Goal: Task Accomplishment & Management: Manage account settings

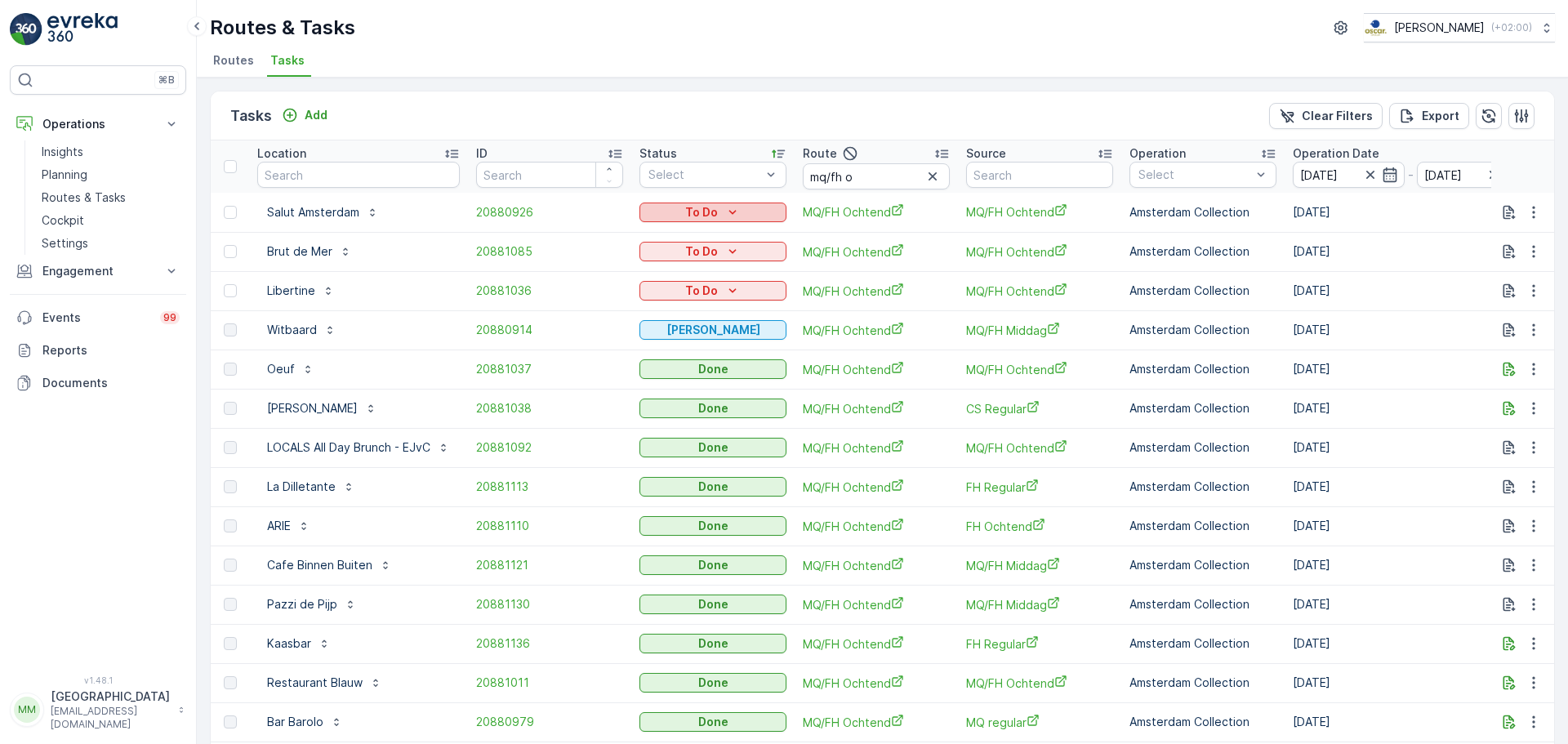
click at [701, 214] on p "To Do" at bounding box center [701, 212] width 33 height 16
click at [698, 308] on span "Cancelled" at bounding box center [679, 305] width 55 height 16
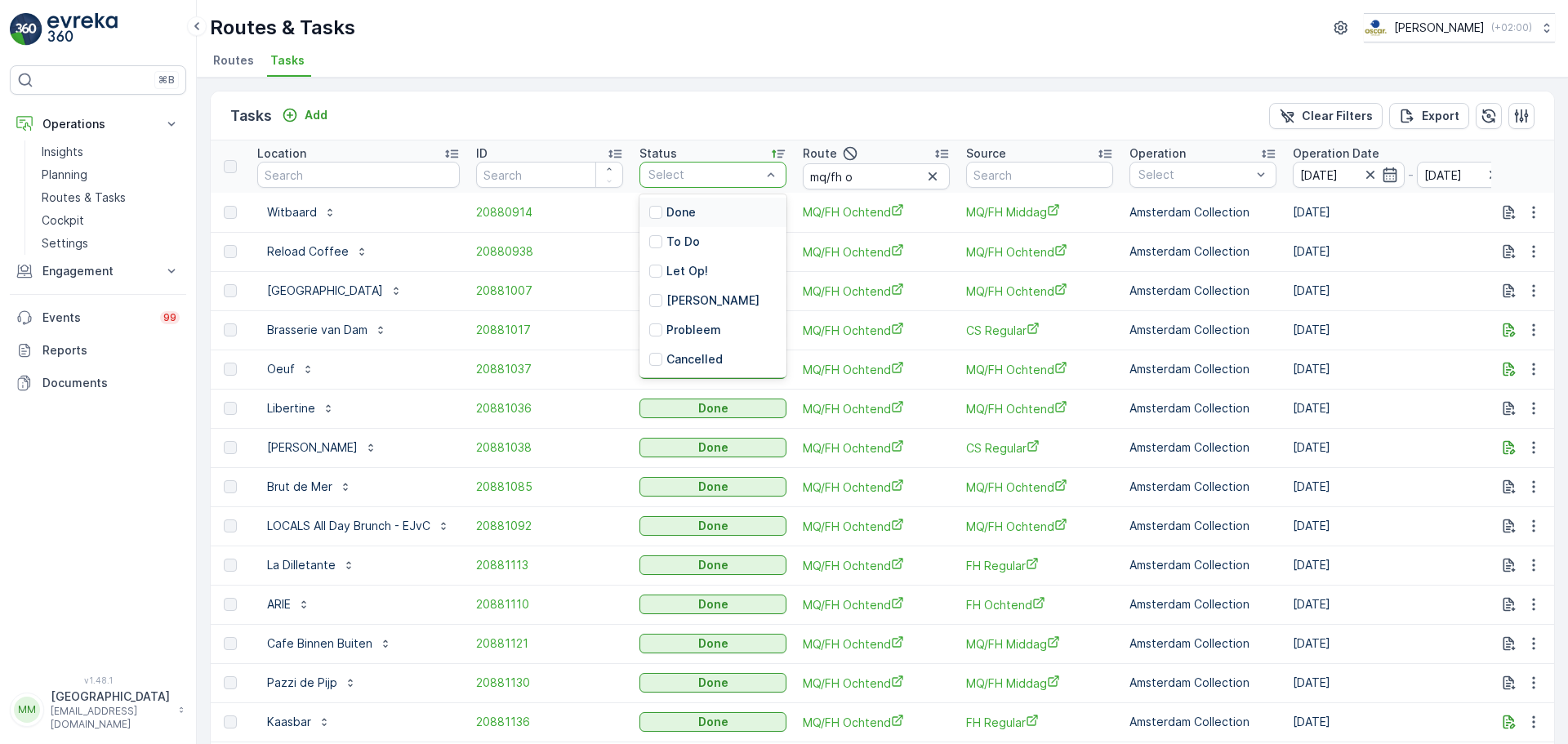
click at [689, 181] on div at bounding box center [704, 174] width 116 height 13
click at [683, 235] on p "To Do" at bounding box center [683, 242] width 34 height 16
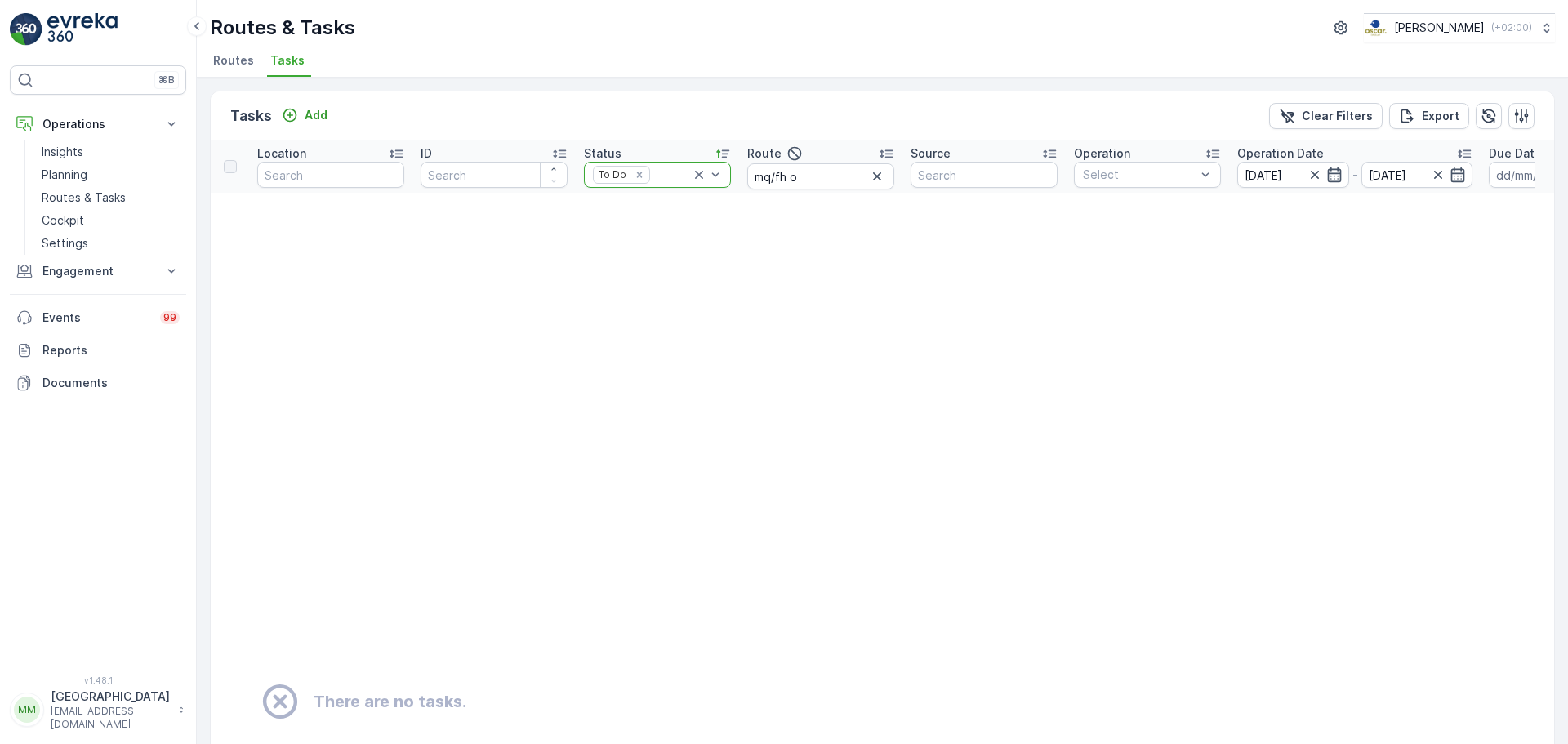
click at [692, 180] on icon at bounding box center [699, 175] width 16 height 16
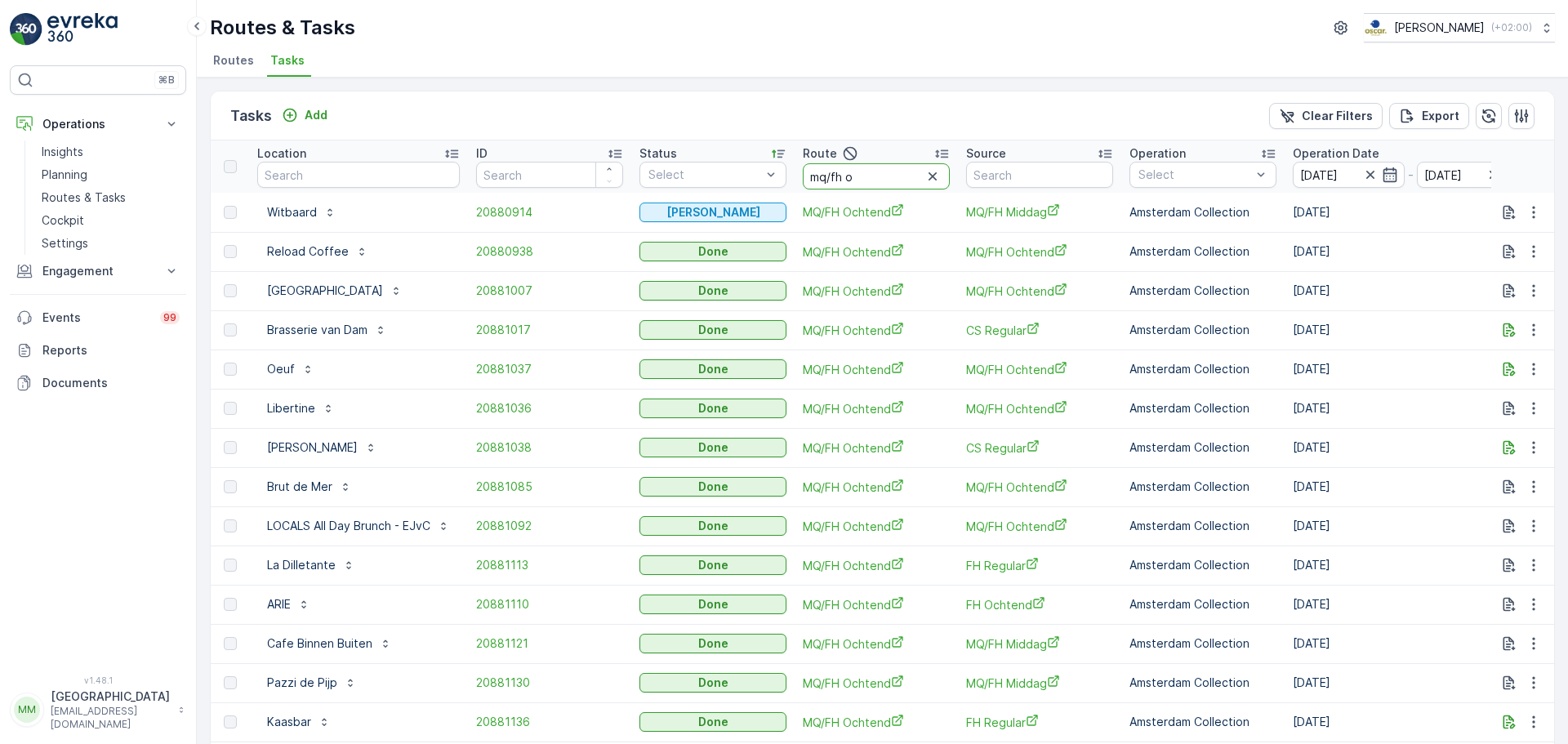
drag, startPoint x: 893, startPoint y: 183, endPoint x: 882, endPoint y: 176, distance: 13.0
click at [882, 176] on input "mq/fh o" at bounding box center [876, 176] width 147 height 26
type input "mq/fh m"
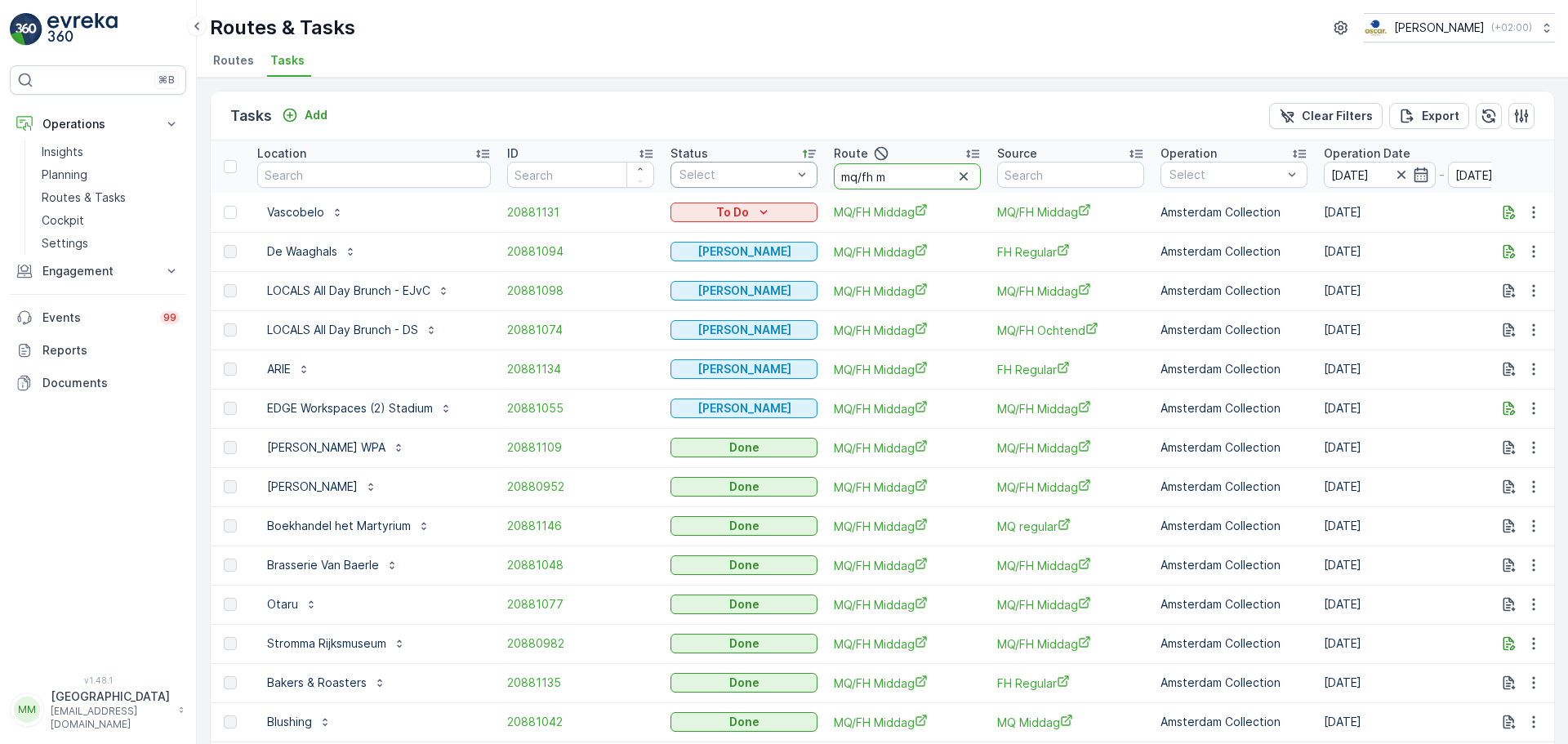
drag, startPoint x: 904, startPoint y: 181, endPoint x: 762, endPoint y: 171, distance: 142.4
click at [805, 170] on tr "Location ID Status Select Route mq/fh m Source Operation Select Operation Date …" at bounding box center [1513, 166] width 2606 height 52
type input "os a"
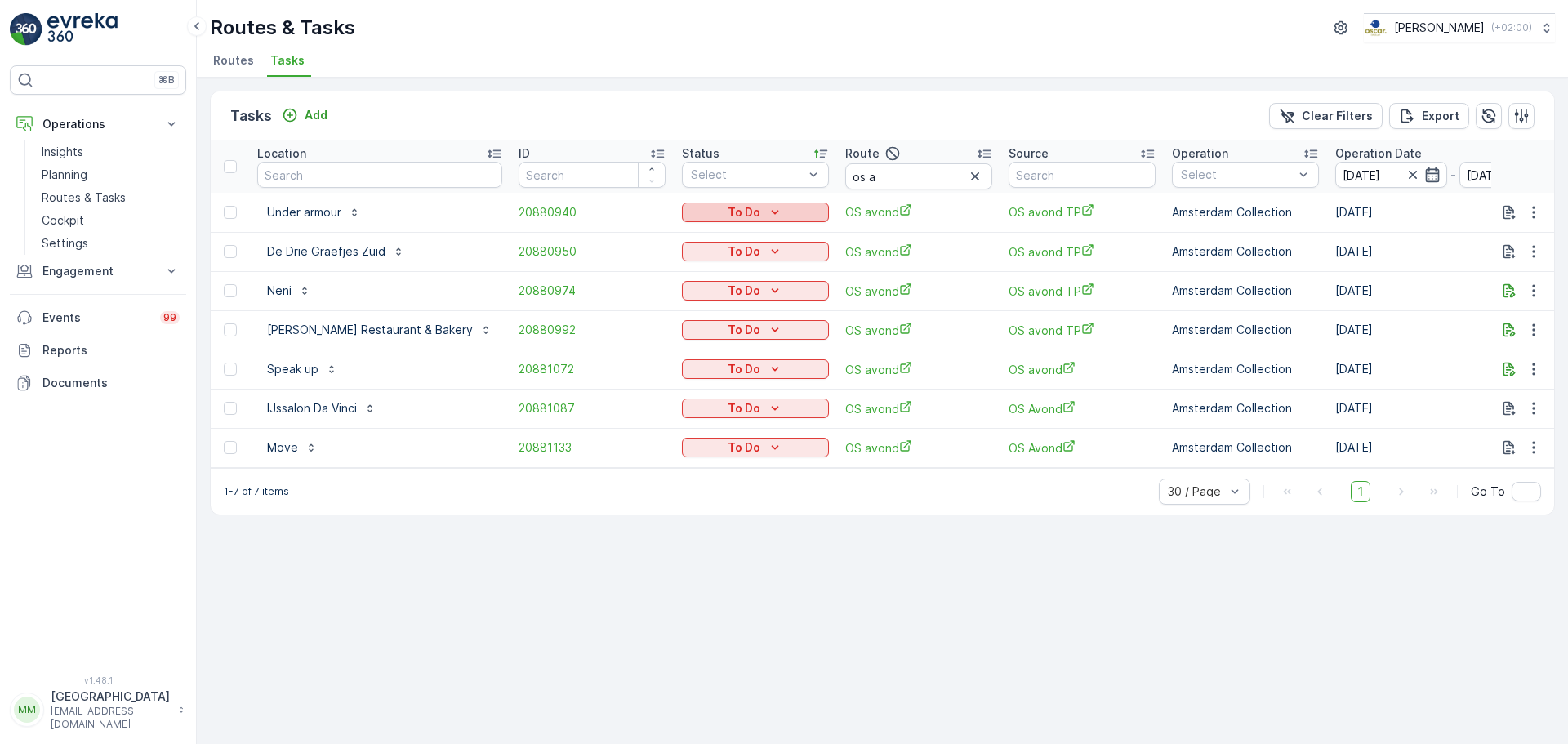
click at [717, 215] on div "To Do" at bounding box center [755, 212] width 134 height 16
click at [655, 309] on span "Cancelled" at bounding box center [651, 305] width 55 height 16
click at [728, 248] on p "To Do" at bounding box center [744, 252] width 33 height 16
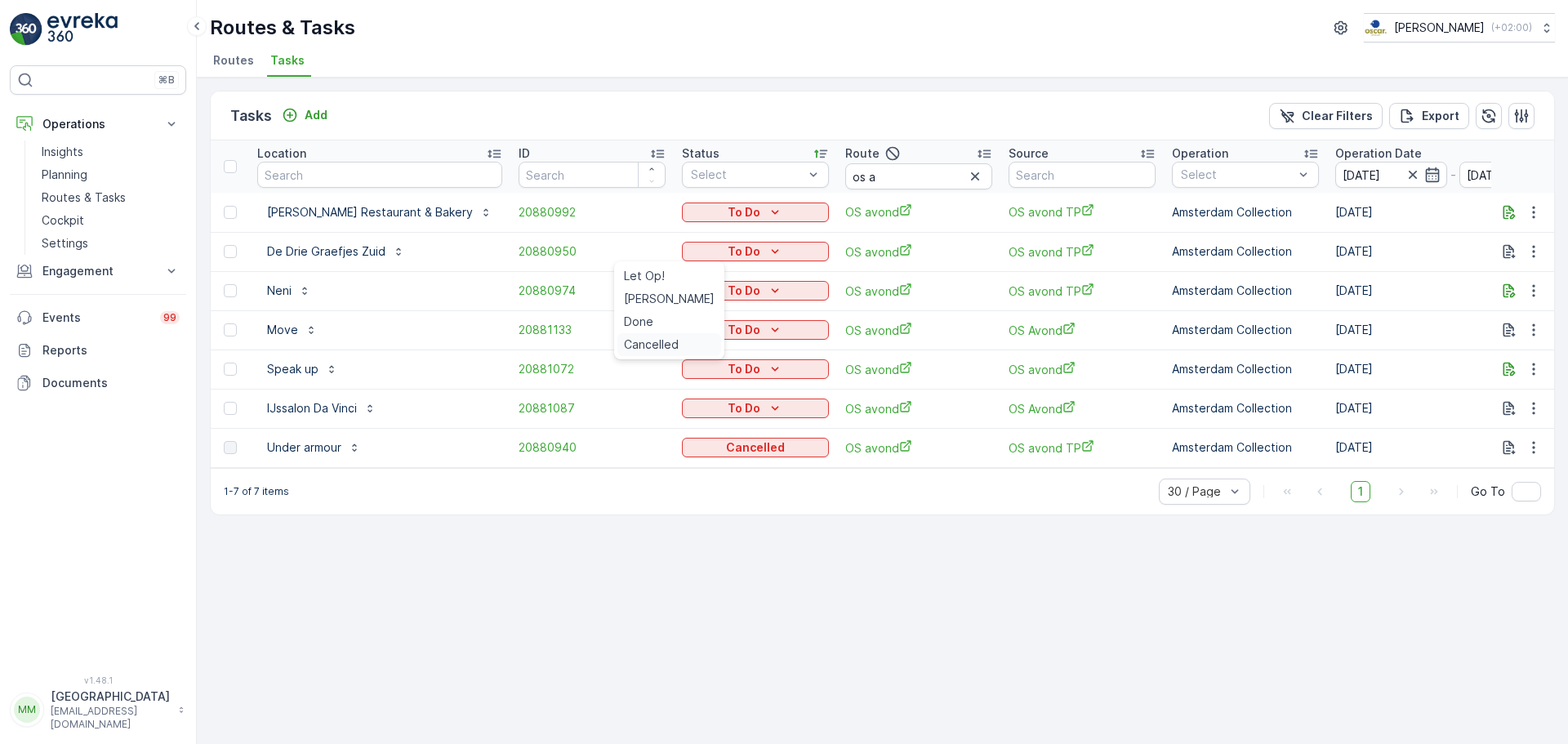
click at [651, 349] on span "Cancelled" at bounding box center [651, 345] width 55 height 16
click at [728, 219] on p "To Do" at bounding box center [744, 212] width 33 height 16
click at [650, 309] on span "Cancelled" at bounding box center [651, 305] width 55 height 16
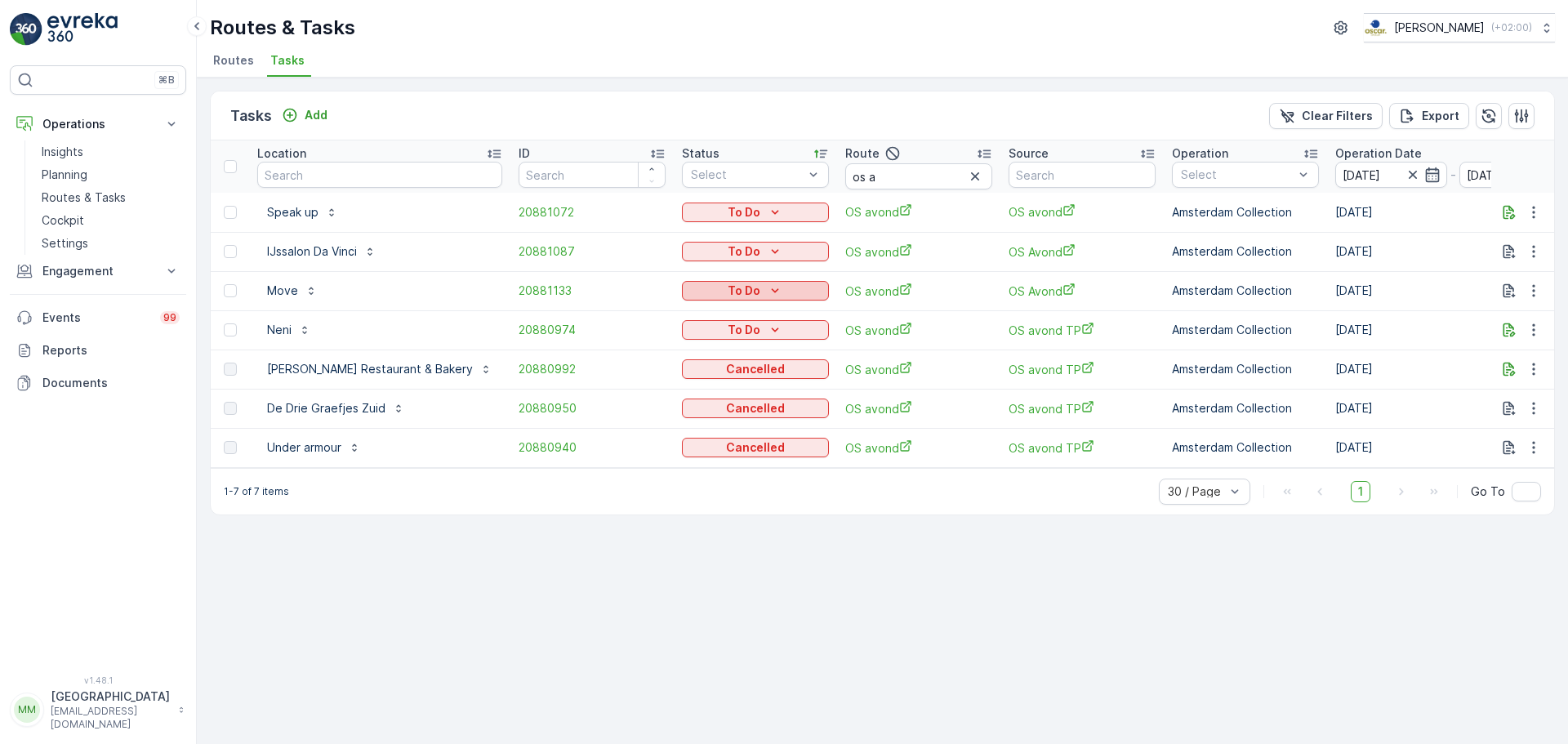
click at [686, 282] on button "To Do" at bounding box center [755, 290] width 147 height 19
click at [655, 378] on span "Cancelled" at bounding box center [651, 384] width 55 height 16
click at [693, 212] on div "To Do" at bounding box center [755, 212] width 134 height 16
click at [650, 307] on span "Cancelled" at bounding box center [651, 305] width 55 height 16
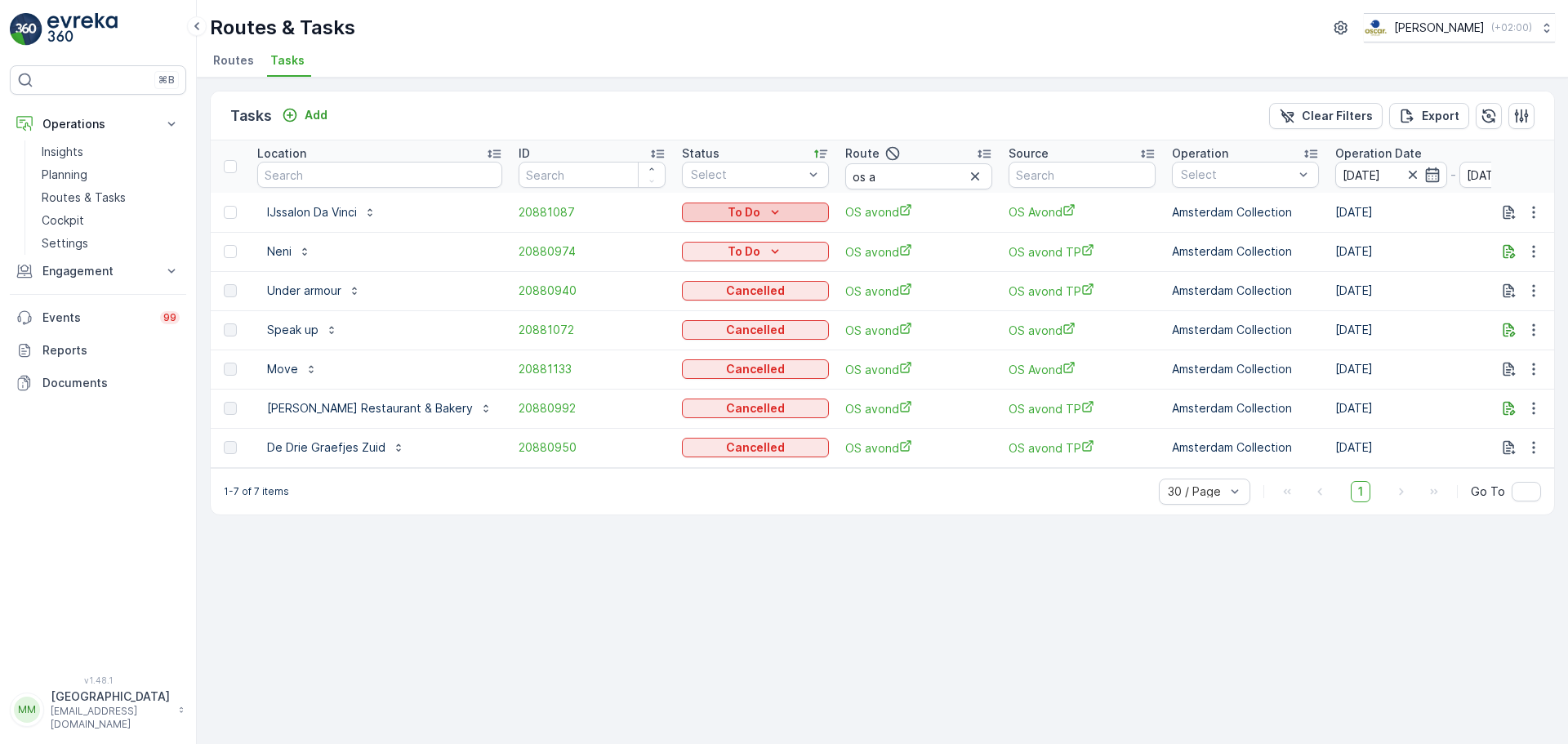
click at [767, 214] on icon "To Do" at bounding box center [775, 212] width 16 height 16
click at [674, 306] on span "Cancelled" at bounding box center [651, 305] width 55 height 16
click at [728, 216] on p "To Do" at bounding box center [744, 212] width 33 height 16
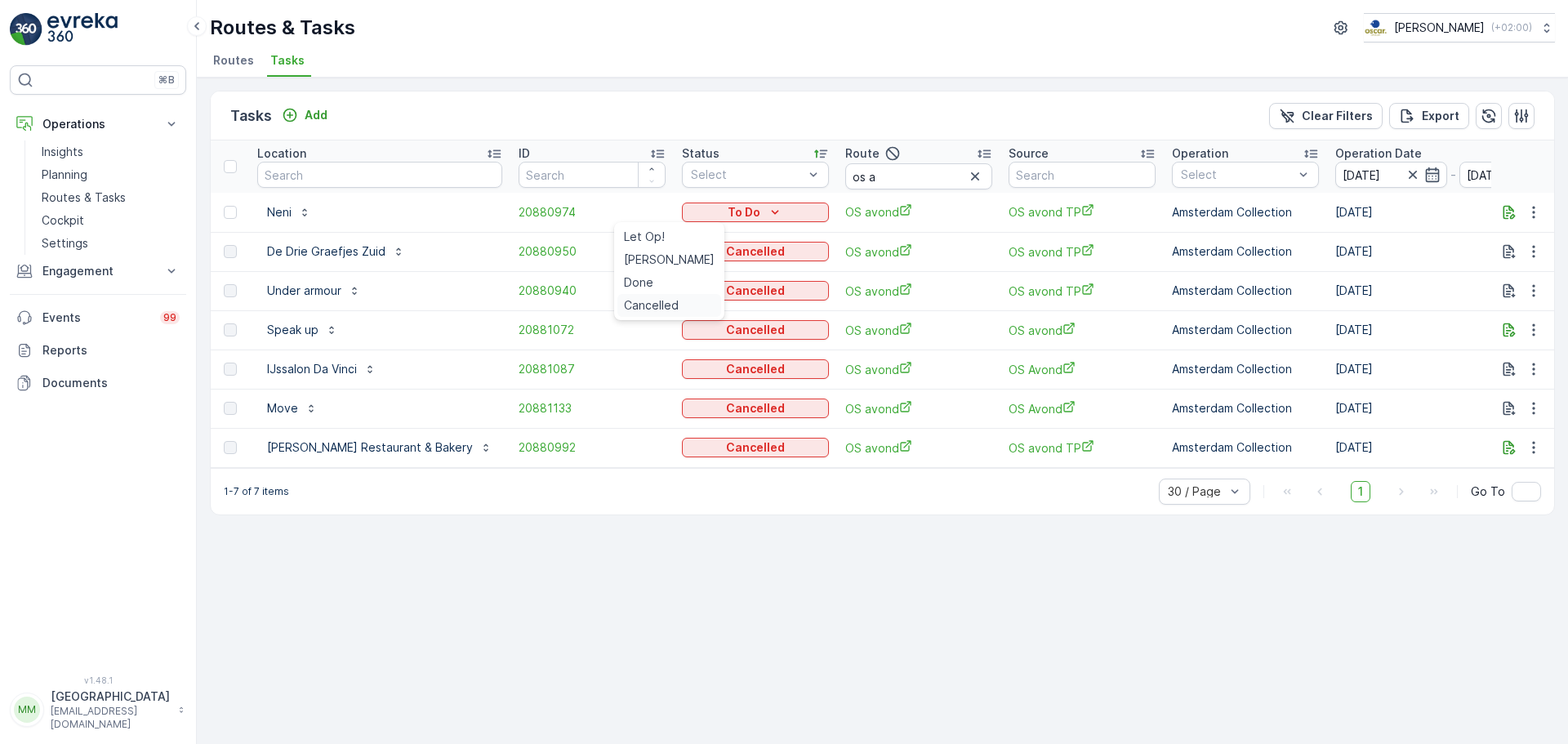
click at [657, 304] on span "Cancelled" at bounding box center [651, 305] width 55 height 16
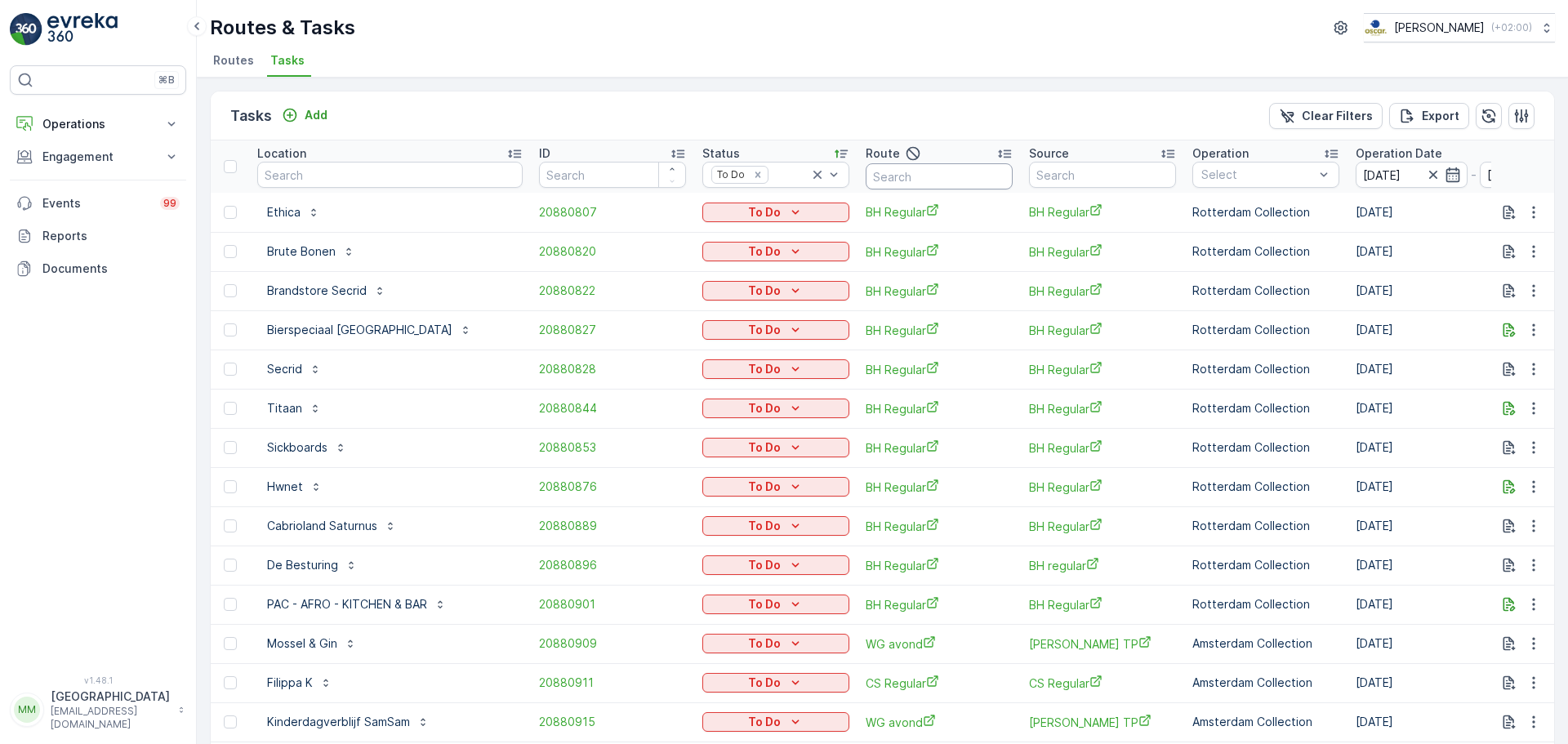
click at [943, 163] on input "text" at bounding box center [939, 176] width 147 height 26
type input "nes"
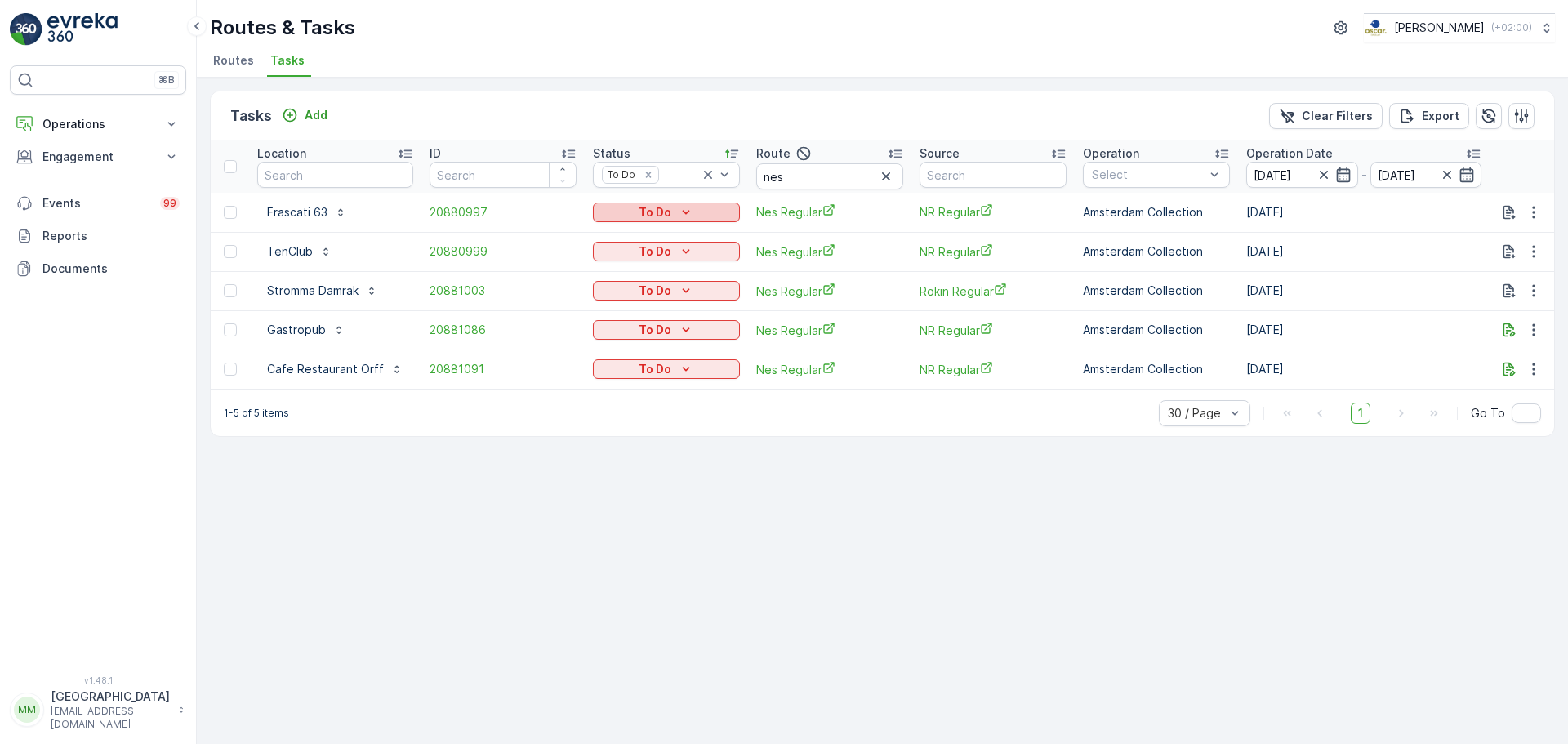
click at [628, 208] on div "To Do" at bounding box center [666, 212] width 134 height 16
click at [629, 307] on span "Cancelled" at bounding box center [625, 305] width 55 height 16
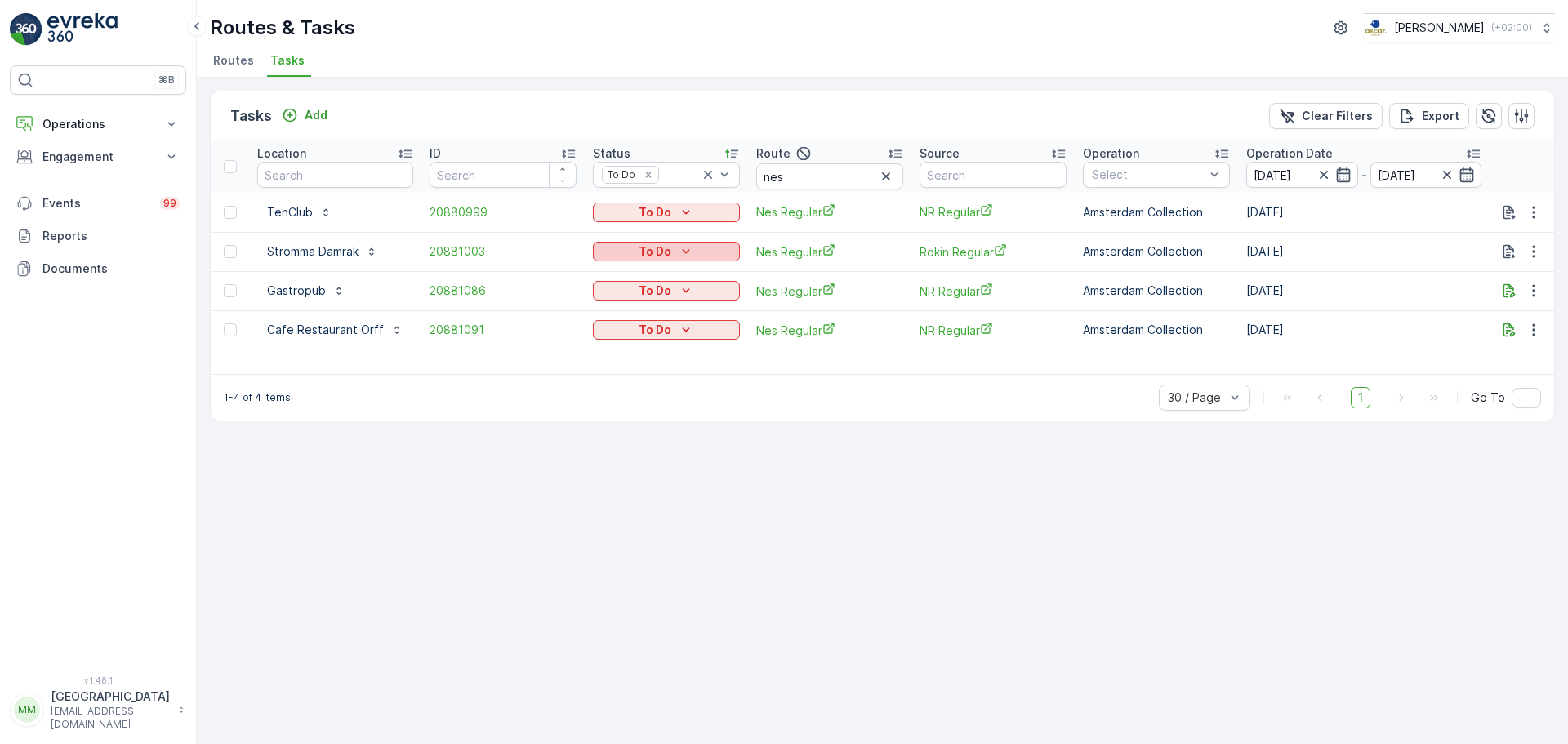
click at [678, 245] on icon "To Do" at bounding box center [686, 252] width 16 height 16
click at [664, 216] on p "To Do" at bounding box center [655, 212] width 33 height 16
click at [651, 303] on span "Cancelled" at bounding box center [625, 305] width 55 height 16
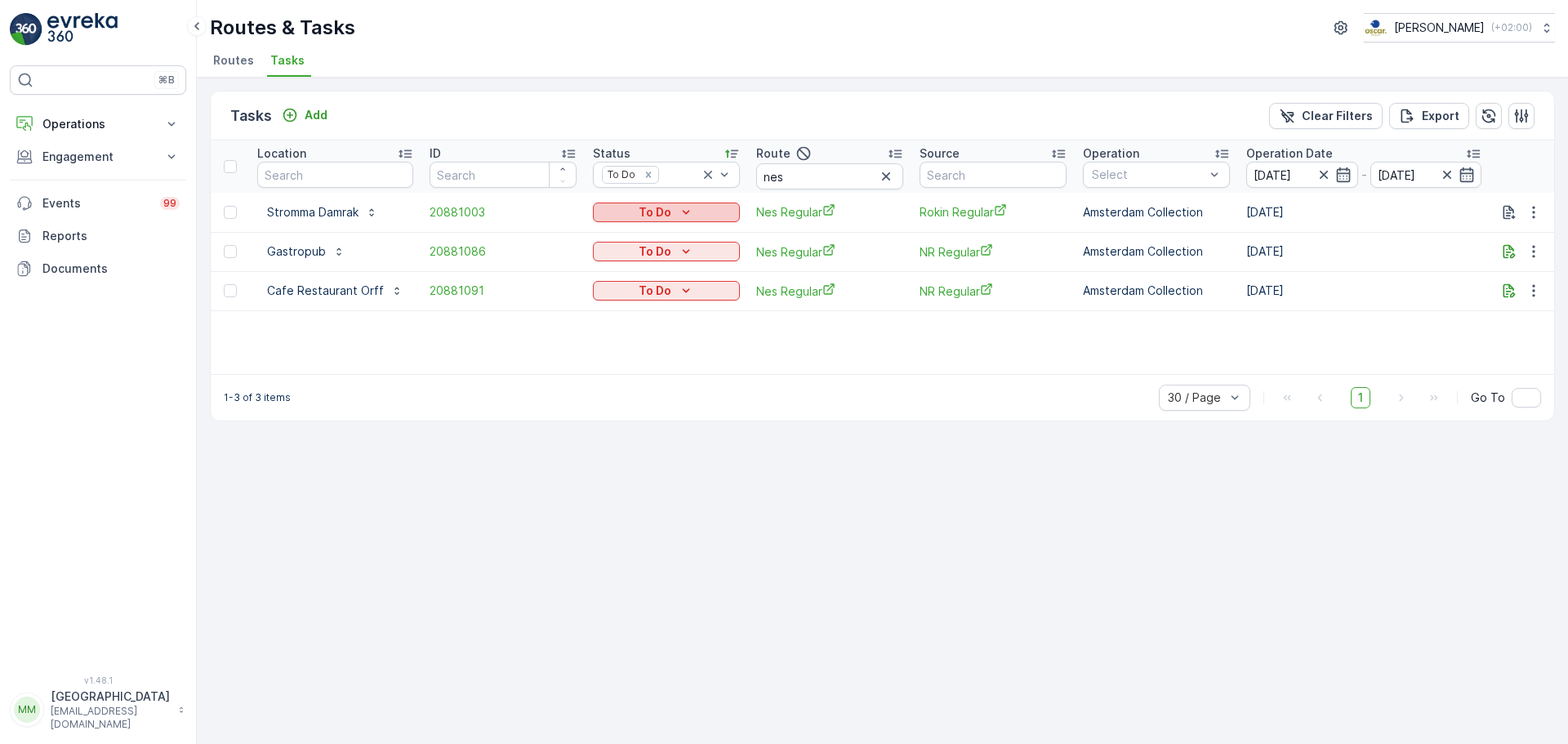
click at [642, 210] on p "To Do" at bounding box center [655, 212] width 33 height 16
click at [633, 301] on span "Cancelled" at bounding box center [625, 305] width 55 height 16
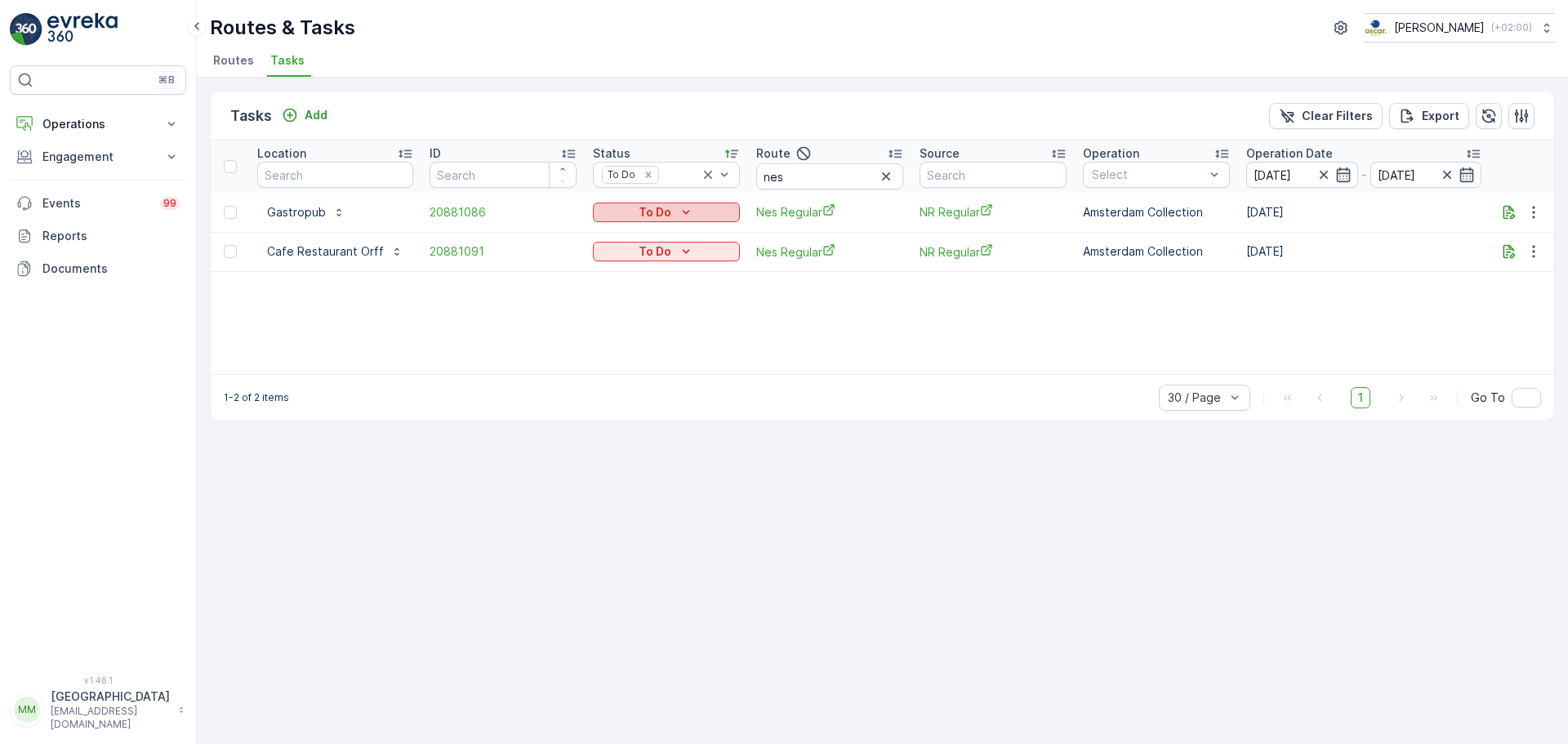
click at [620, 214] on div "To Do" at bounding box center [666, 212] width 134 height 16
click at [627, 308] on span "Cancelled" at bounding box center [625, 305] width 55 height 16
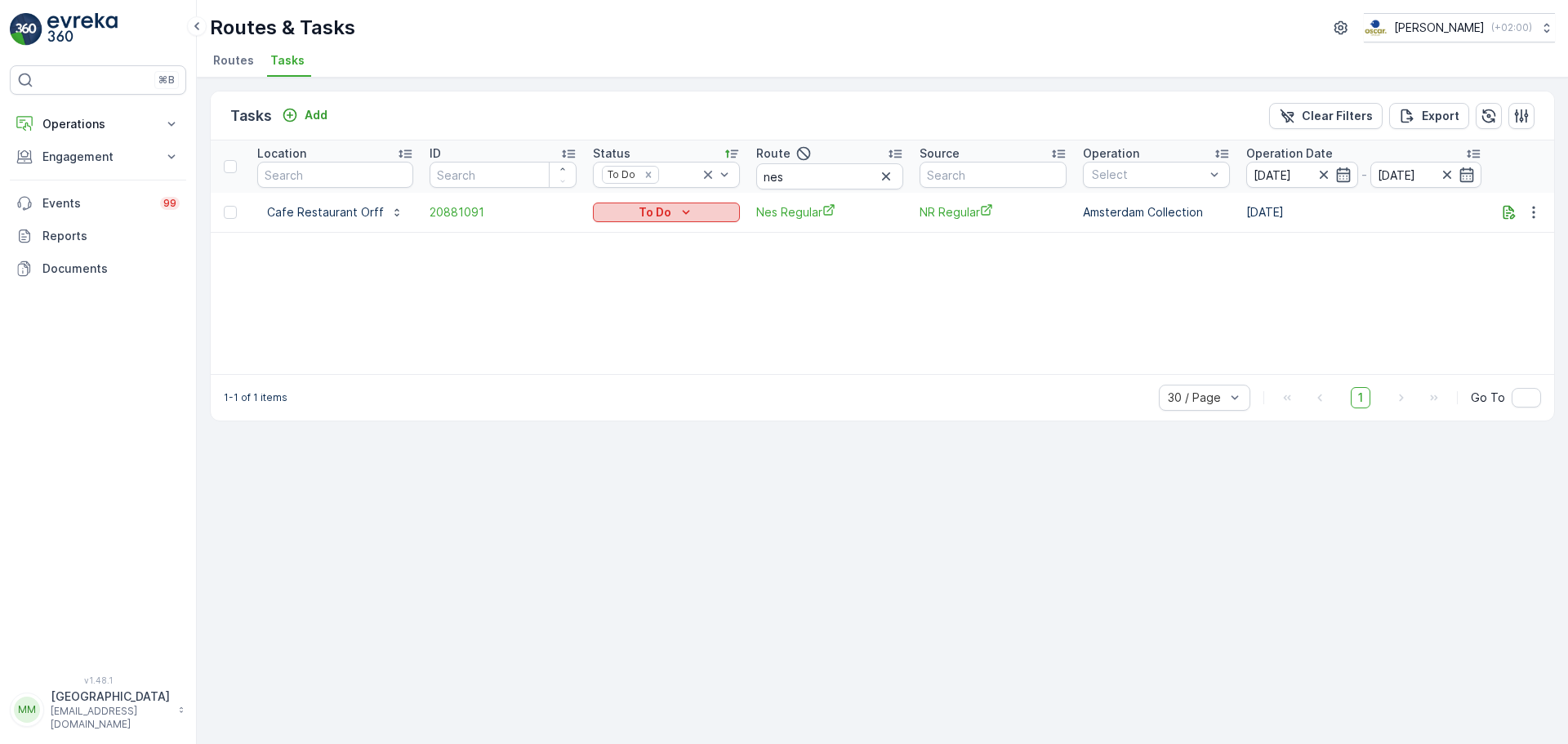
click at [659, 218] on p "To Do" at bounding box center [655, 212] width 33 height 16
click at [630, 300] on span "Cancelled" at bounding box center [625, 305] width 55 height 16
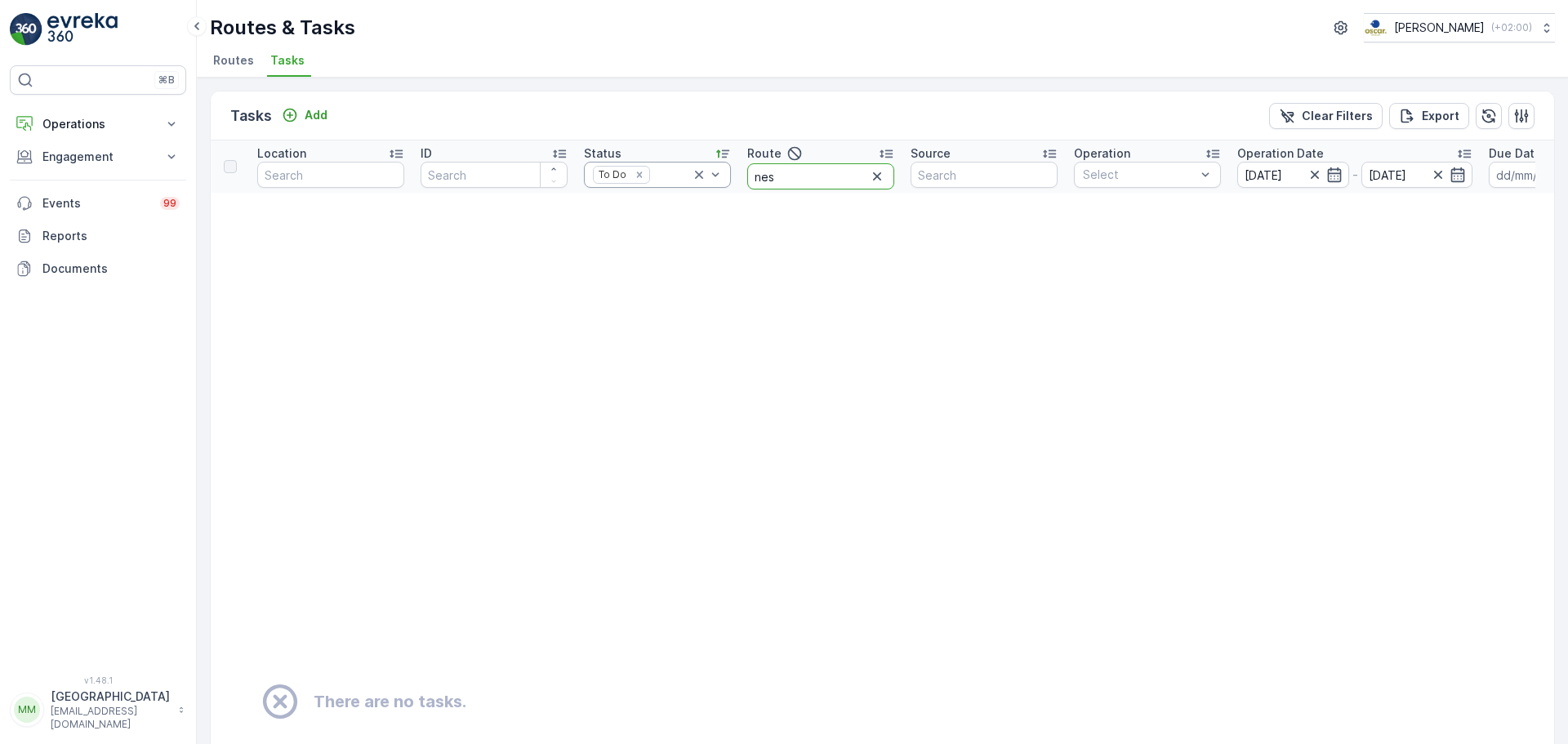
drag, startPoint x: 805, startPoint y: 181, endPoint x: 730, endPoint y: 176, distance: 75.2
click at [730, 177] on tr "Location ID Status To Do Route nes Source Operation Select Operation Date 15.08…" at bounding box center [1433, 166] width 2445 height 52
type input "seenons c"
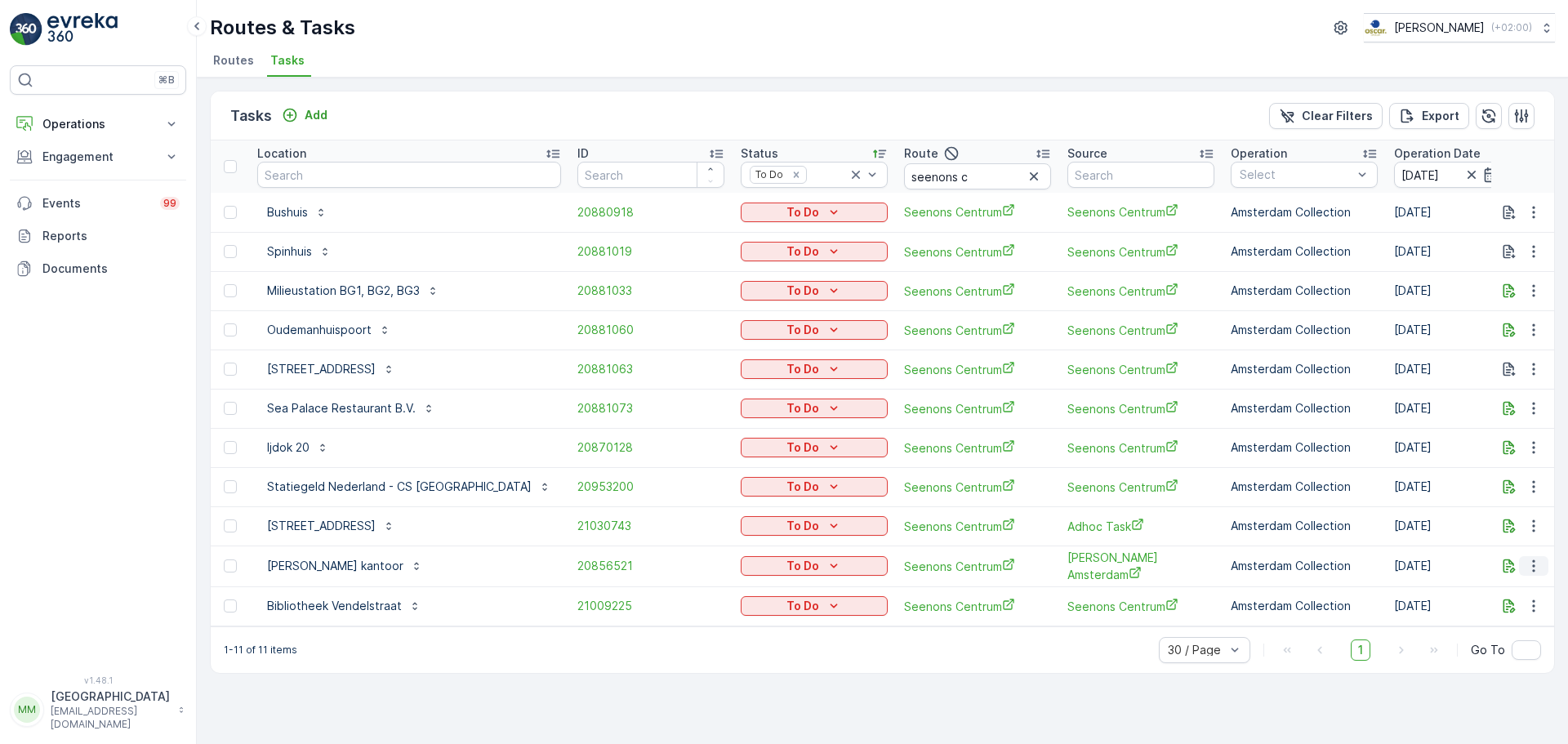
click at [1532, 569] on icon "button" at bounding box center [1533, 566] width 16 height 16
click at [1506, 637] on span "Change Route" at bounding box center [1491, 636] width 79 height 16
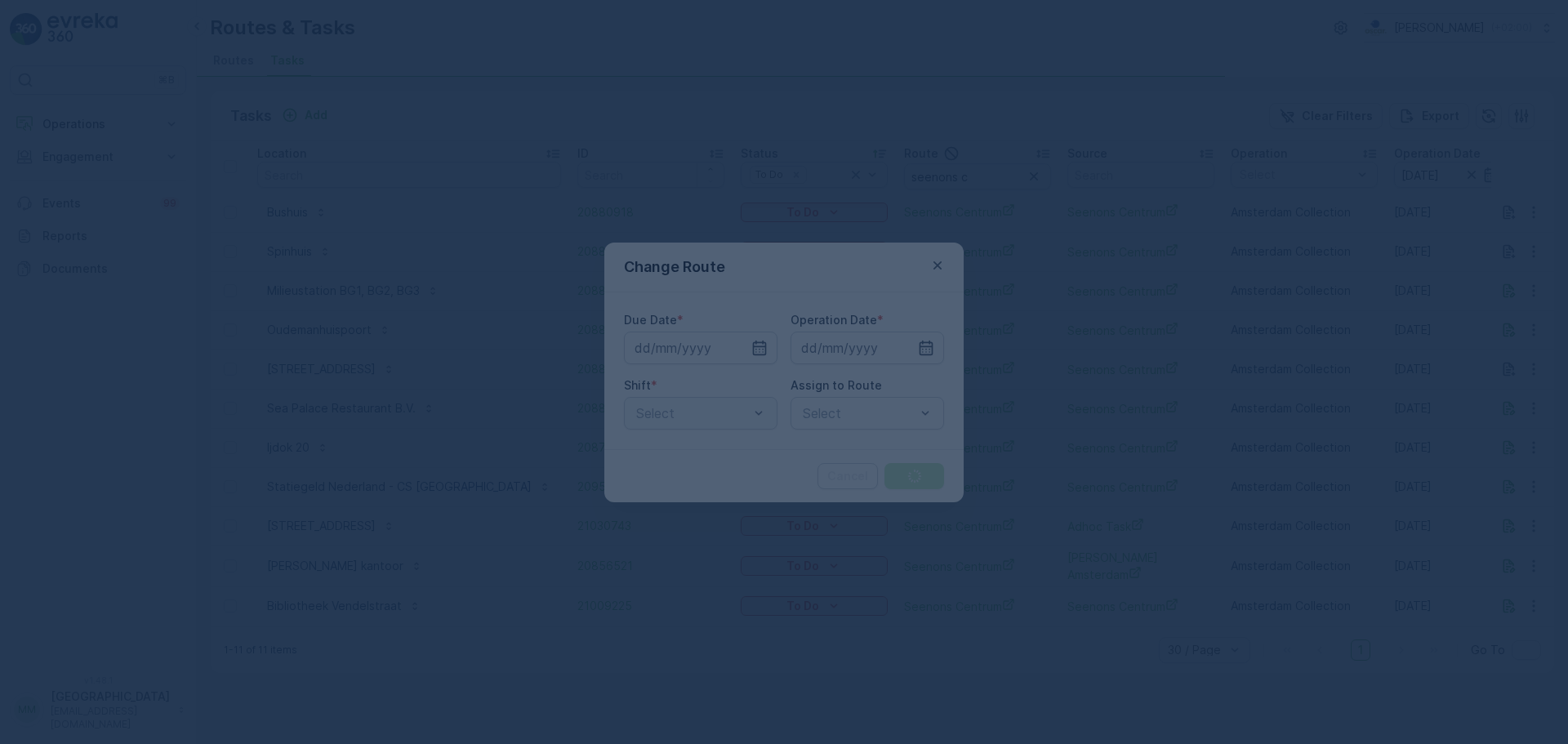
type input "[DATE]"
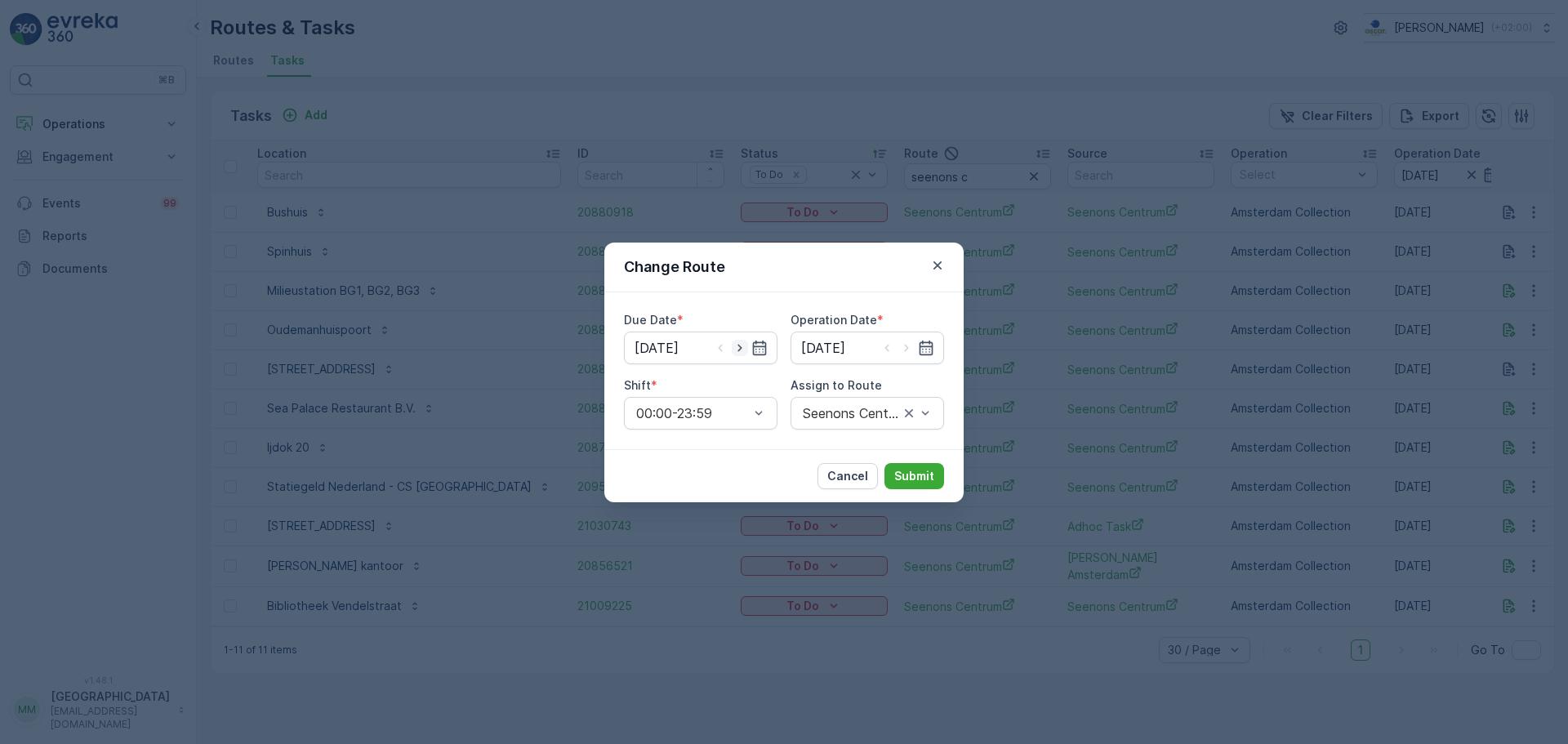
click at [737, 352] on icon "button" at bounding box center [740, 347] width 16 height 16
type input "18.08.2025"
click at [901, 345] on icon "button" at bounding box center [907, 347] width 16 height 16
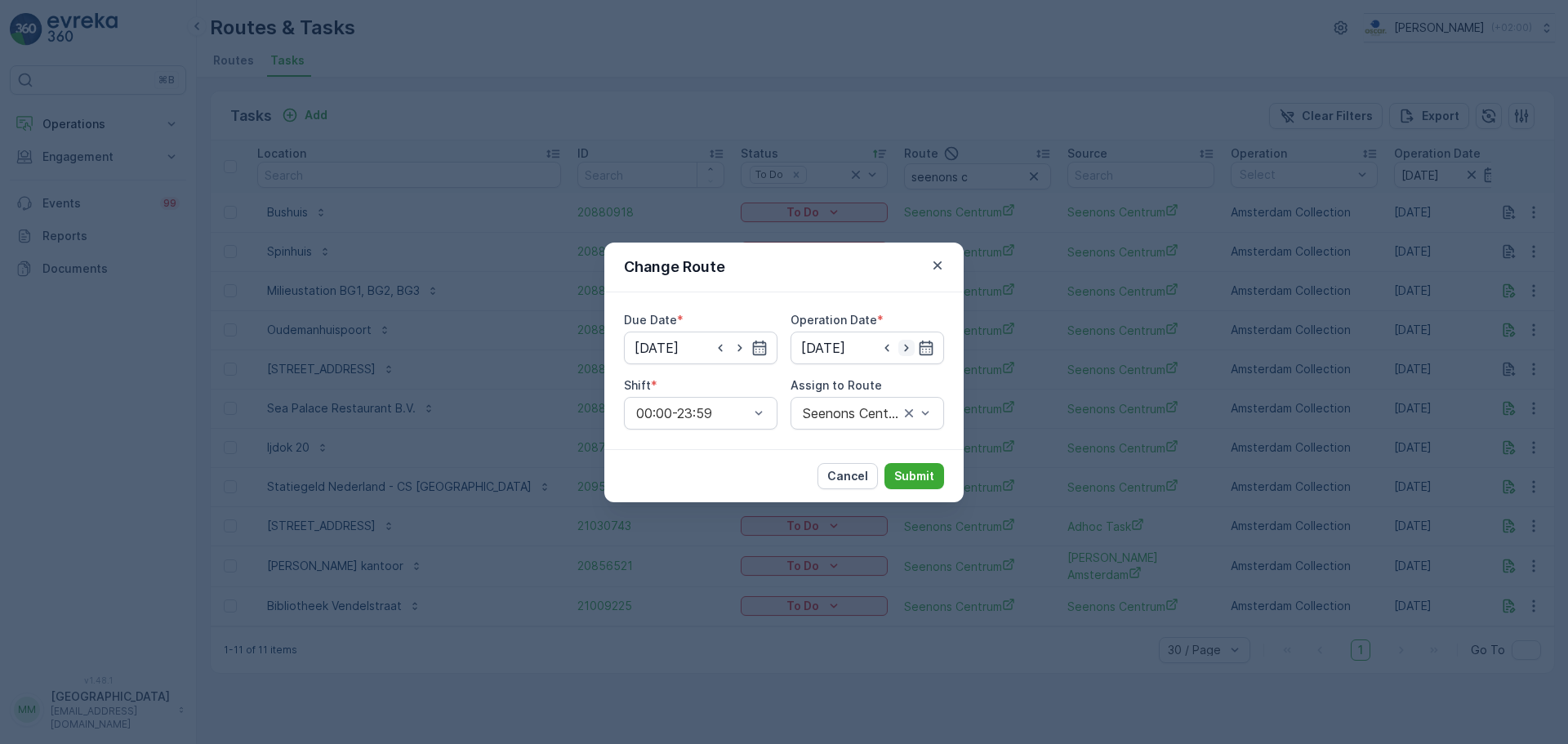
click at [901, 345] on icon "button" at bounding box center [907, 347] width 16 height 16
click at [900, 346] on icon "button" at bounding box center [907, 347] width 16 height 16
type input "18.08.2025"
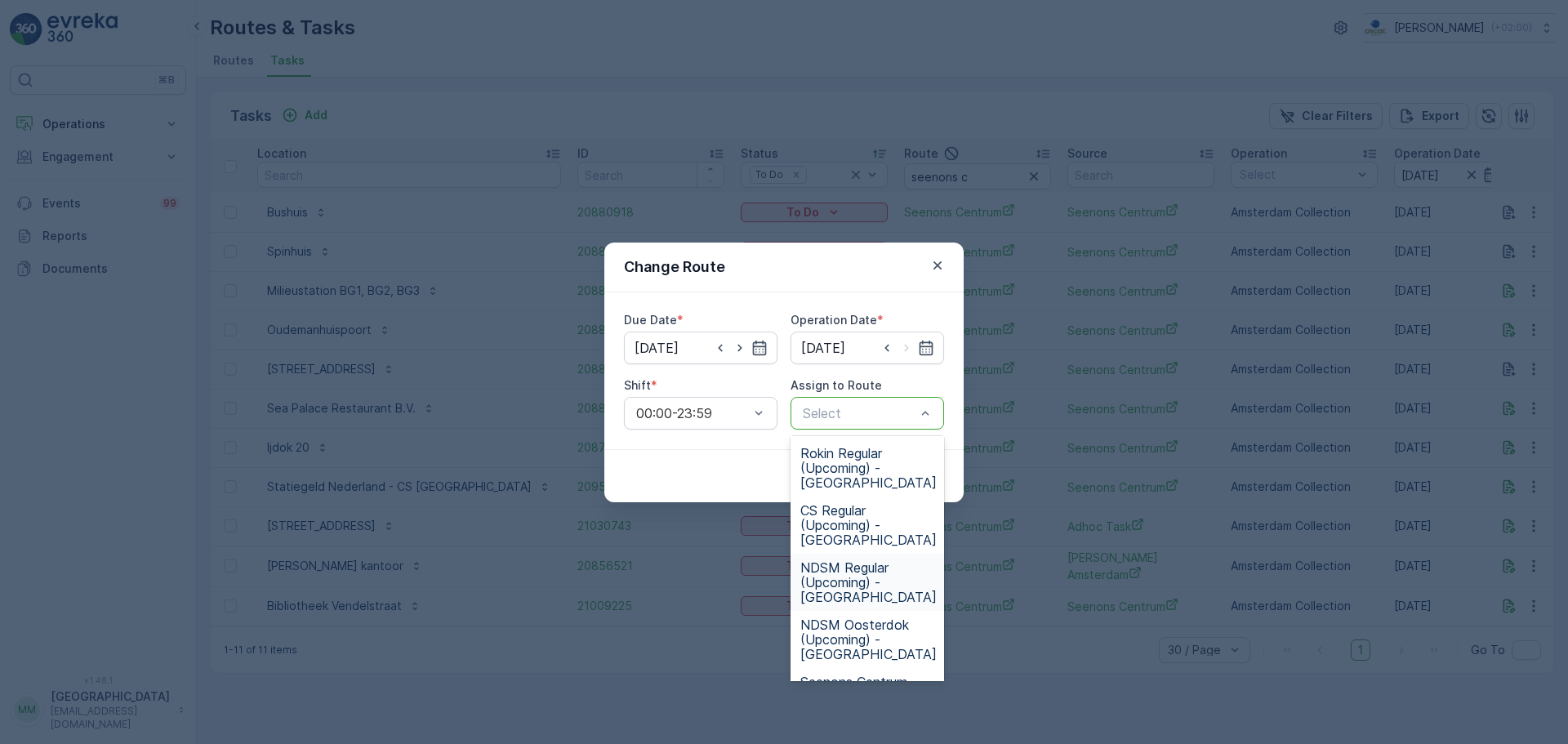
scroll to position [619, 0]
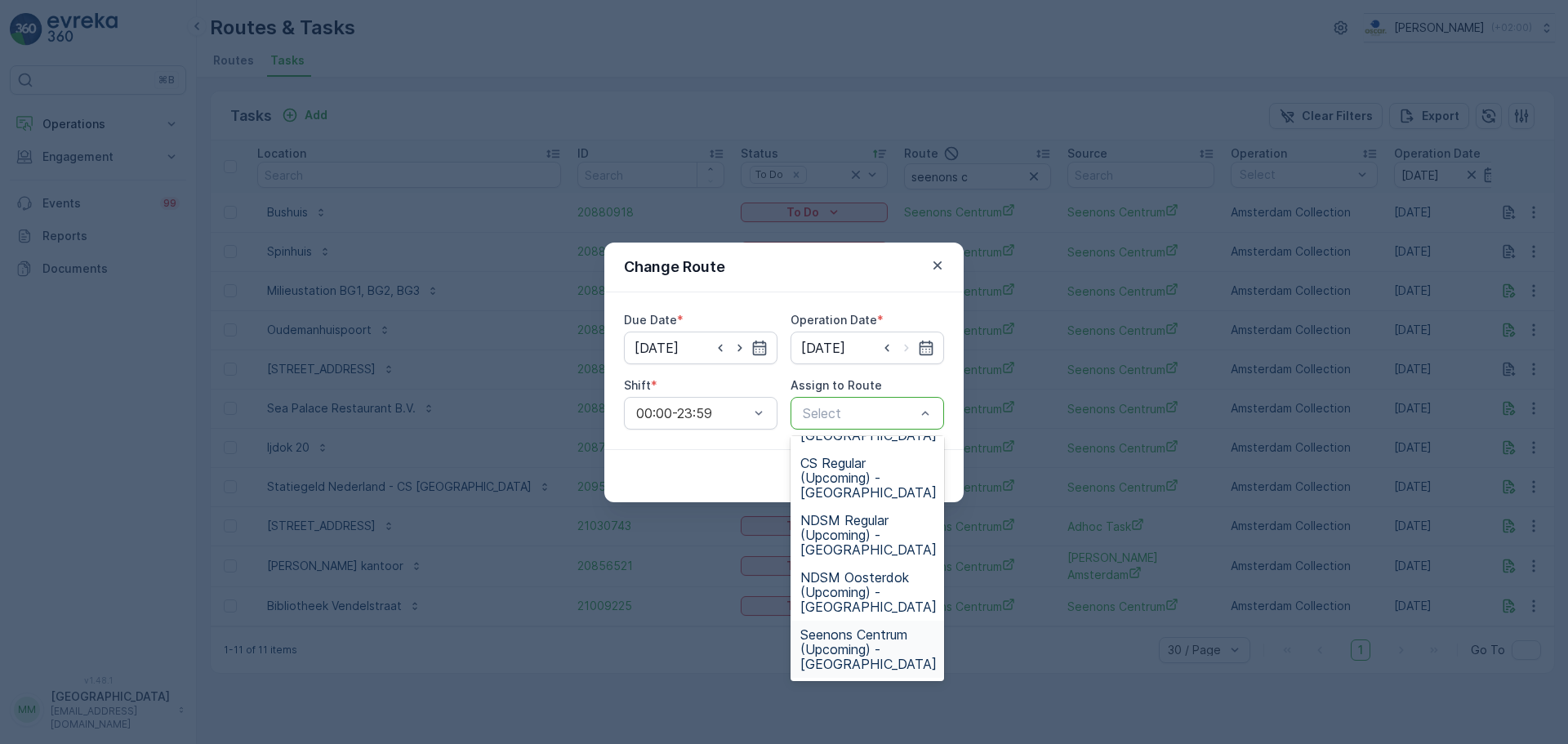
click at [878, 643] on span "Seenons Centrum (Upcoming) - Amsterdam" at bounding box center [868, 649] width 137 height 44
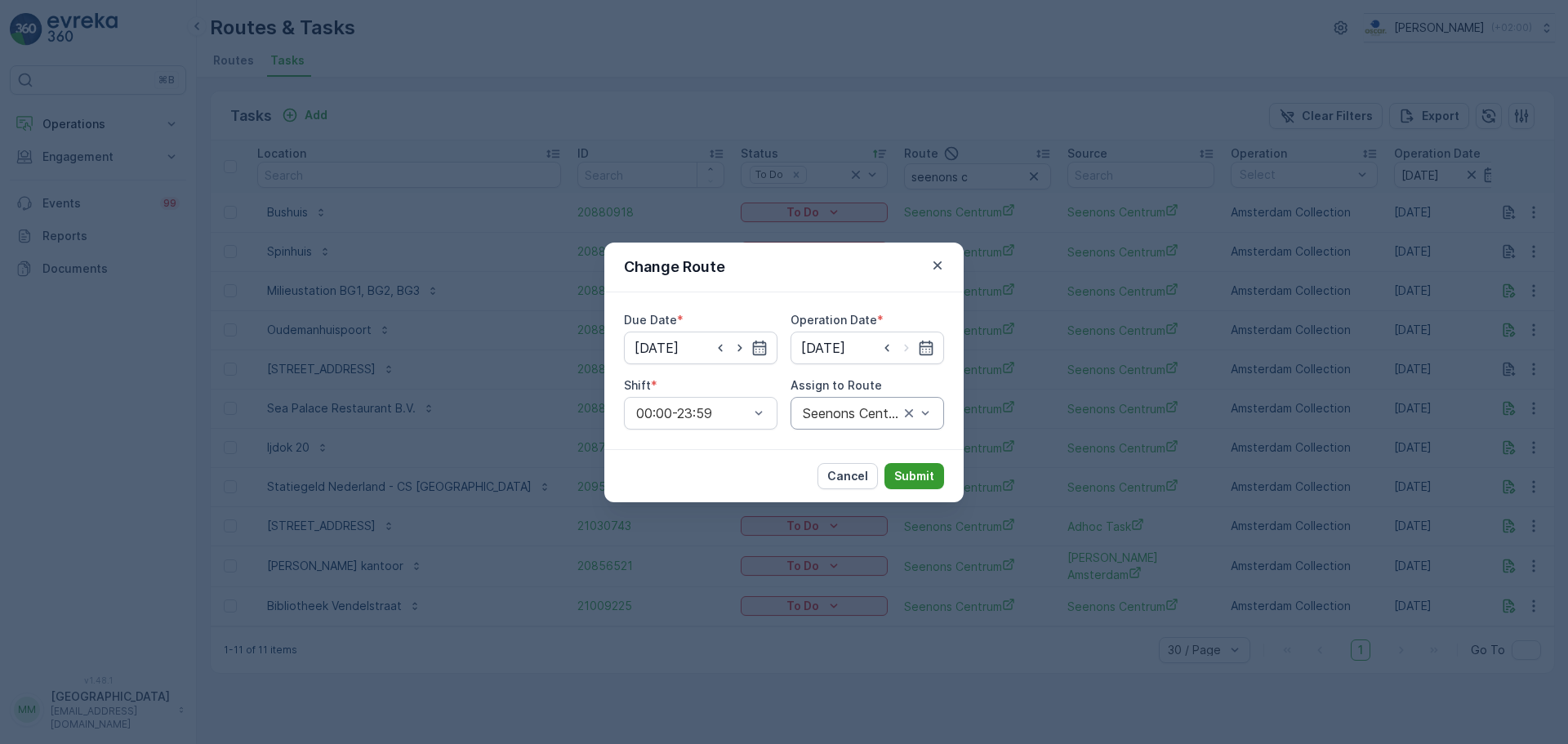
click at [929, 469] on p "Submit" at bounding box center [914, 476] width 40 height 16
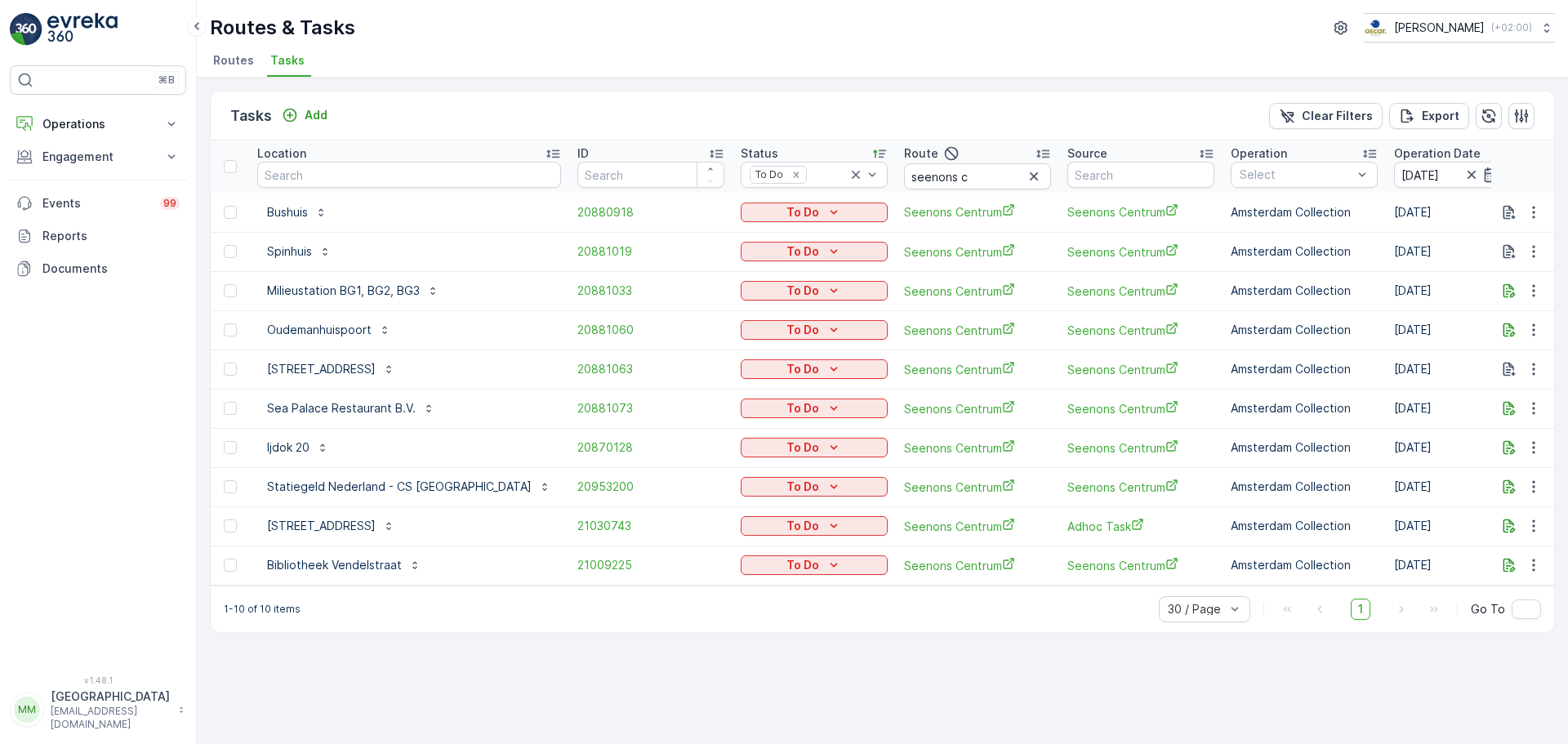
drag, startPoint x: 47, startPoint y: 15, endPoint x: 67, endPoint y: 33, distance: 26.9
click at [42, 33] on img at bounding box center [26, 29] width 33 height 33
click at [919, 186] on input "seenons c" at bounding box center [977, 176] width 147 height 26
type input "seenons u"
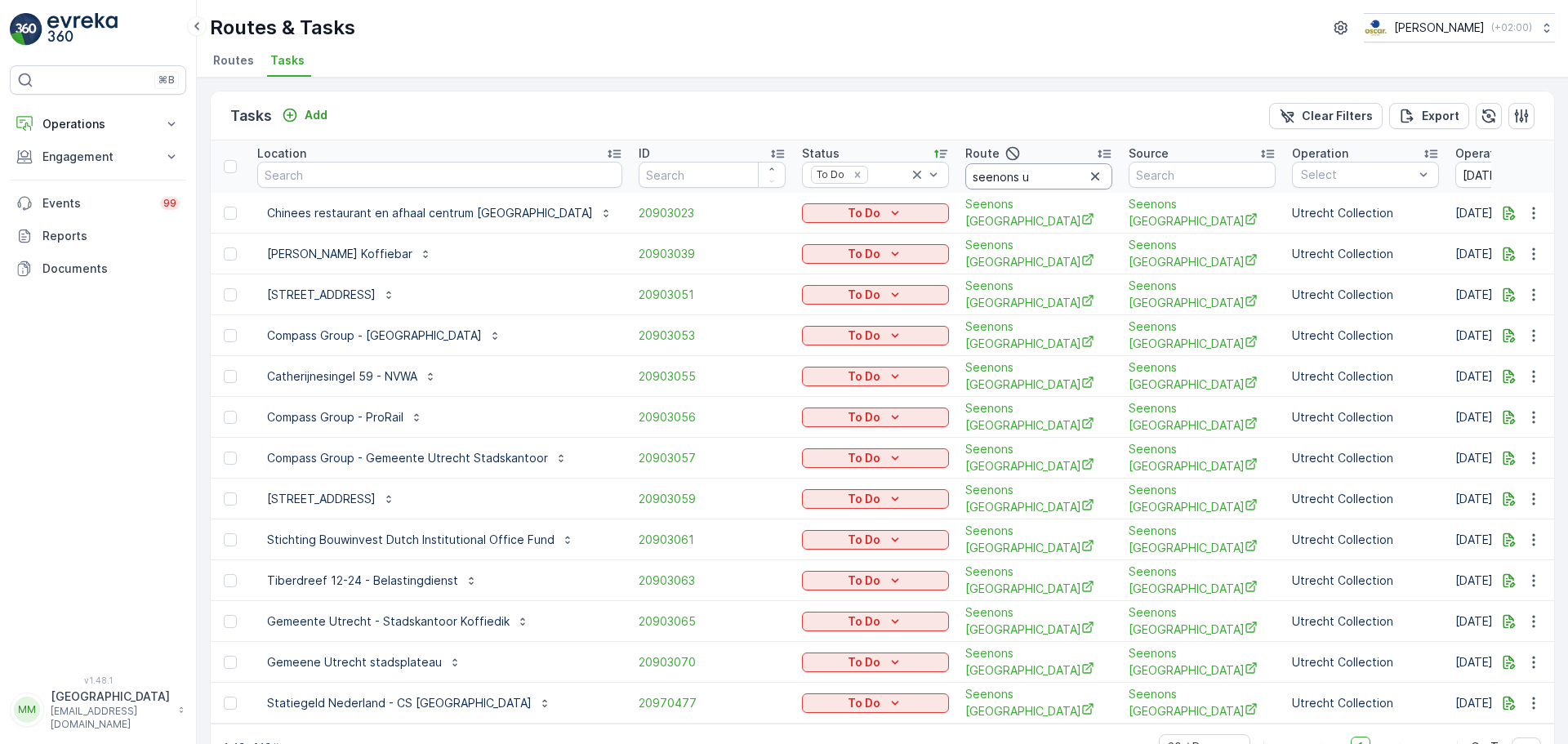
click at [1002, 172] on input "seenons u" at bounding box center [1038, 176] width 147 height 26
type input "seenons c"
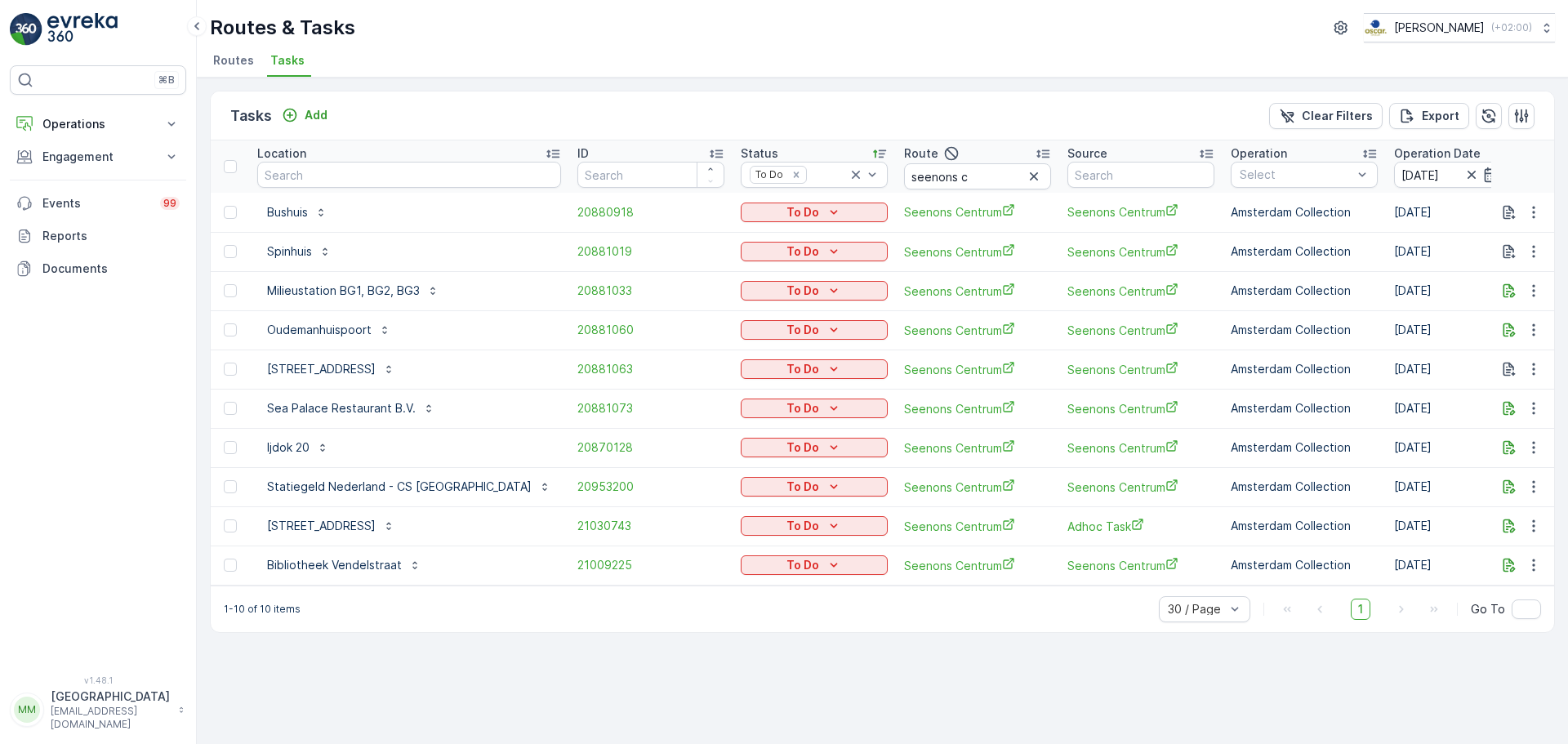
click at [732, 433] on td "To Do" at bounding box center [814, 447] width 163 height 39
click at [786, 441] on p "To Do" at bounding box center [803, 448] width 33 height 16
click at [720, 518] on span "Done" at bounding box center [707, 518] width 29 height 16
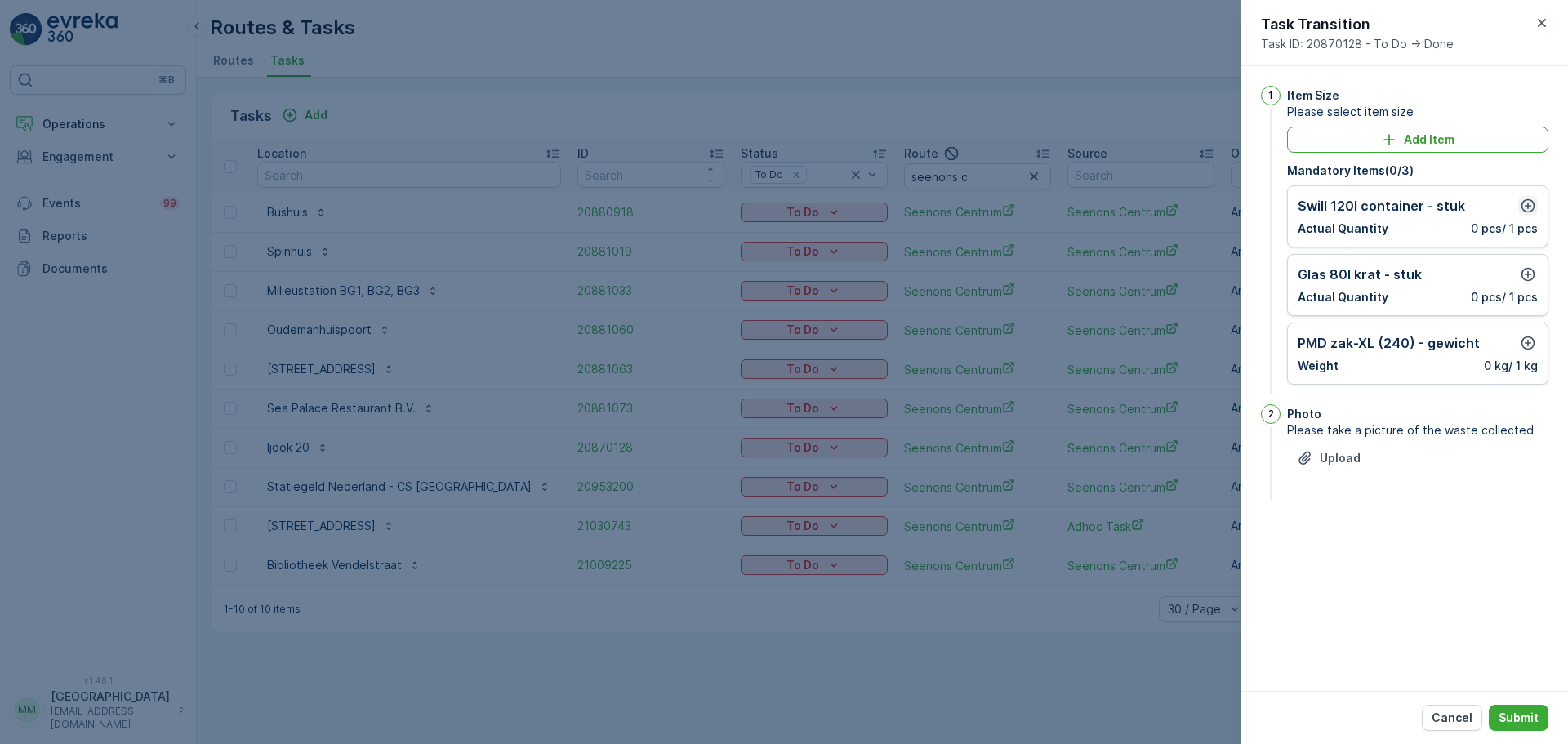
click at [1527, 203] on icon "button" at bounding box center [1528, 206] width 16 height 16
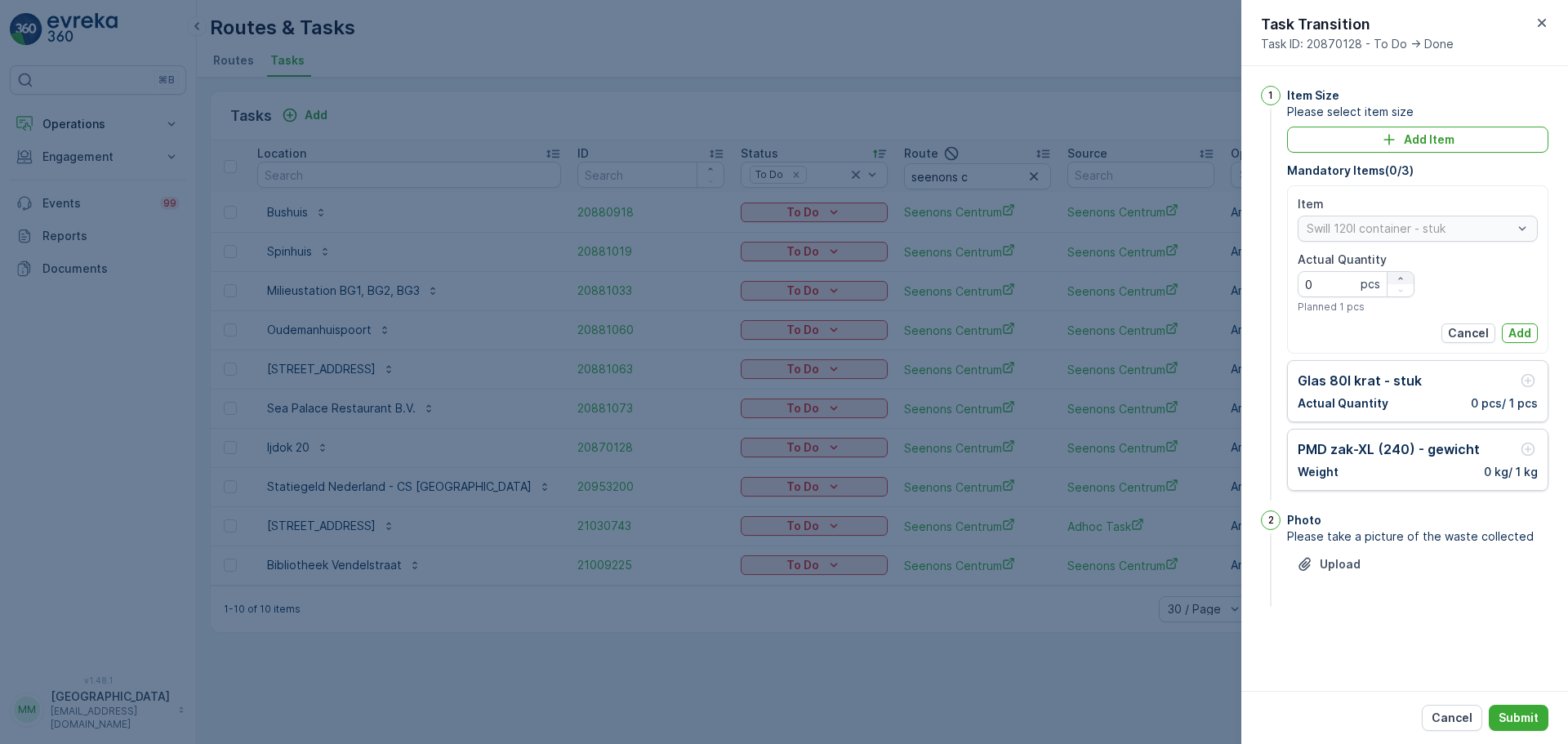
click at [1398, 274] on icon "button" at bounding box center [1400, 278] width 10 height 10
type Quantity "4"
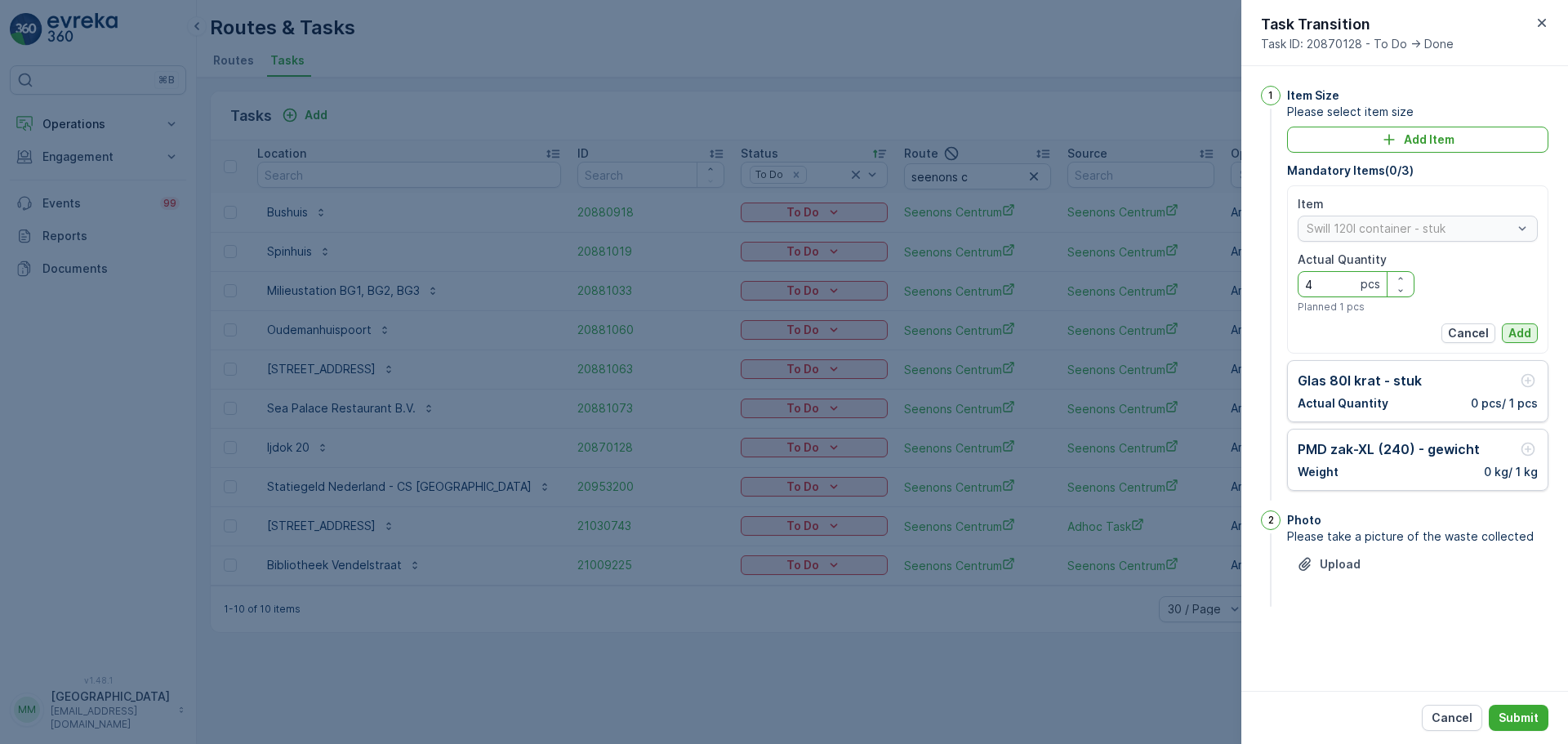
click at [1512, 325] on p "Add" at bounding box center [1520, 333] width 23 height 16
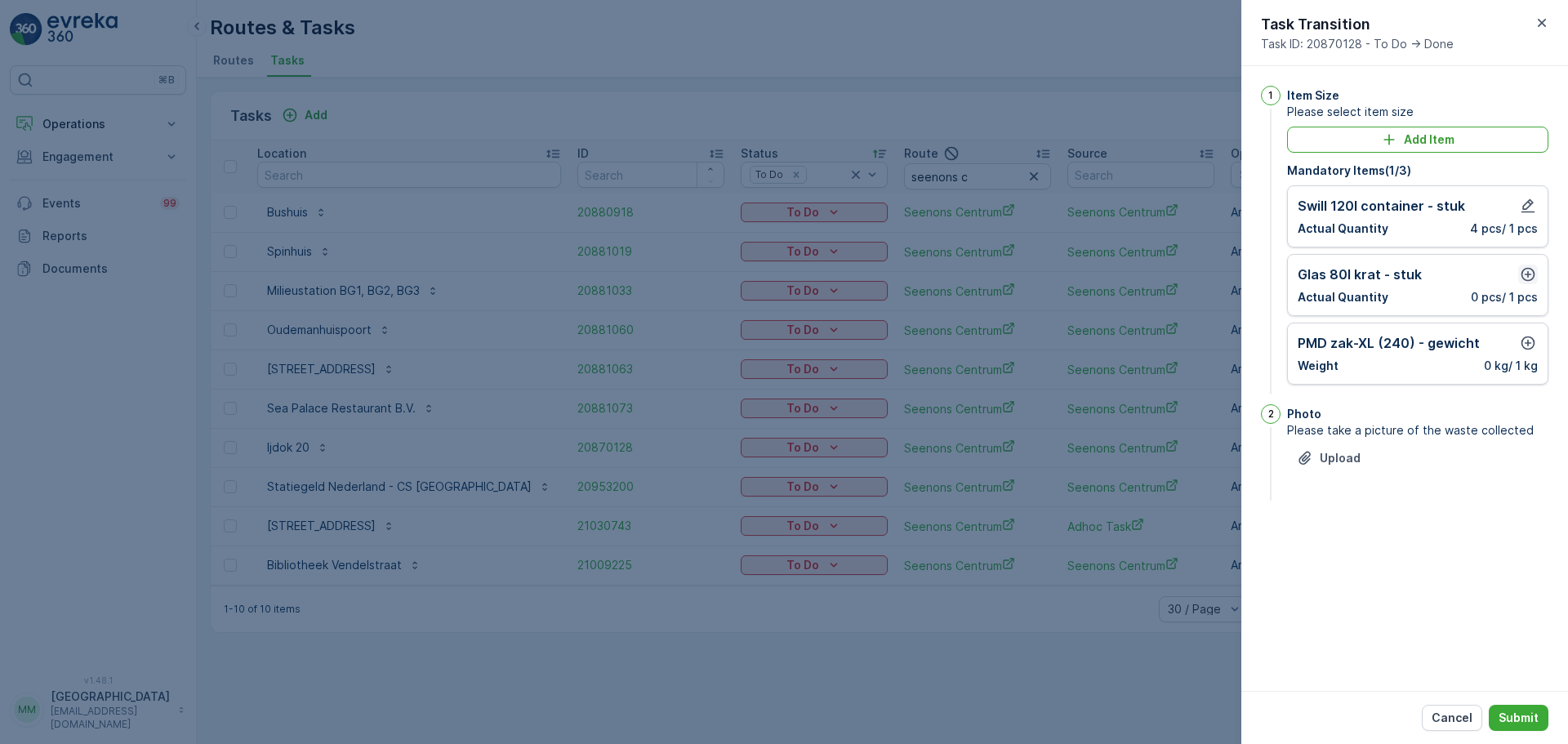
click at [1526, 273] on icon "button" at bounding box center [1528, 274] width 16 height 16
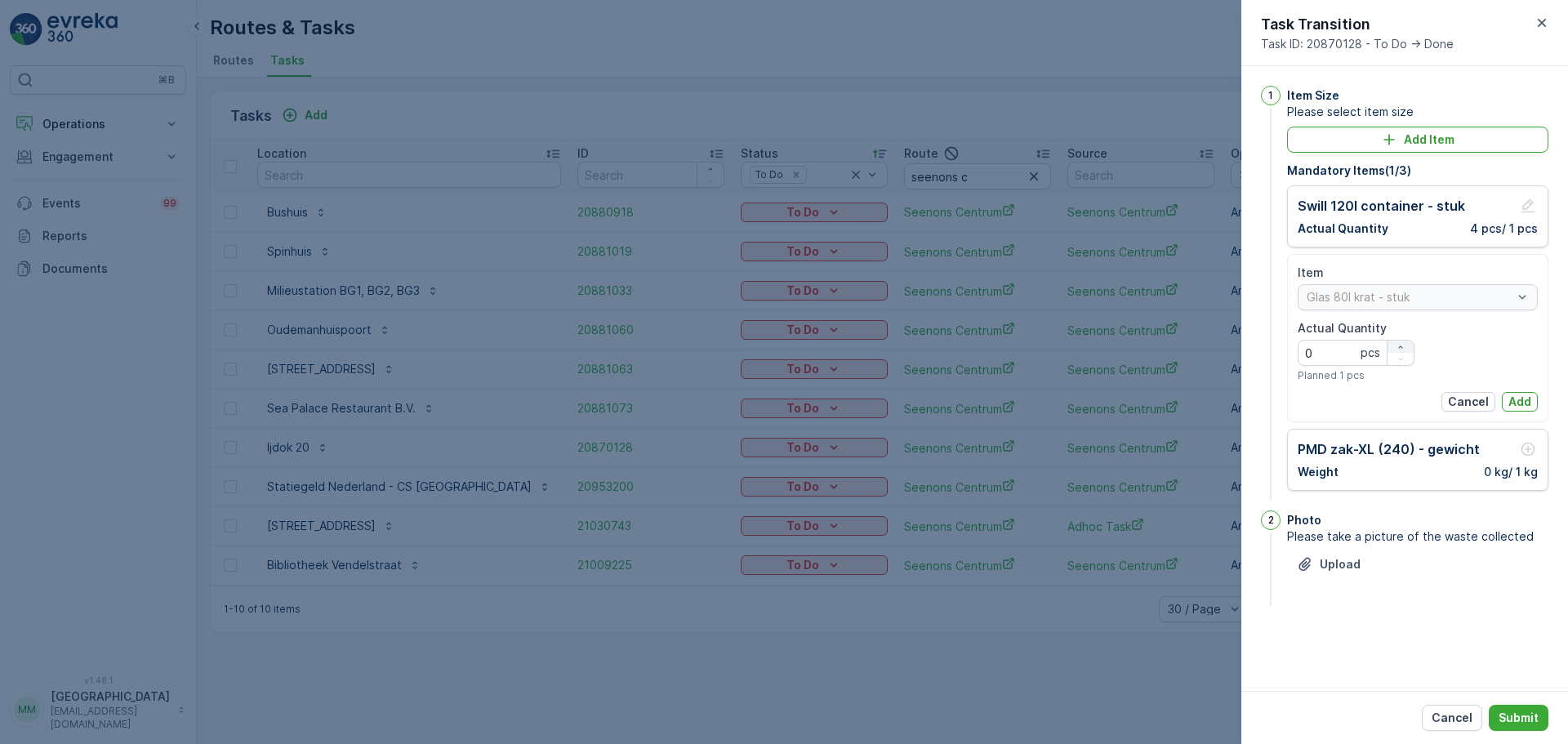
click at [1400, 347] on icon "button" at bounding box center [1400, 346] width 10 height 10
click at [1400, 347] on icon "button" at bounding box center [1400, 346] width 4 height 3
type Quantity "4"
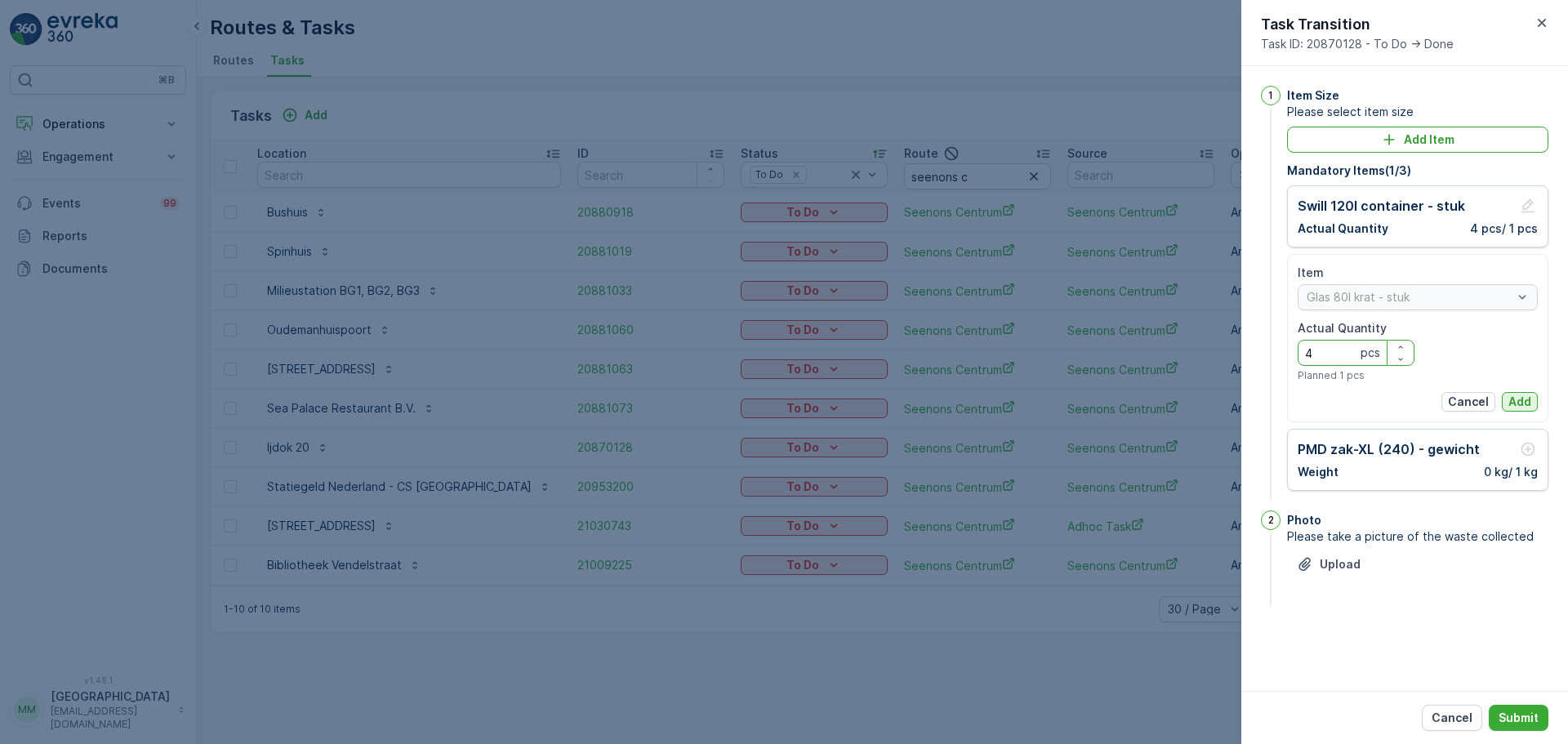
click at [1520, 397] on p "Add" at bounding box center [1520, 402] width 23 height 16
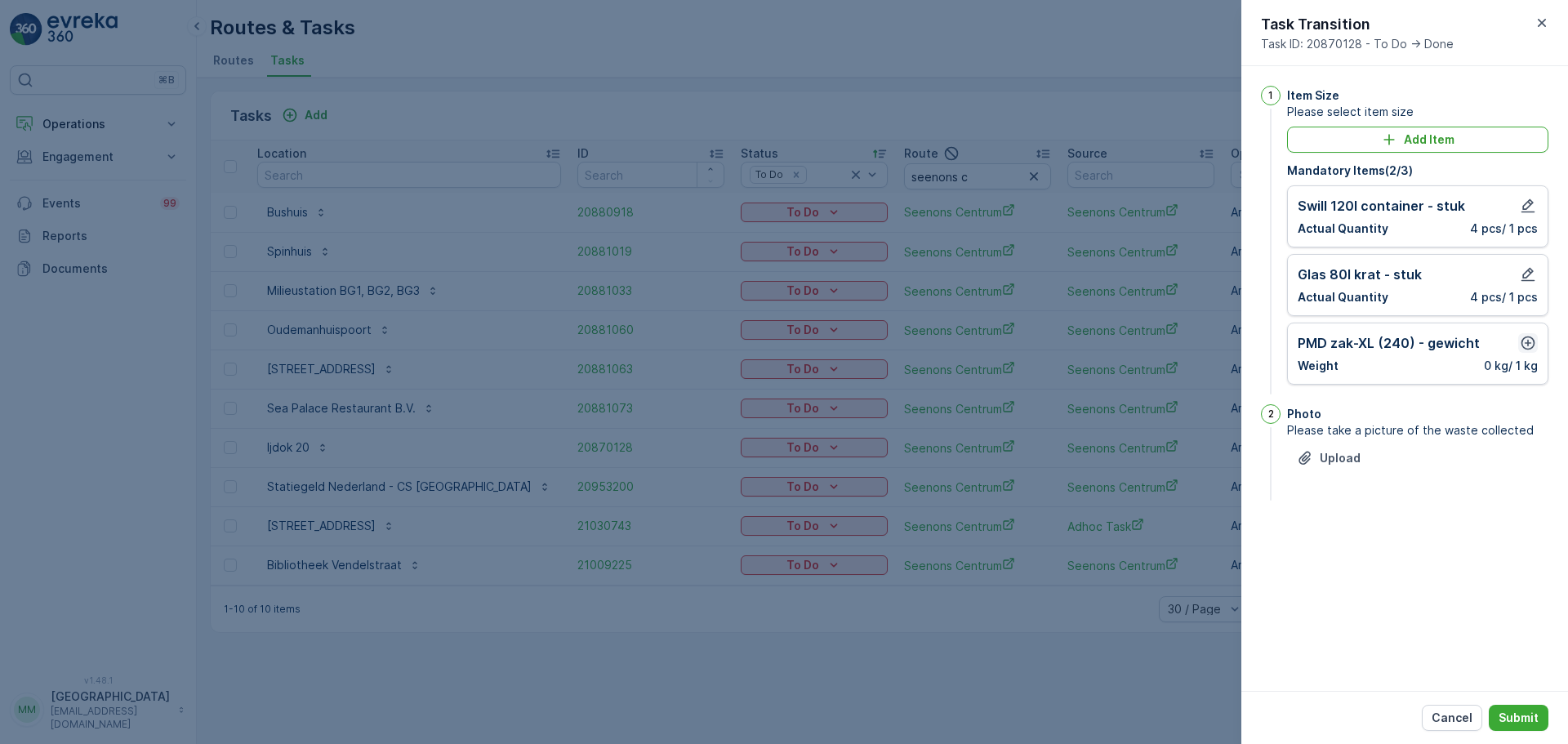
click at [1525, 346] on icon "button" at bounding box center [1528, 343] width 16 height 16
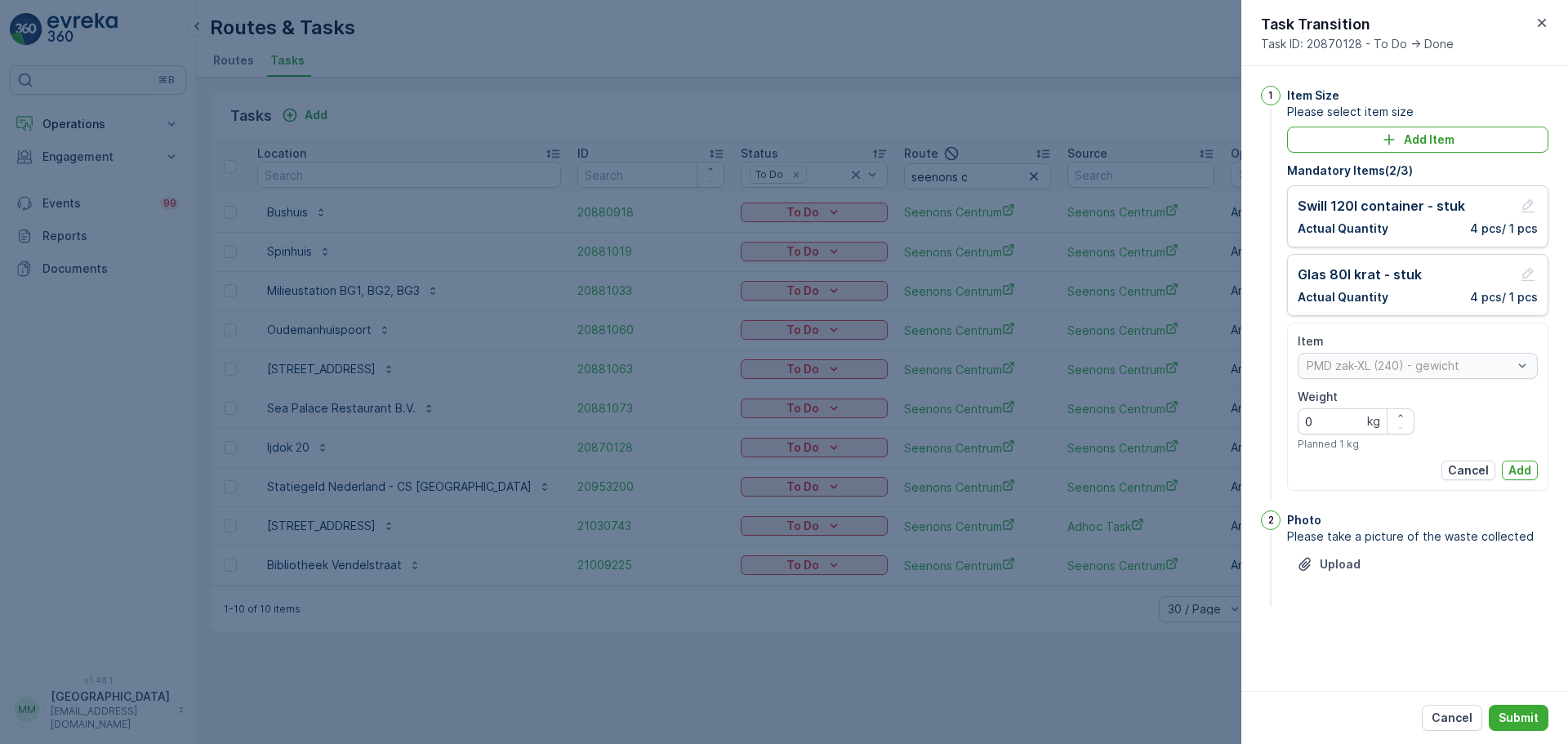
click at [1515, 467] on p "Add" at bounding box center [1520, 470] width 23 height 16
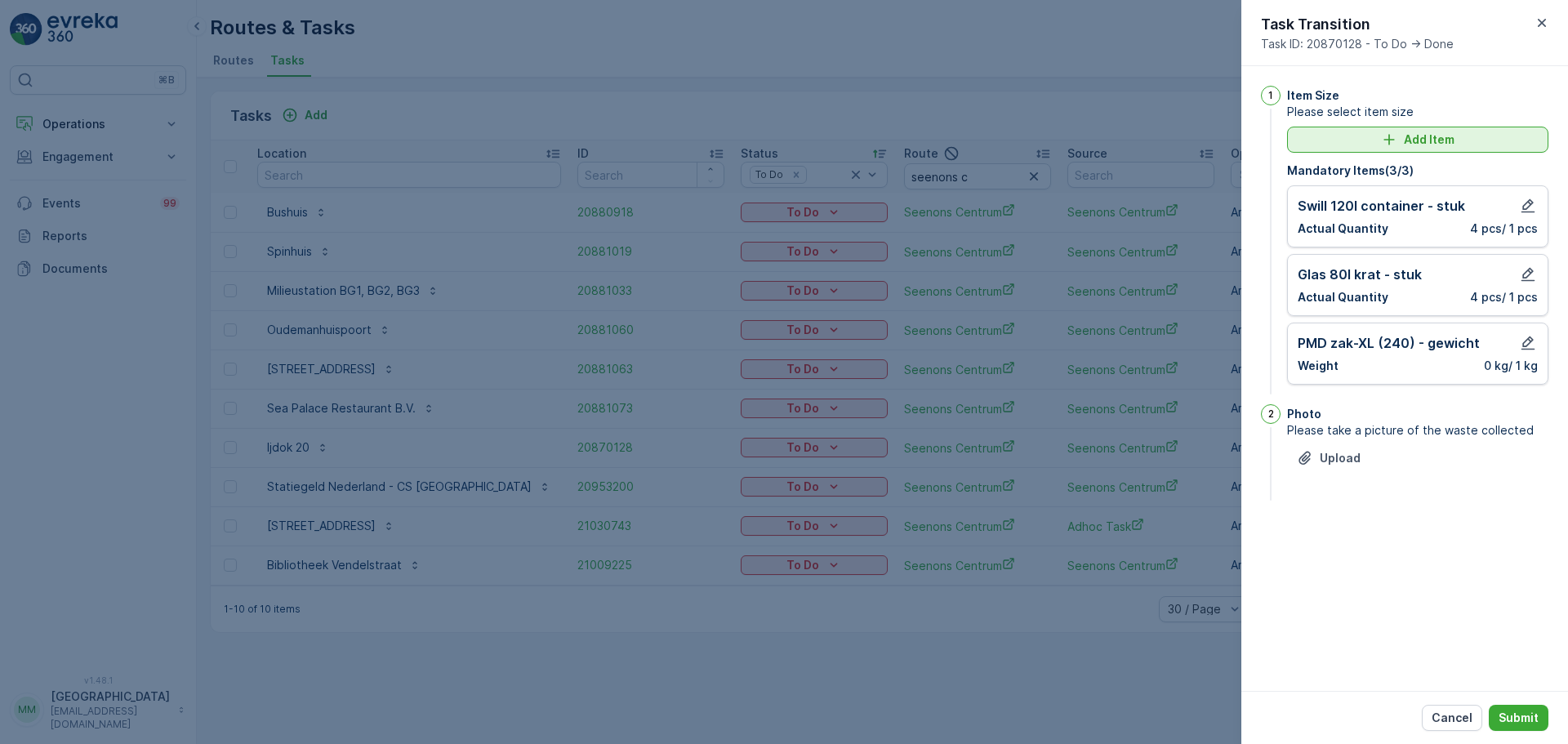
click at [1424, 140] on p "Add Item" at bounding box center [1429, 140] width 51 height 16
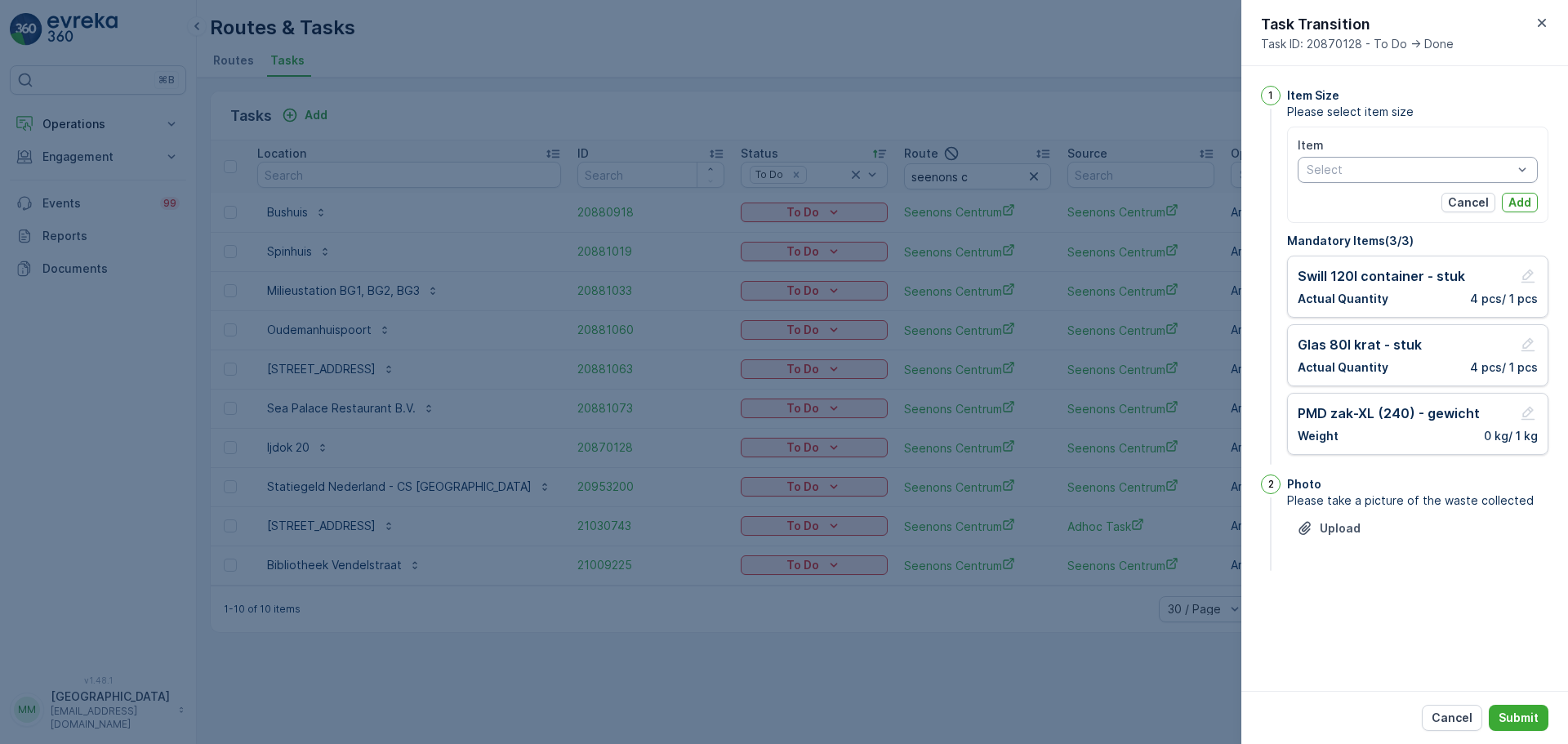
click at [1345, 166] on div at bounding box center [1409, 170] width 209 height 13
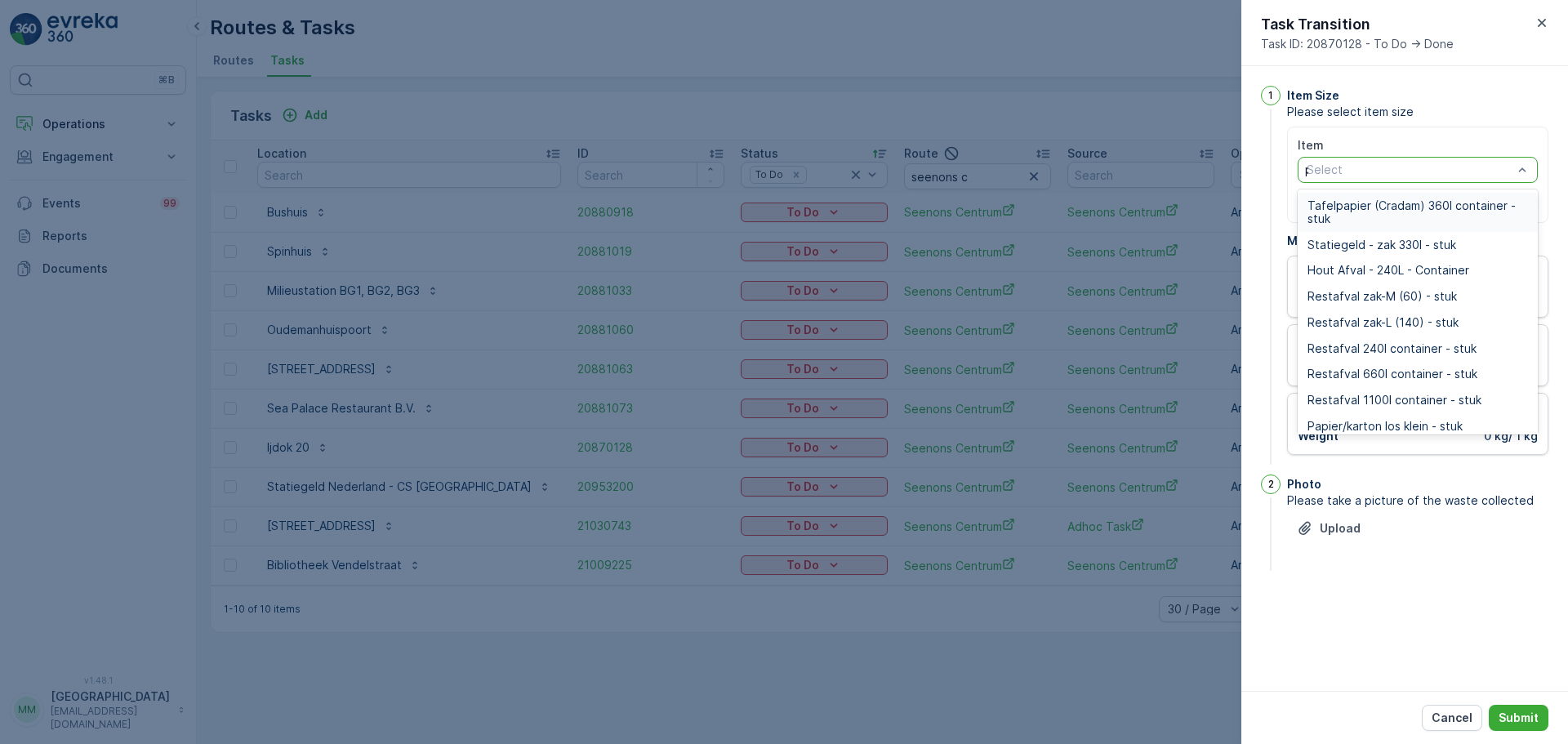
type input "pd"
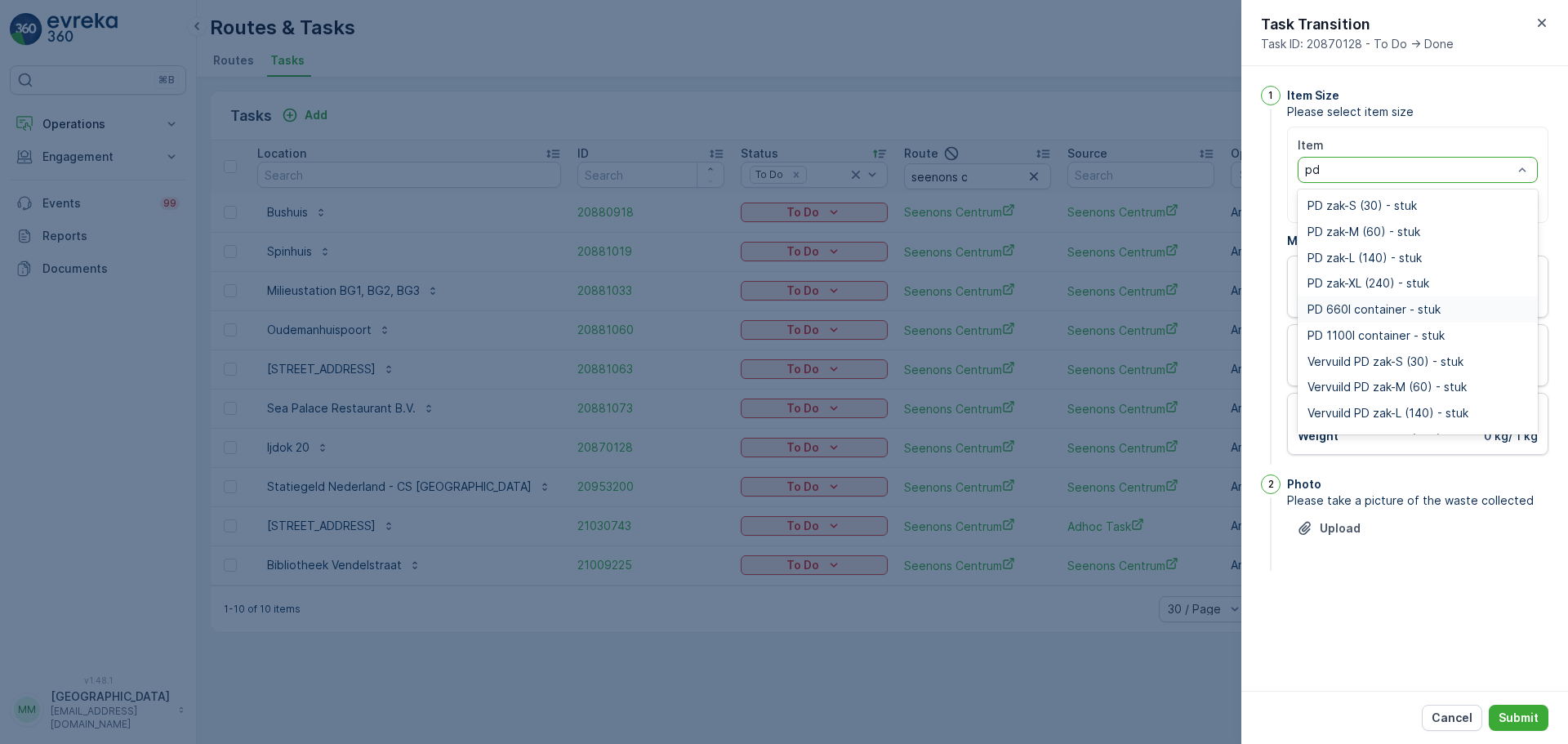
click at [1383, 304] on span "PD 660l container - stuk" at bounding box center [1374, 309] width 133 height 13
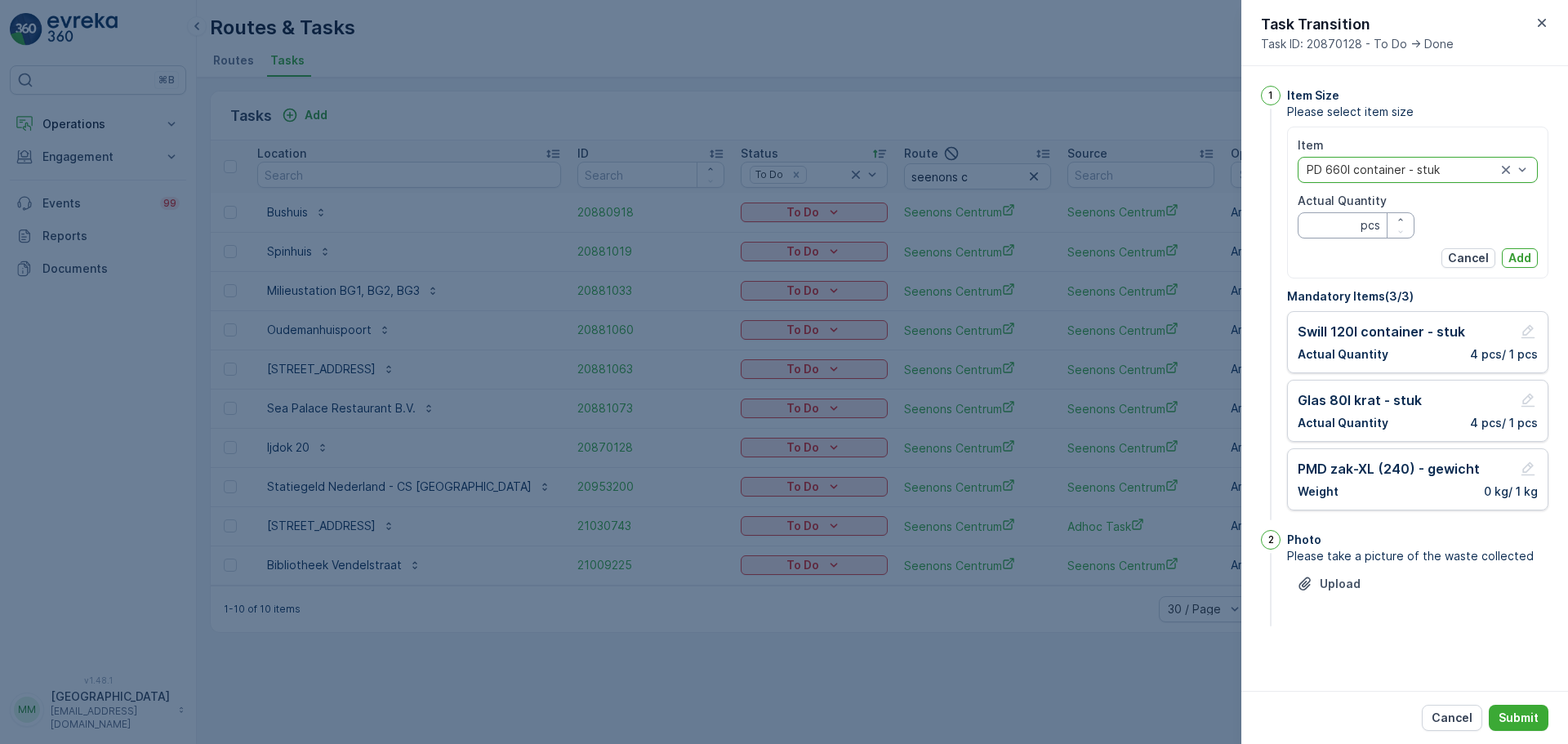
click at [1334, 229] on Quantity "Actual Quantity" at bounding box center [1356, 225] width 117 height 26
type Quantity "4"
click at [1514, 246] on div "Item PD 660l container - stuk Actual Quantity 4 pcs Cancel Add" at bounding box center [1417, 202] width 240 height 130
click at [1514, 253] on p "Add" at bounding box center [1520, 258] width 23 height 16
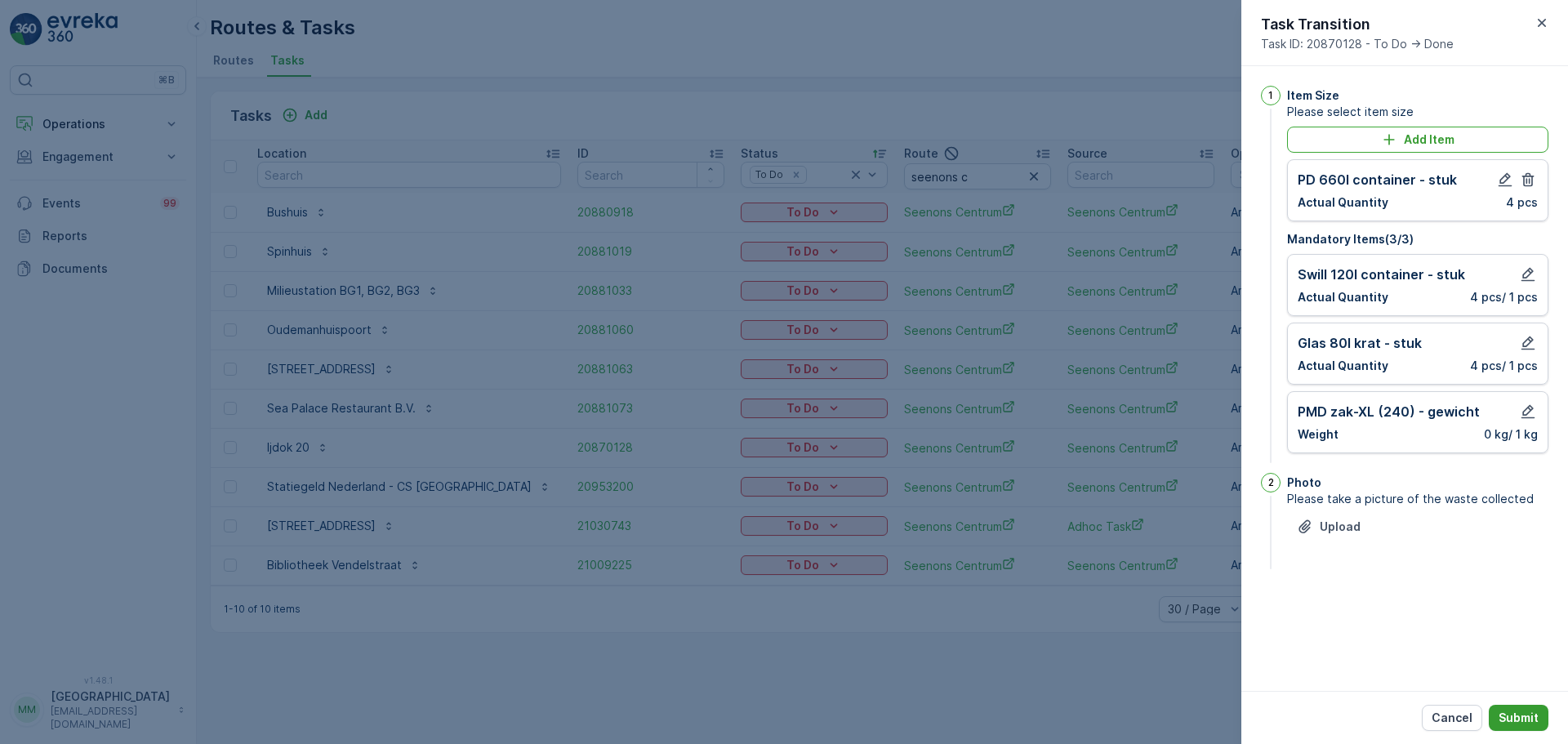
click at [1523, 715] on p "Submit" at bounding box center [1519, 718] width 40 height 16
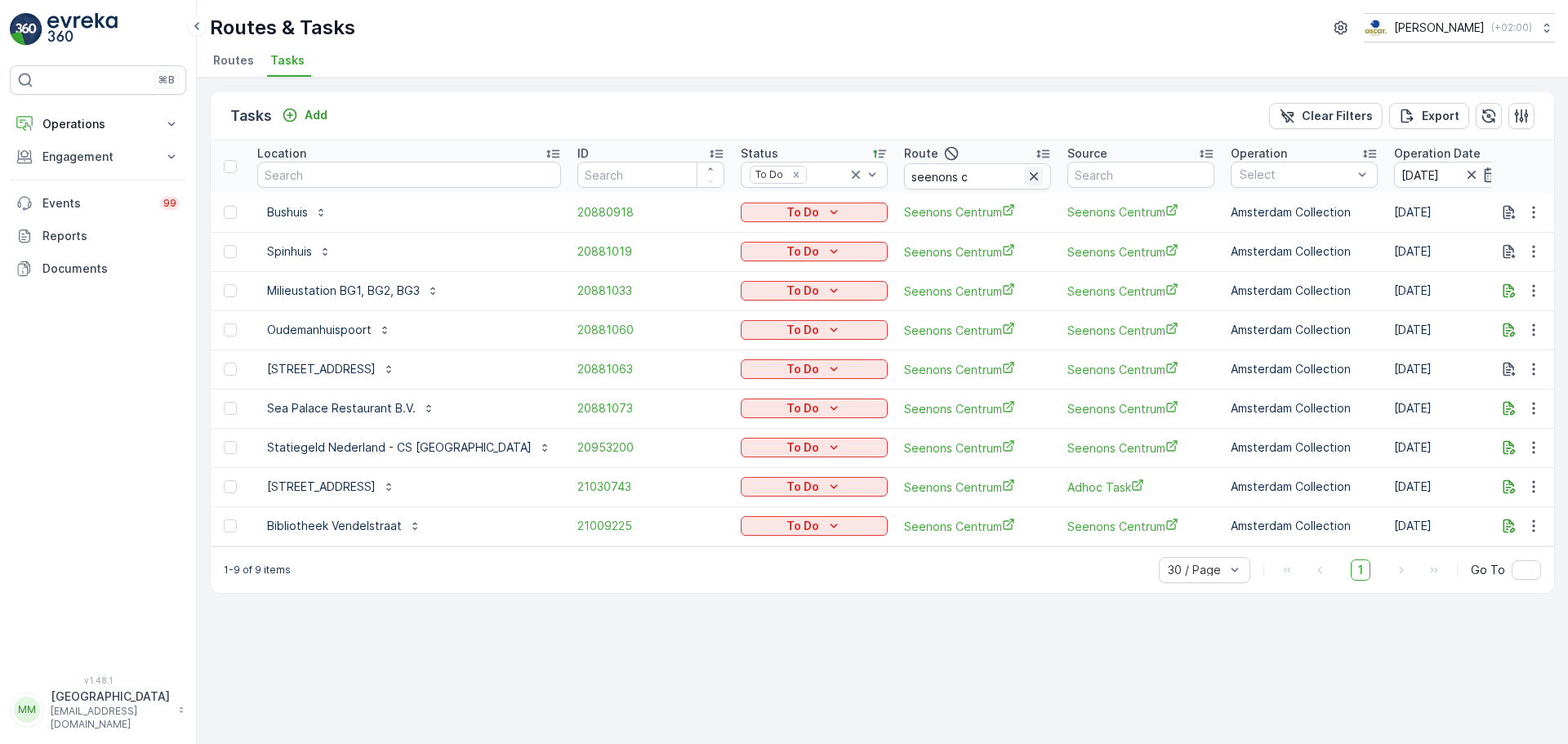
click at [1026, 179] on icon "button" at bounding box center [1034, 176] width 16 height 16
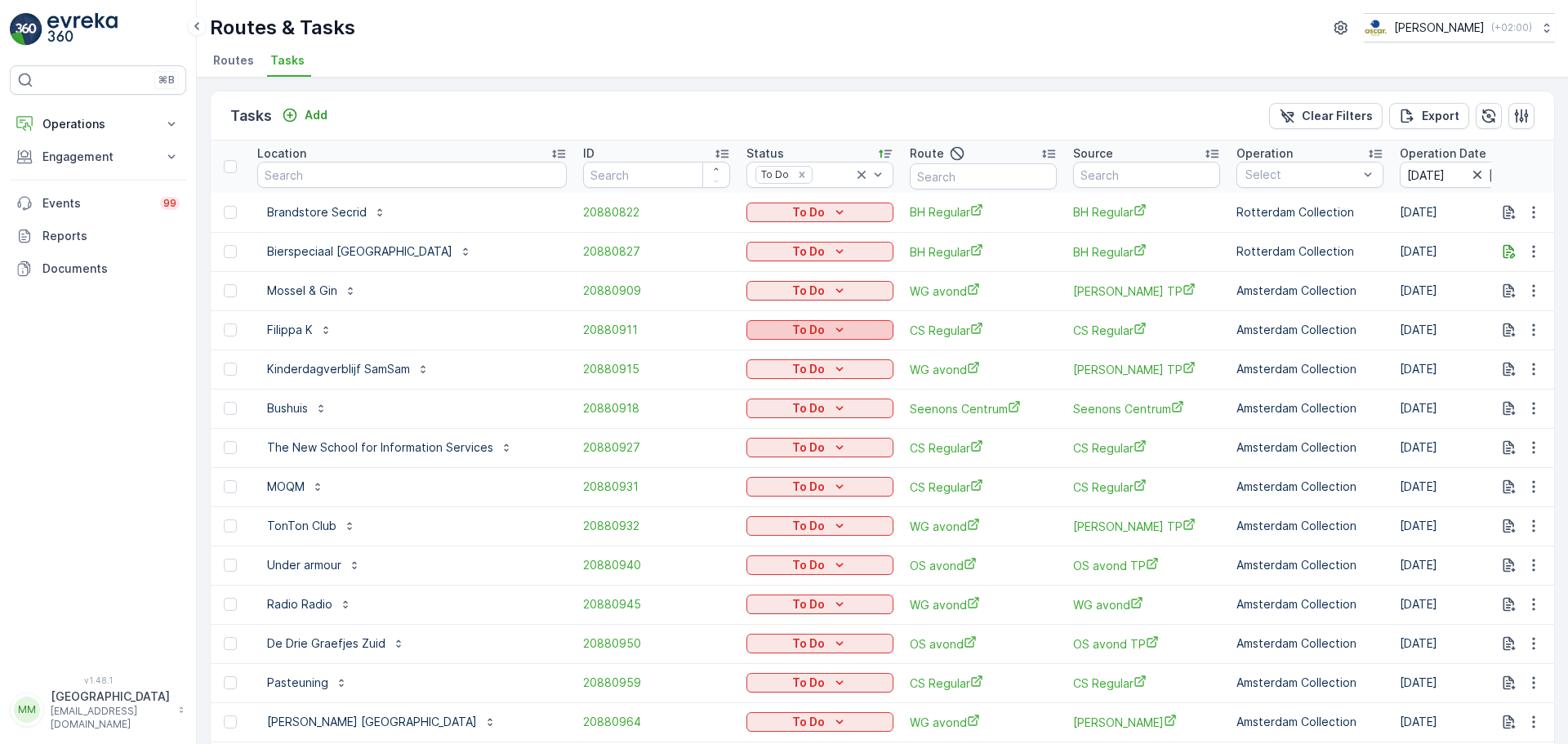
click at [792, 329] on p "To Do" at bounding box center [808, 330] width 33 height 16
click at [752, 426] on span "Cancelled" at bounding box center [734, 423] width 55 height 16
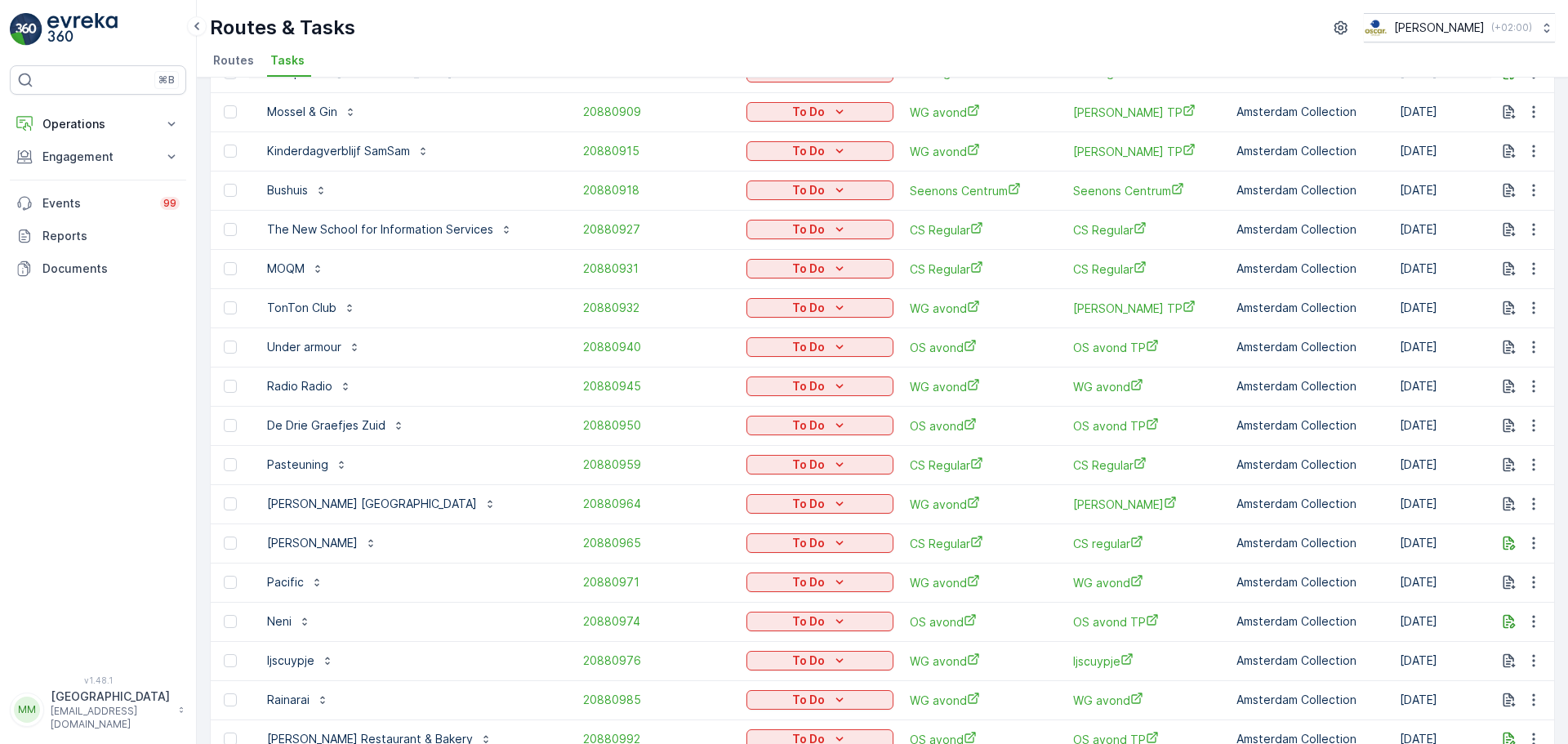
scroll to position [163, 0]
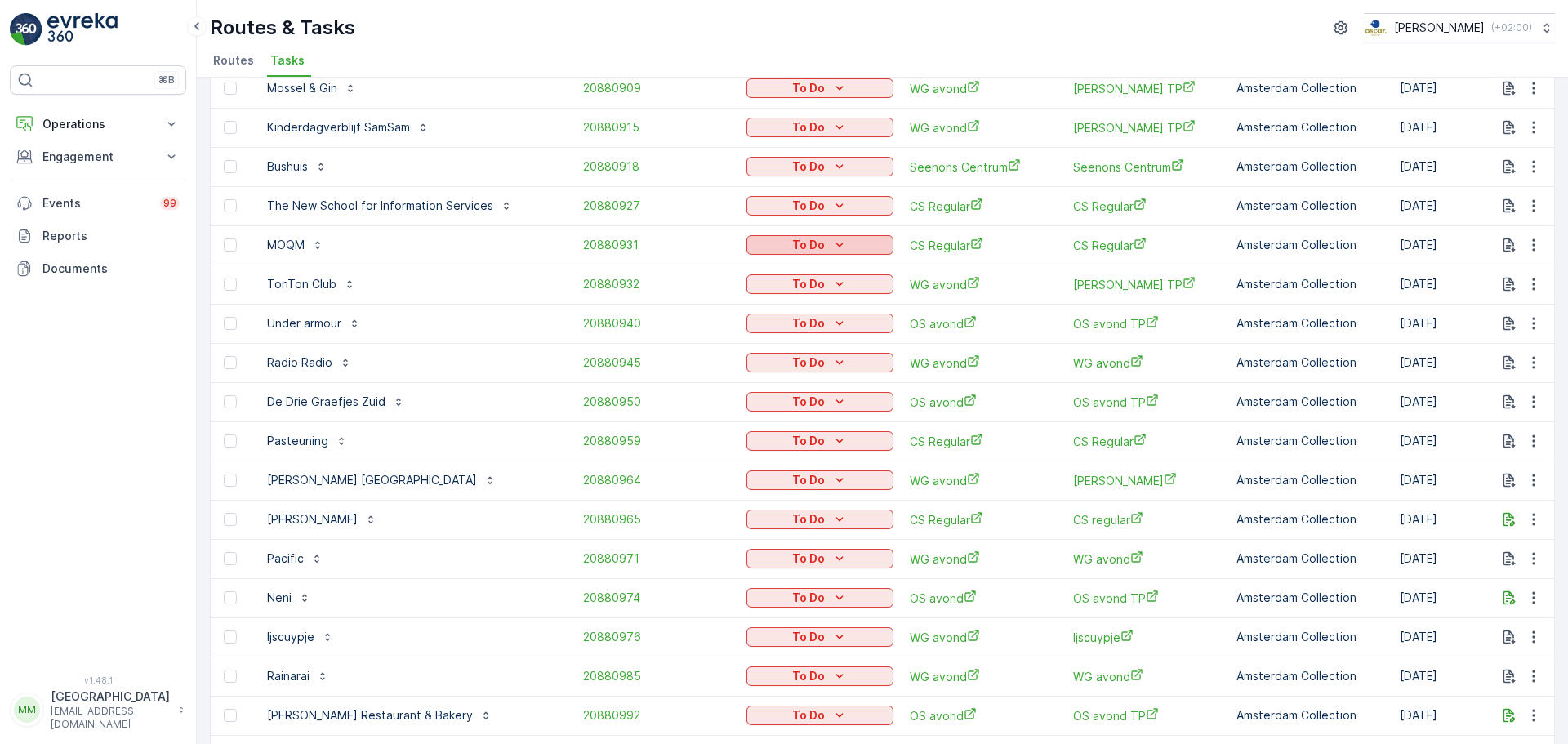
click at [831, 246] on icon "To Do" at bounding box center [839, 245] width 16 height 16
click at [735, 336] on span "Cancelled" at bounding box center [734, 338] width 55 height 16
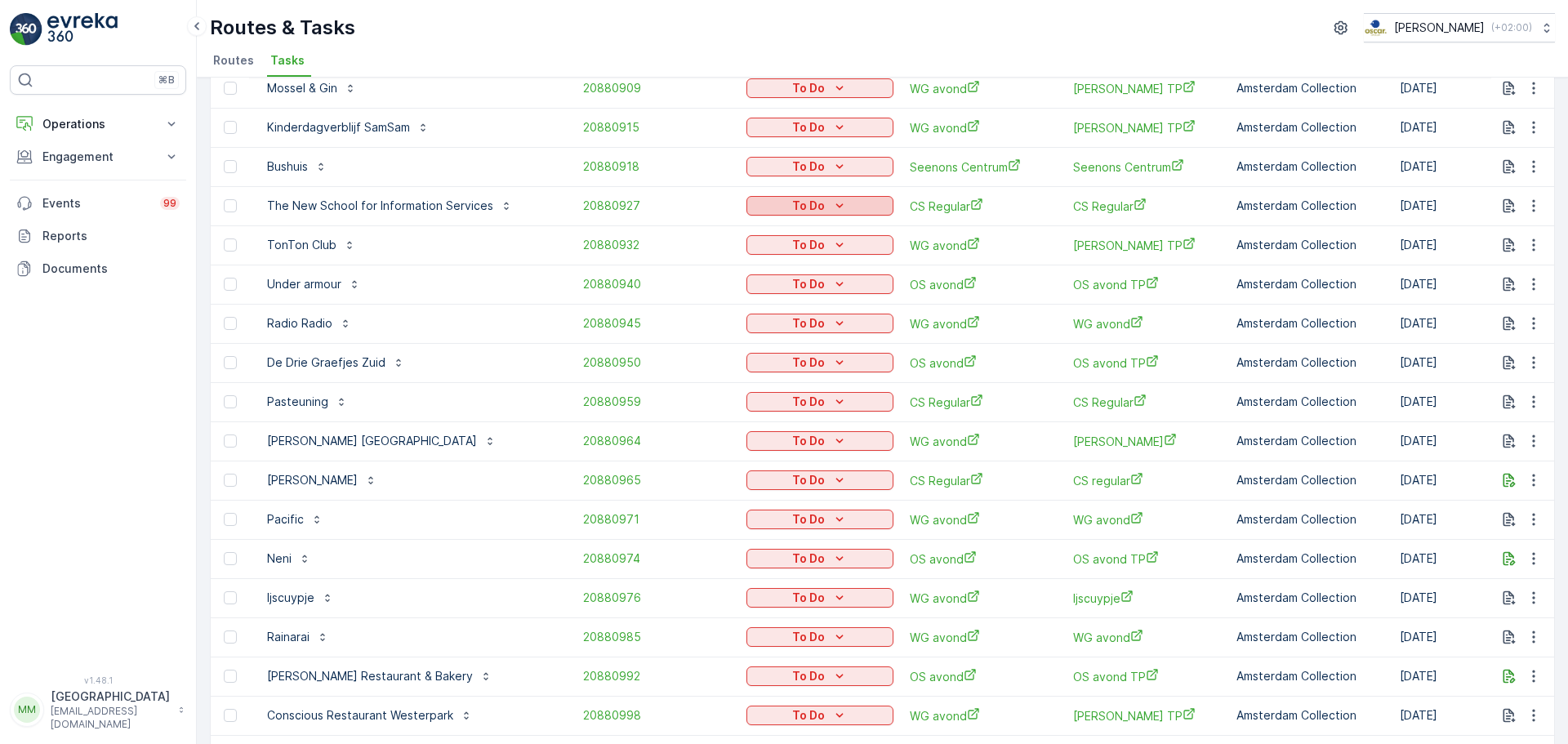
click at [777, 207] on div "To Do" at bounding box center [819, 206] width 134 height 16
click at [755, 300] on span "Cancelled" at bounding box center [734, 299] width 55 height 16
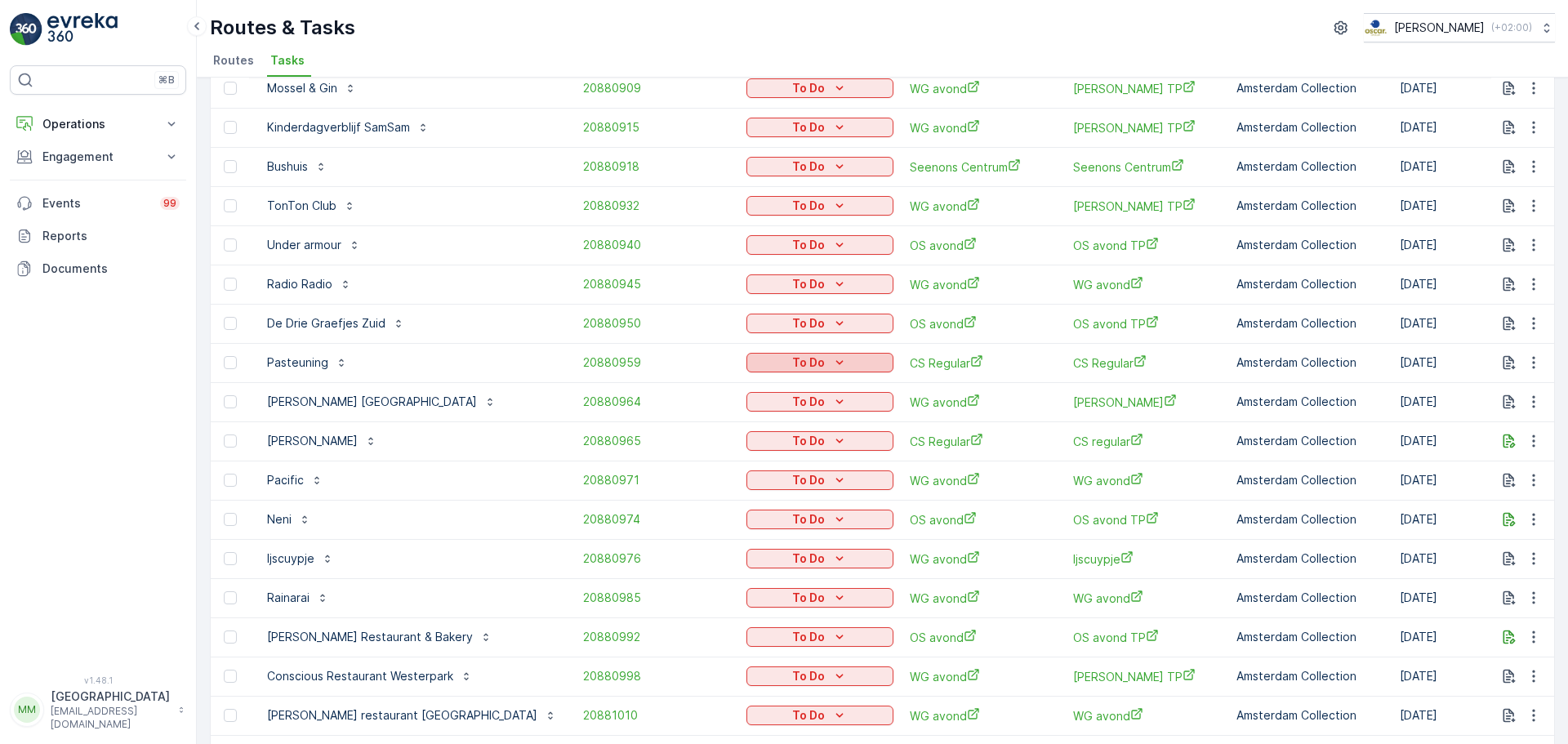
click at [792, 360] on div "To Do" at bounding box center [819, 363] width 134 height 16
click at [727, 453] on div "Cancelled" at bounding box center [714, 455] width 104 height 23
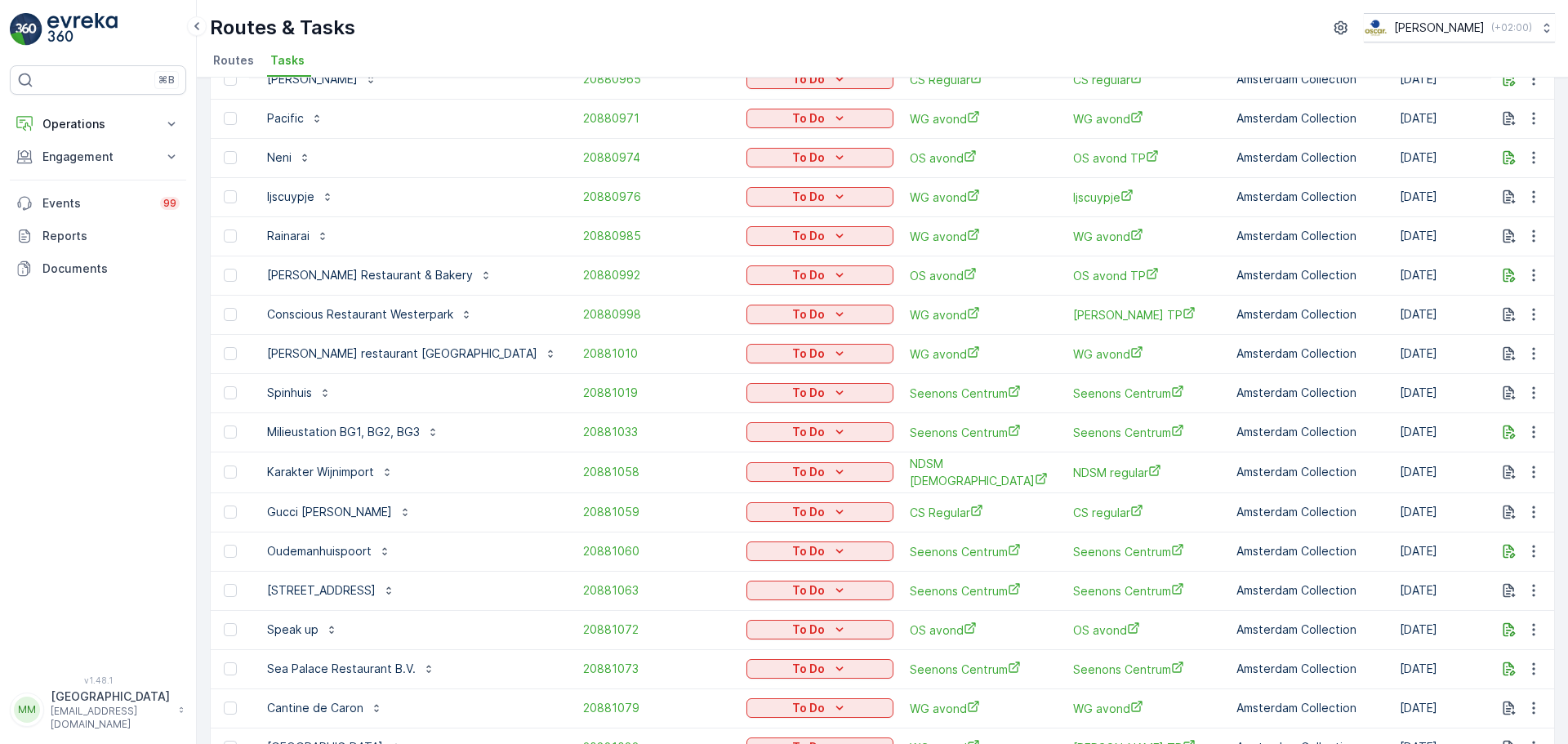
scroll to position [490, 0]
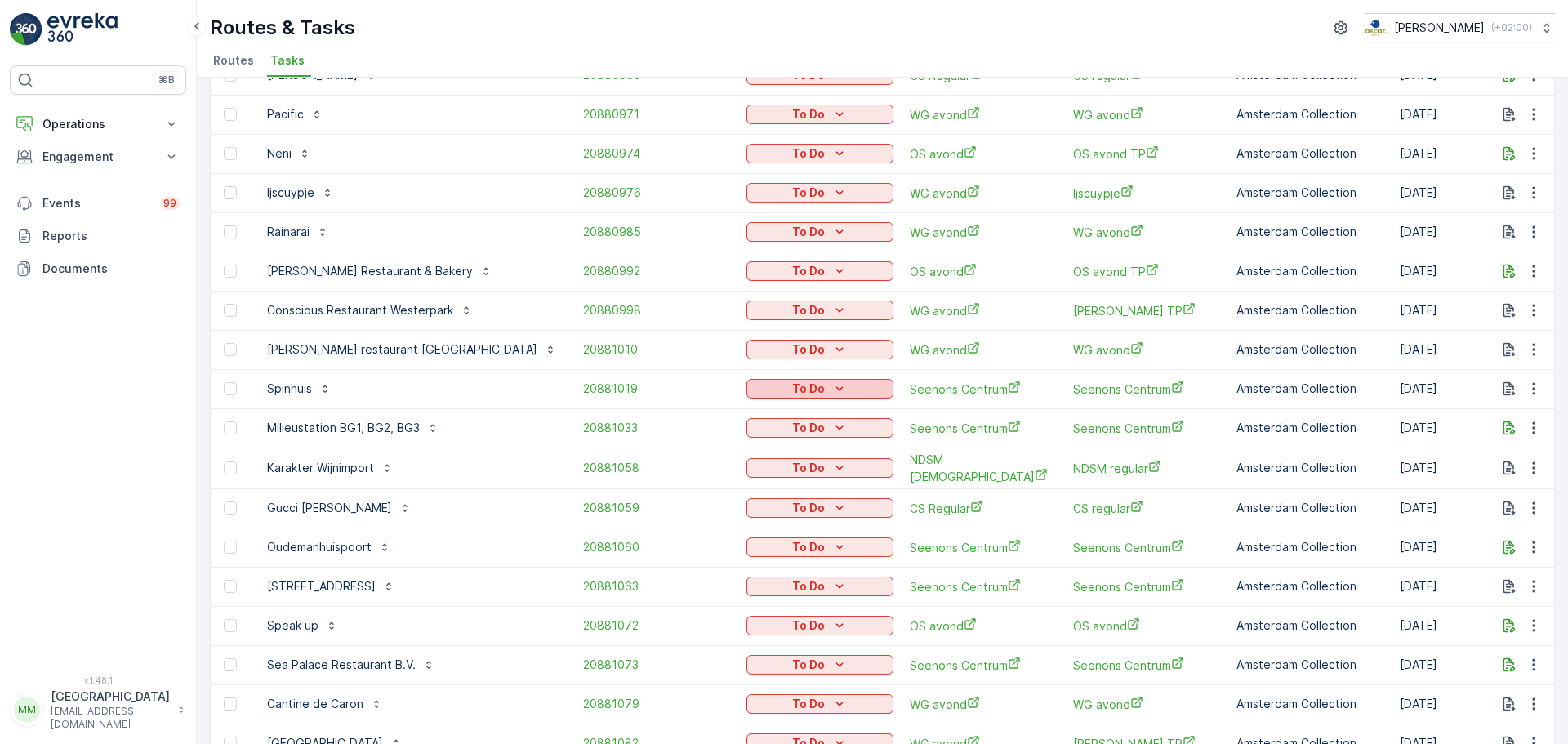
click at [782, 388] on div "To Do" at bounding box center [819, 388] width 134 height 16
click at [714, 482] on span "Cancelled" at bounding box center [696, 481] width 55 height 16
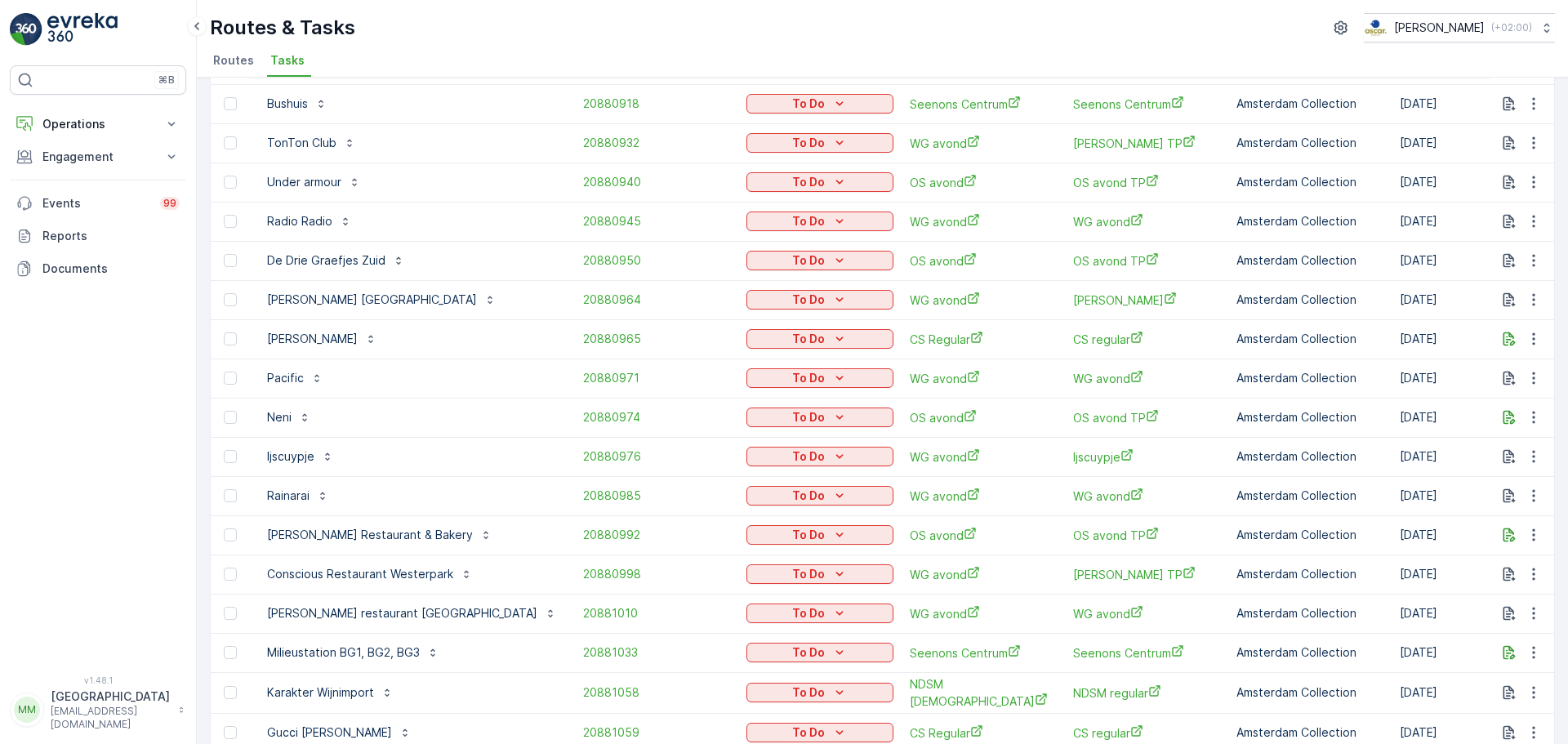
scroll to position [82, 0]
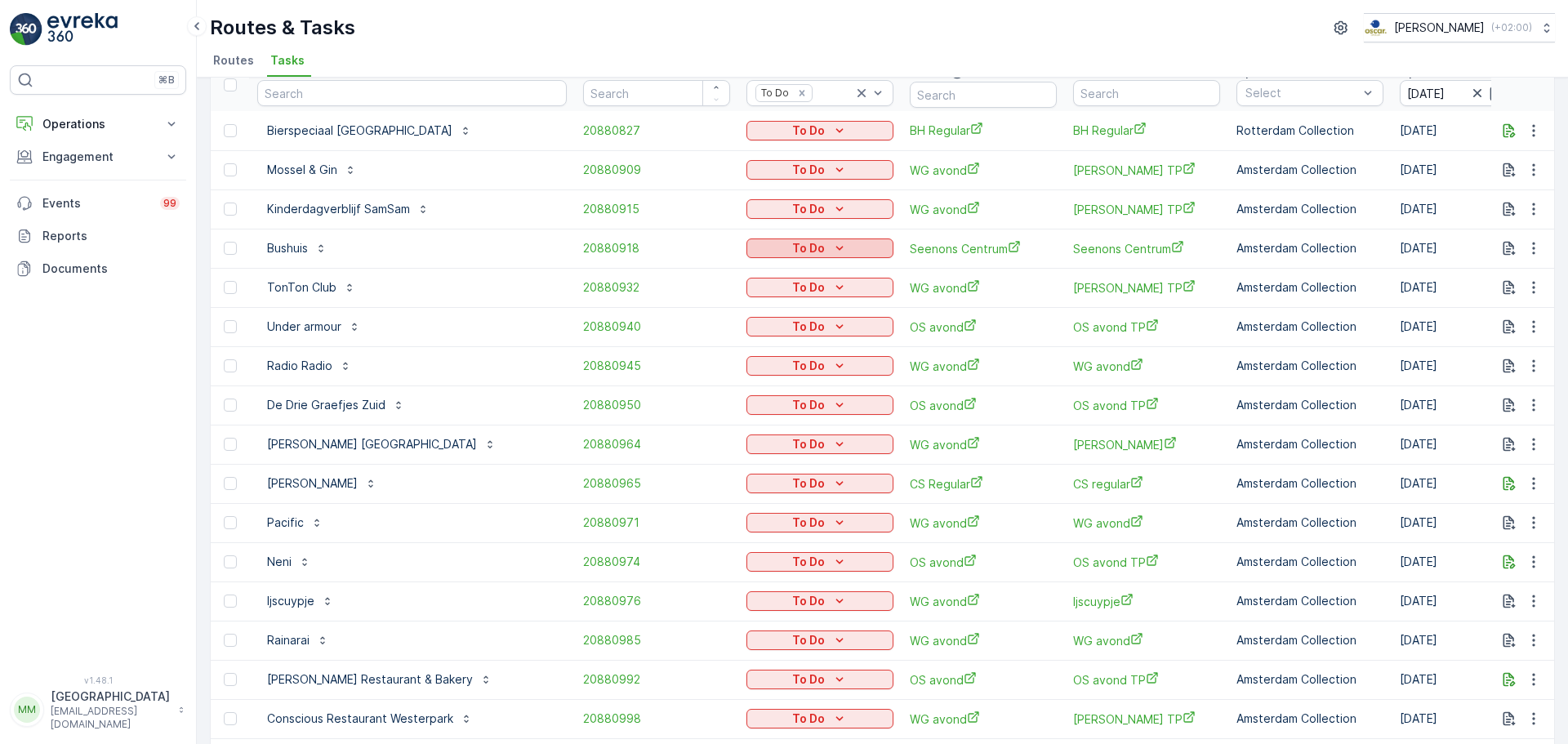
click at [831, 248] on icon "To Do" at bounding box center [839, 248] width 16 height 16
click at [708, 345] on span "Cancelled" at bounding box center [696, 341] width 55 height 16
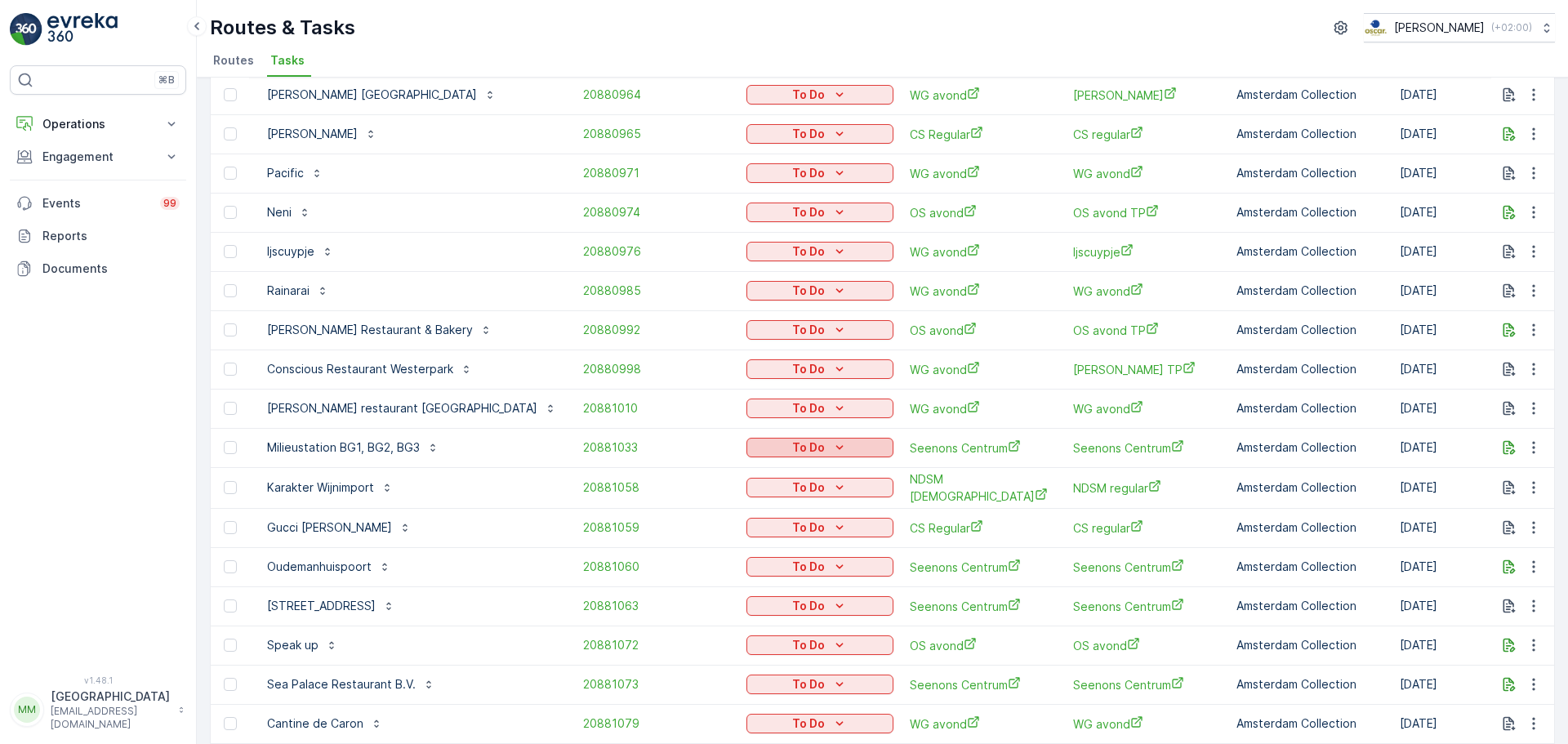
scroll to position [490, 0]
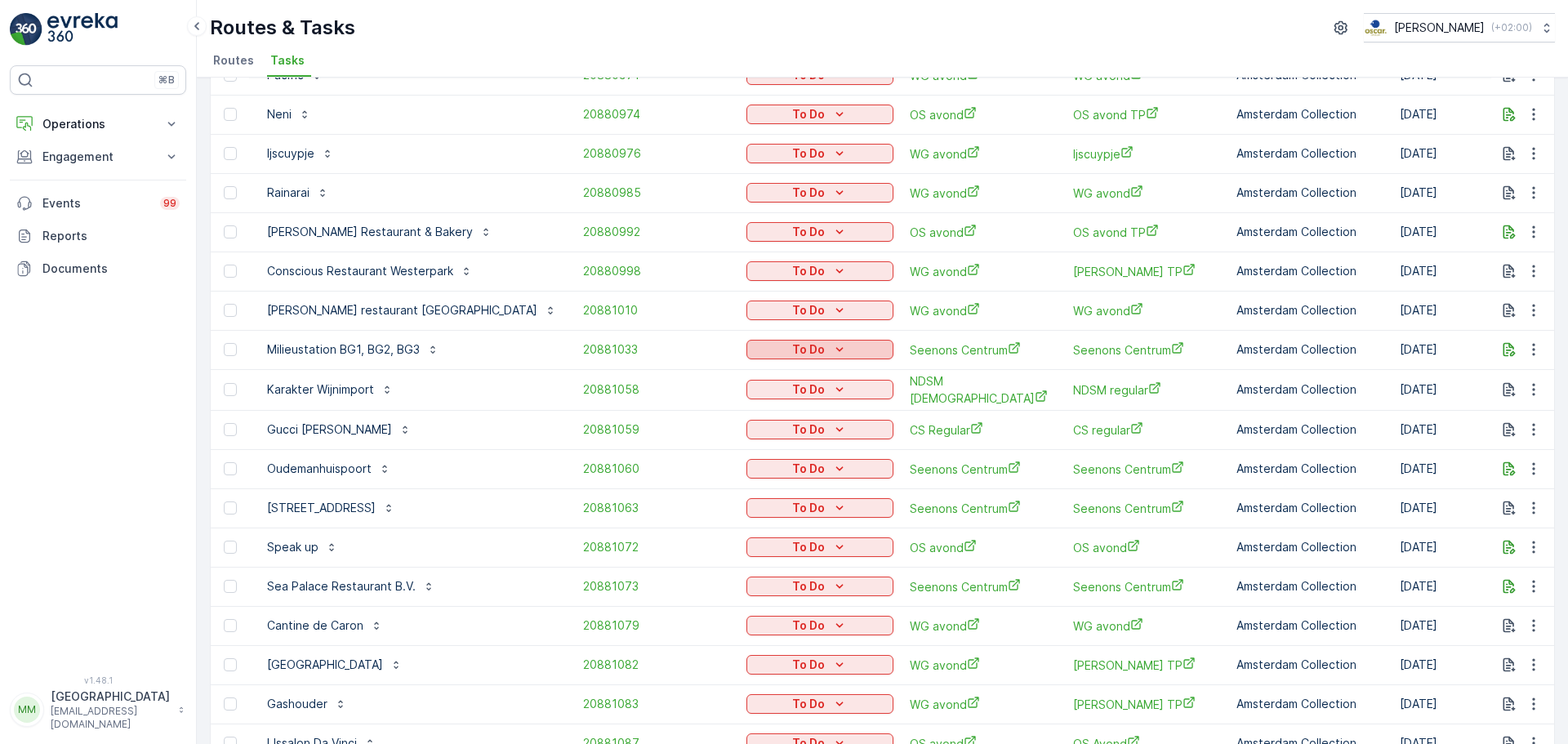
click at [831, 346] on icon "To Do" at bounding box center [839, 349] width 16 height 16
click at [726, 443] on div "Cancelled" at bounding box center [714, 442] width 104 height 23
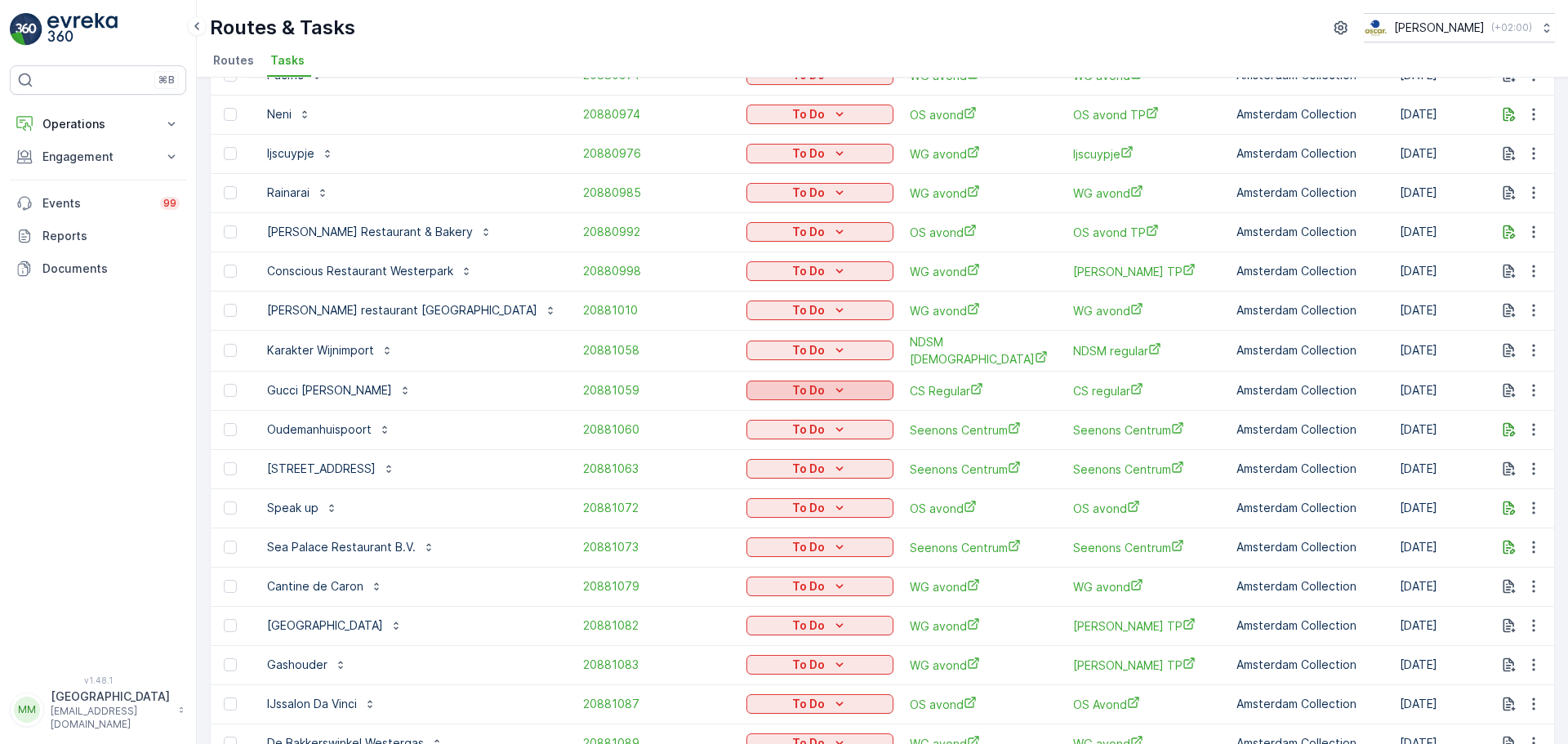
click at [792, 388] on p "To Do" at bounding box center [808, 390] width 33 height 16
click at [703, 480] on span "Cancelled" at bounding box center [696, 481] width 55 height 16
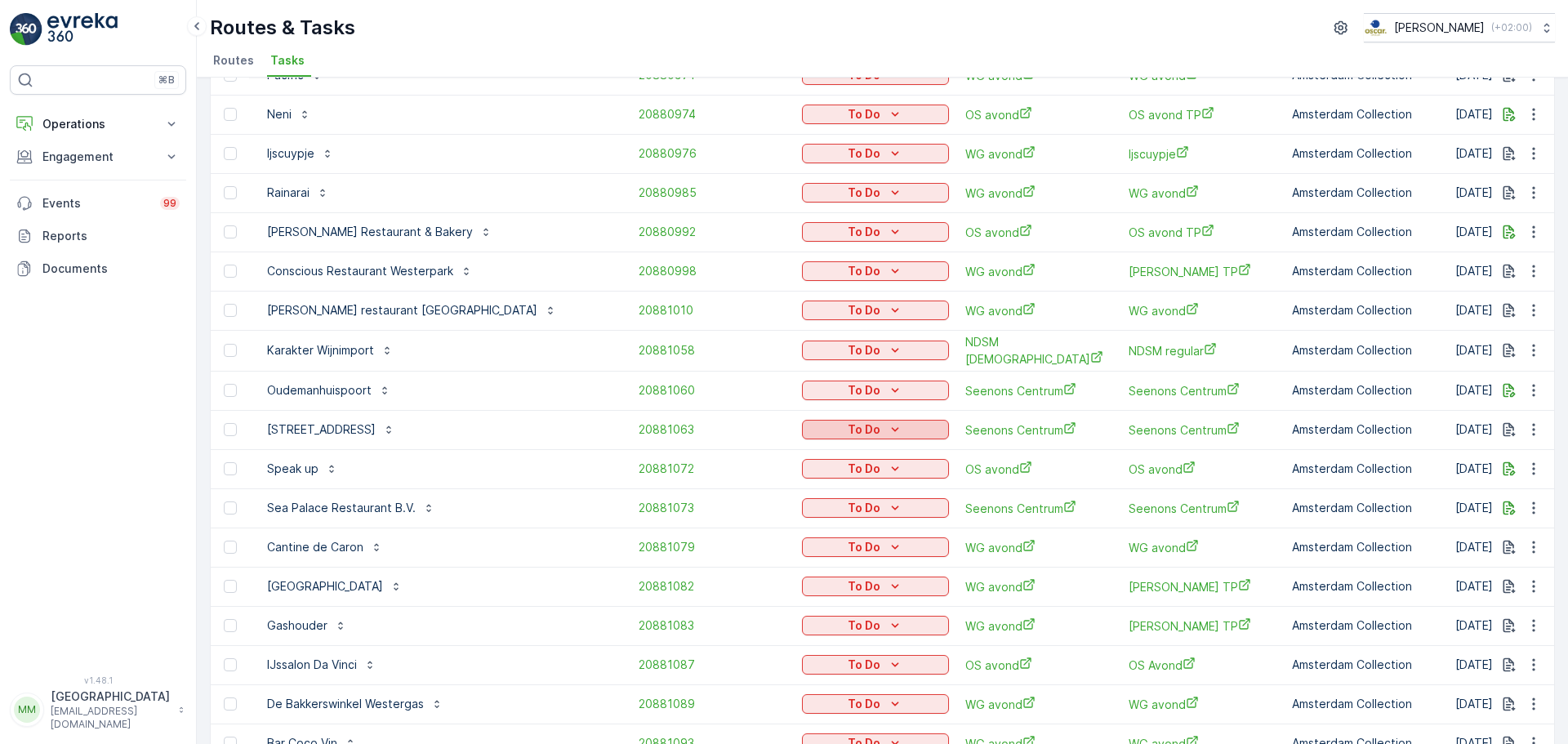
click at [808, 426] on div "To Do" at bounding box center [875, 429] width 134 height 16
click at [766, 519] on span "Cancelled" at bounding box center [764, 521] width 55 height 16
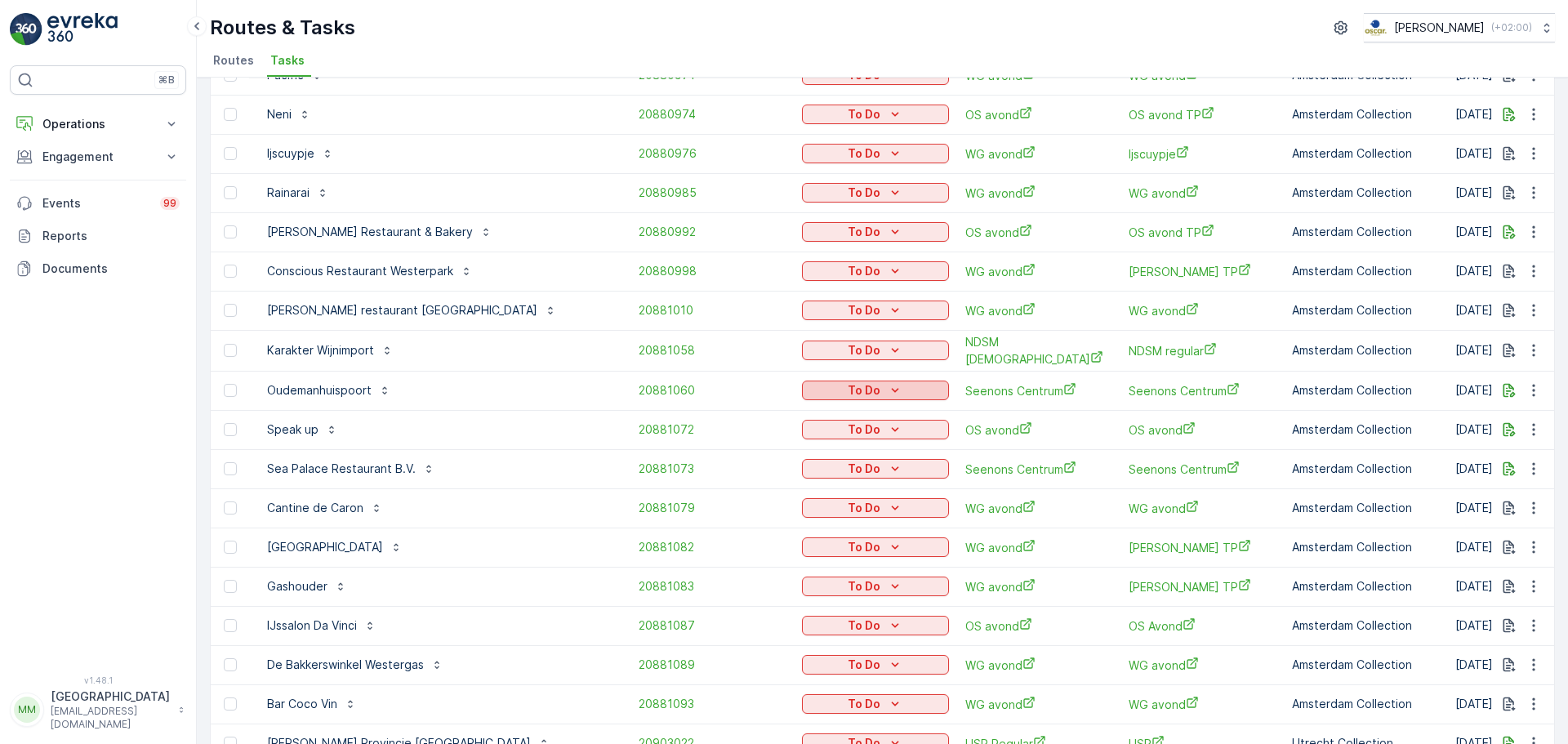
click at [887, 391] on icon "To Do" at bounding box center [895, 390] width 16 height 16
click at [790, 480] on span "Cancelled" at bounding box center [764, 481] width 55 height 16
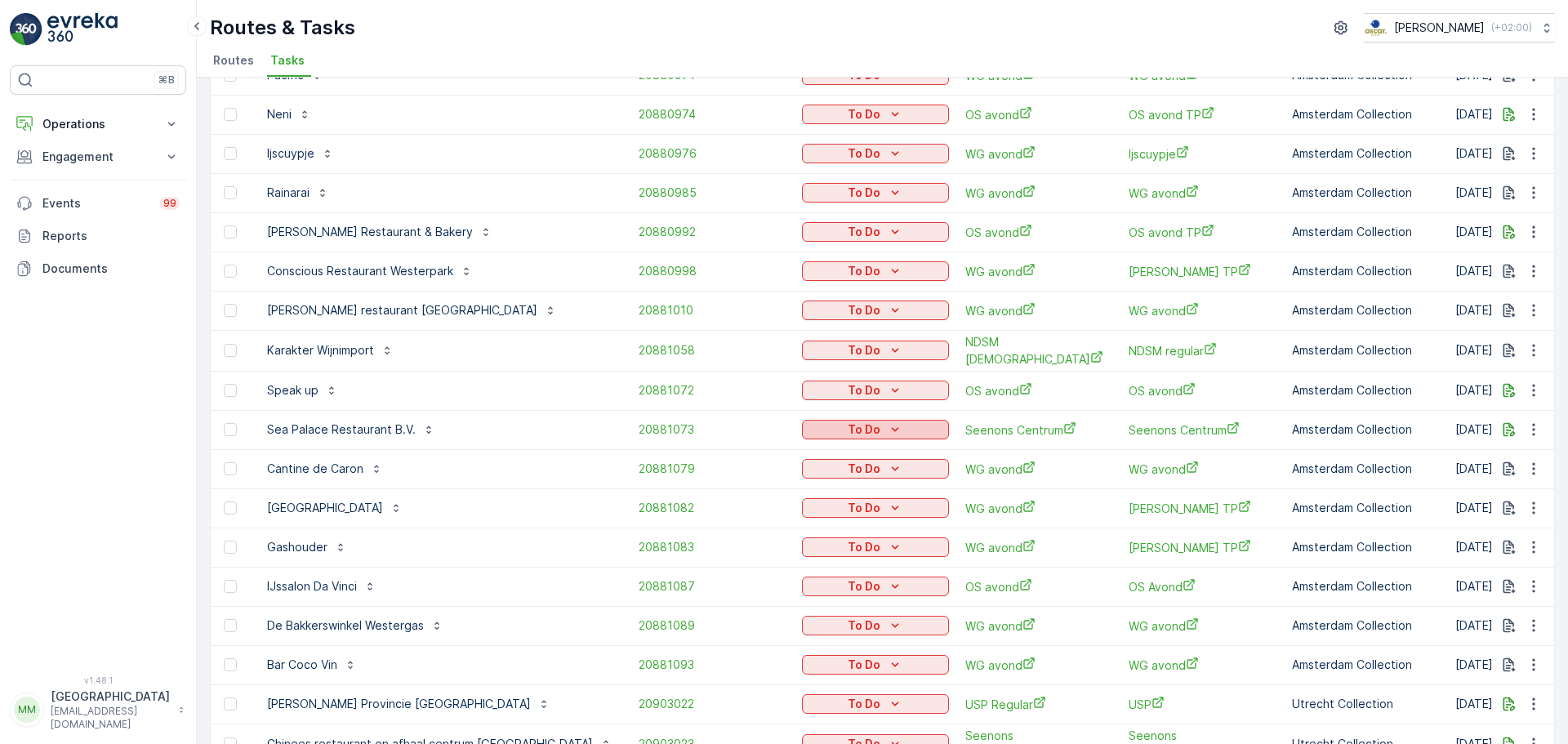
click at [847, 432] on p "To Do" at bounding box center [864, 429] width 33 height 16
click at [777, 520] on span "Cancelled" at bounding box center [764, 521] width 55 height 16
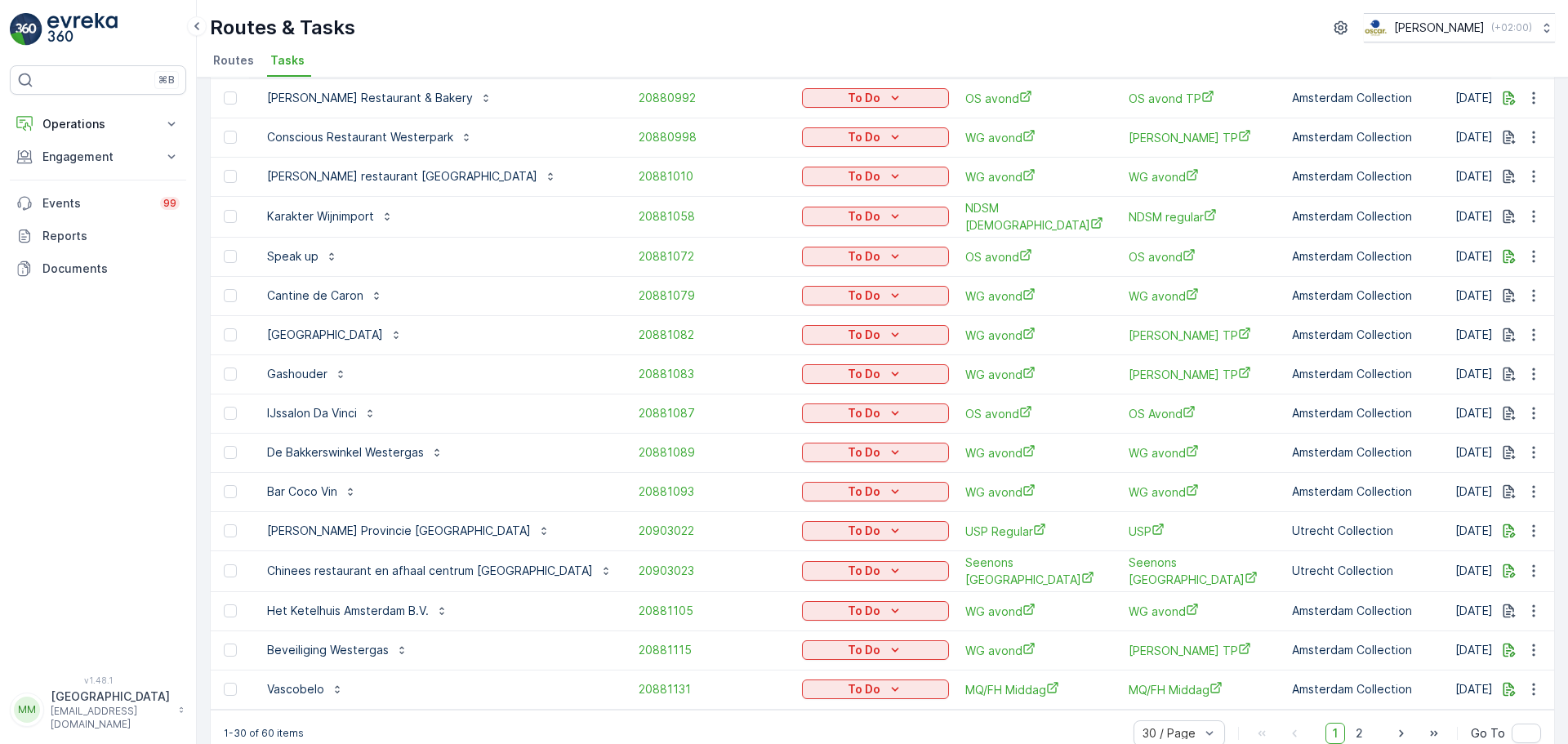
scroll to position [694, 0]
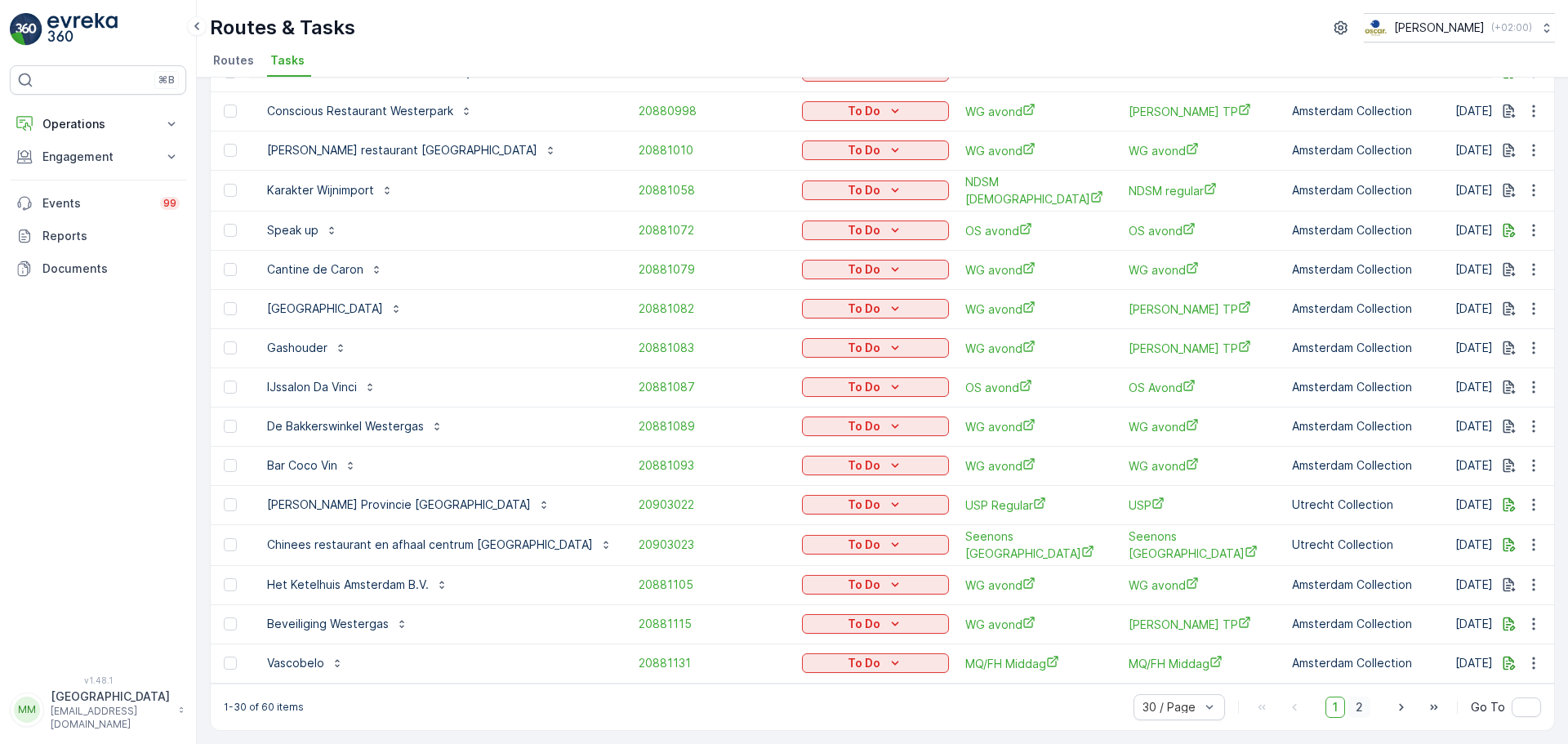
click at [1356, 712] on span "2" at bounding box center [1359, 707] width 22 height 21
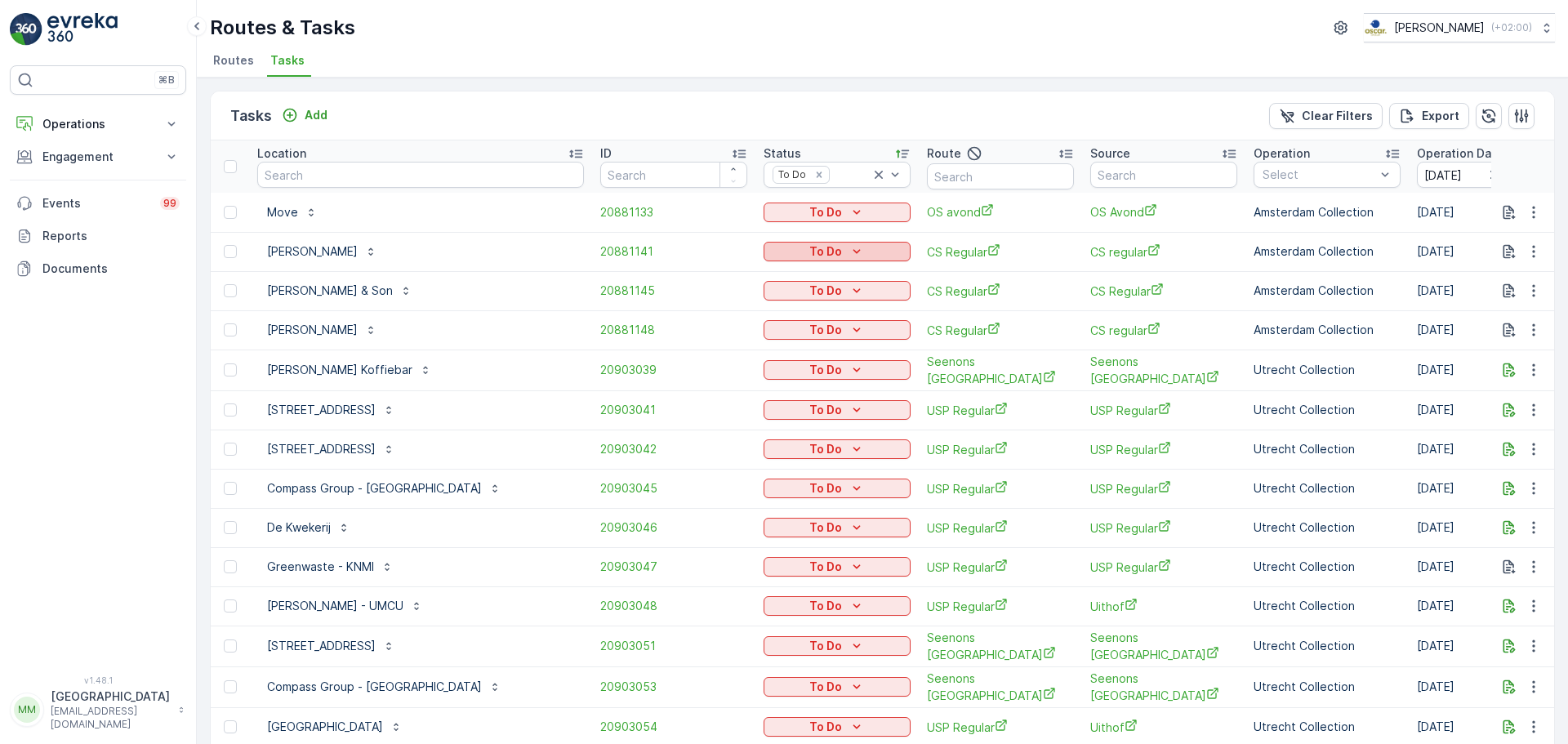
click at [848, 248] on icon "To Do" at bounding box center [857, 252] width 16 height 16
click at [807, 342] on span "Cancelled" at bounding box center [796, 345] width 55 height 16
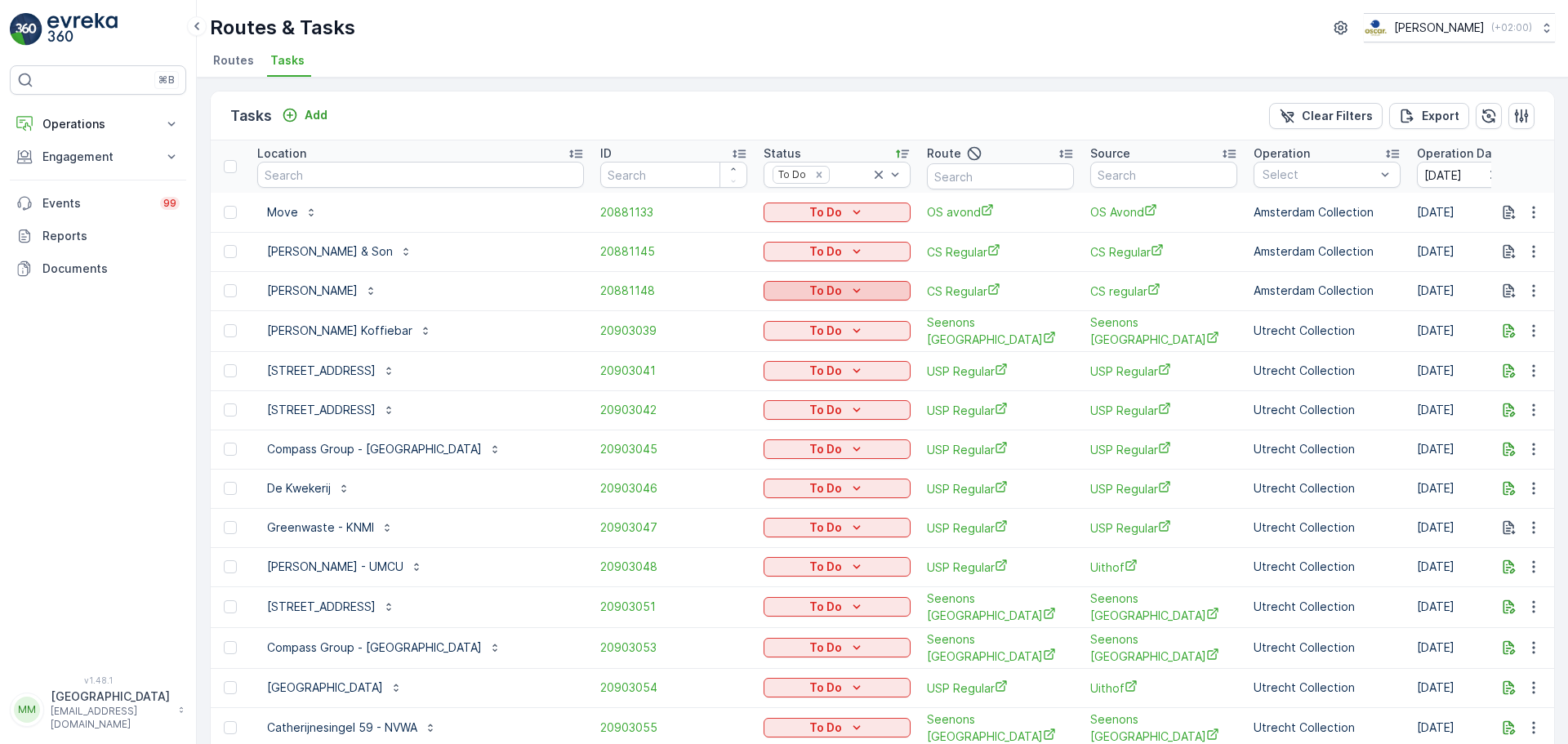
click at [832, 290] on p "To Do" at bounding box center [826, 291] width 33 height 16
click at [815, 382] on span "Cancelled" at bounding box center [796, 384] width 55 height 16
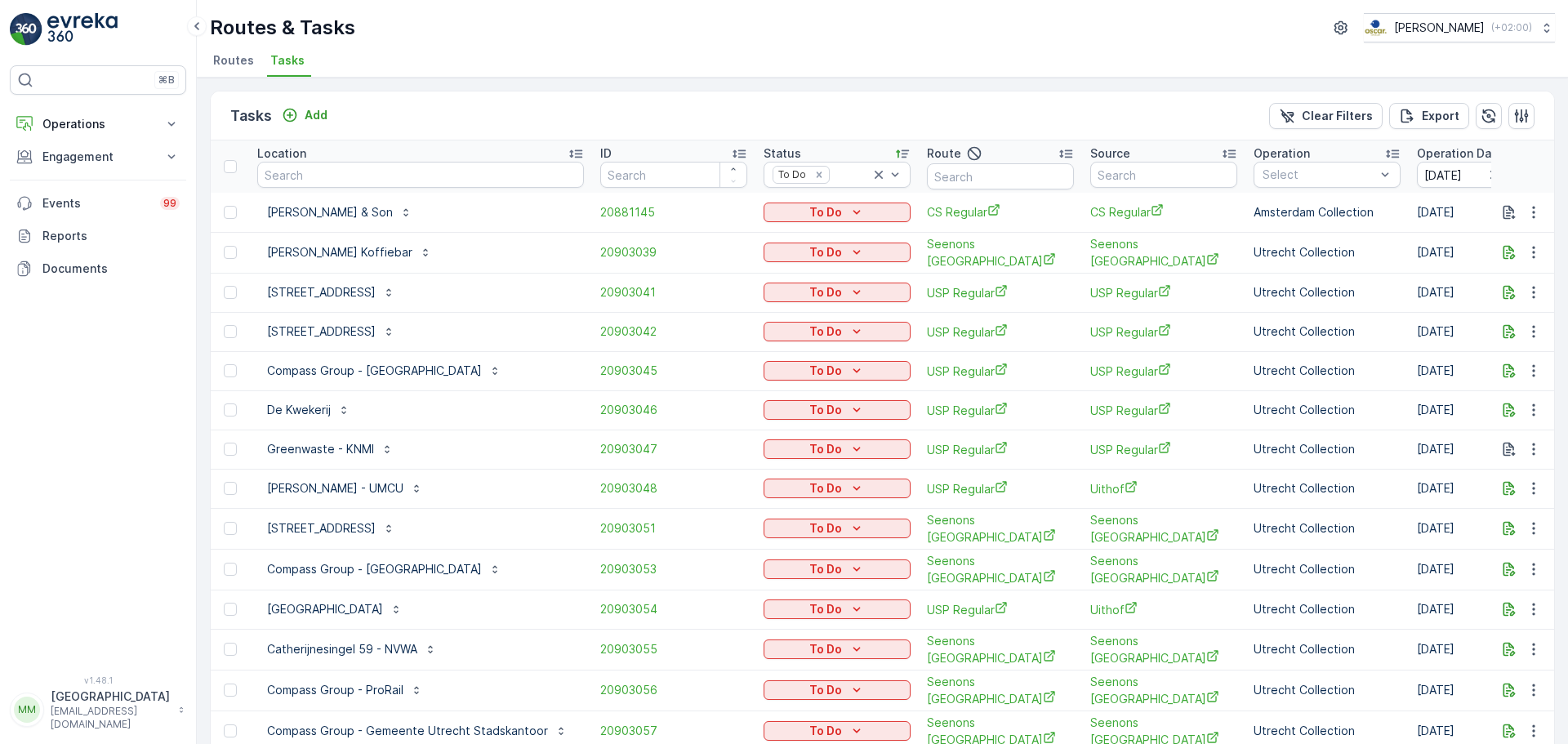
click at [868, 243] on button "To Do" at bounding box center [836, 252] width 147 height 19
click at [858, 209] on icon "To Do" at bounding box center [857, 212] width 16 height 16
click at [807, 305] on span "Cancelled" at bounding box center [796, 305] width 55 height 16
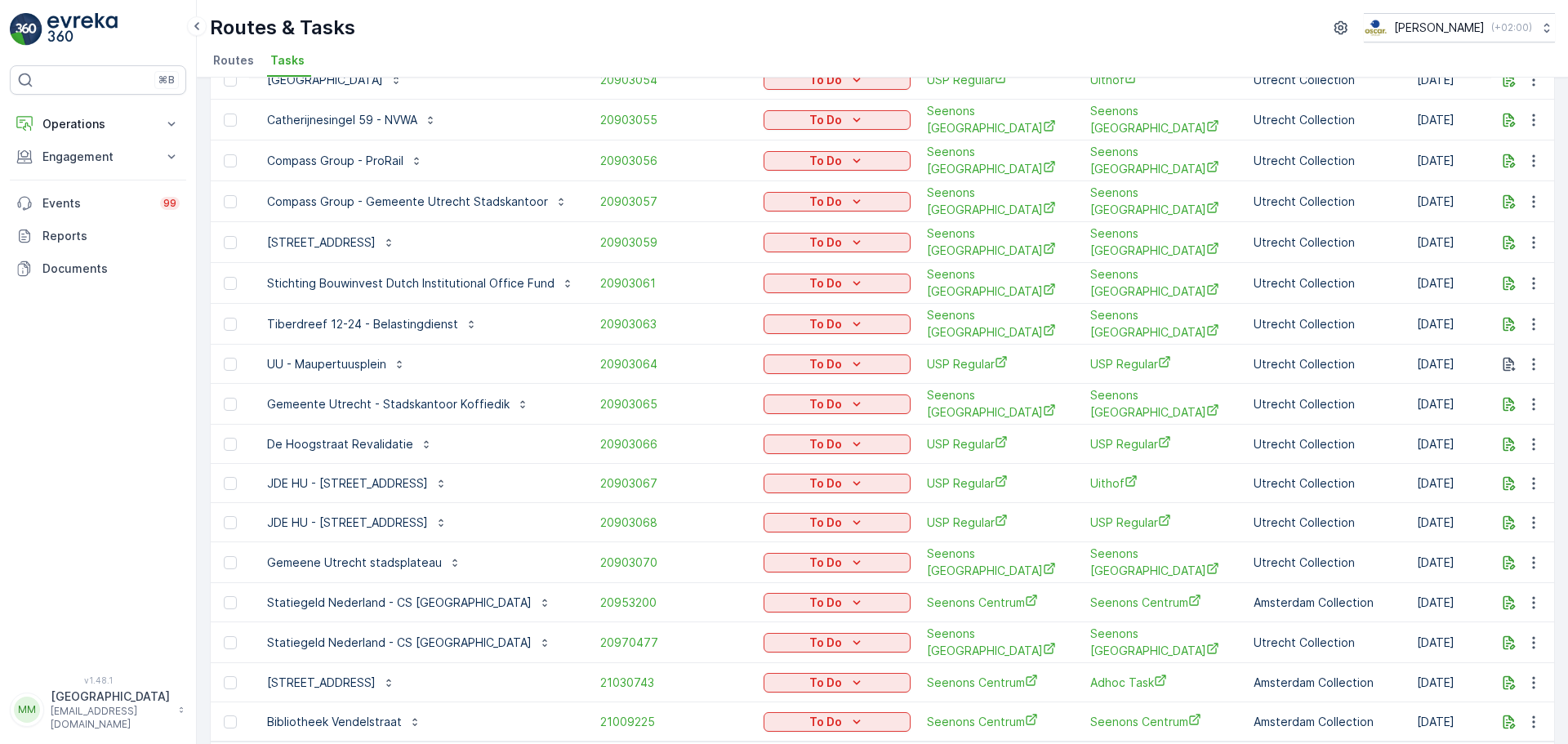
scroll to position [537, 0]
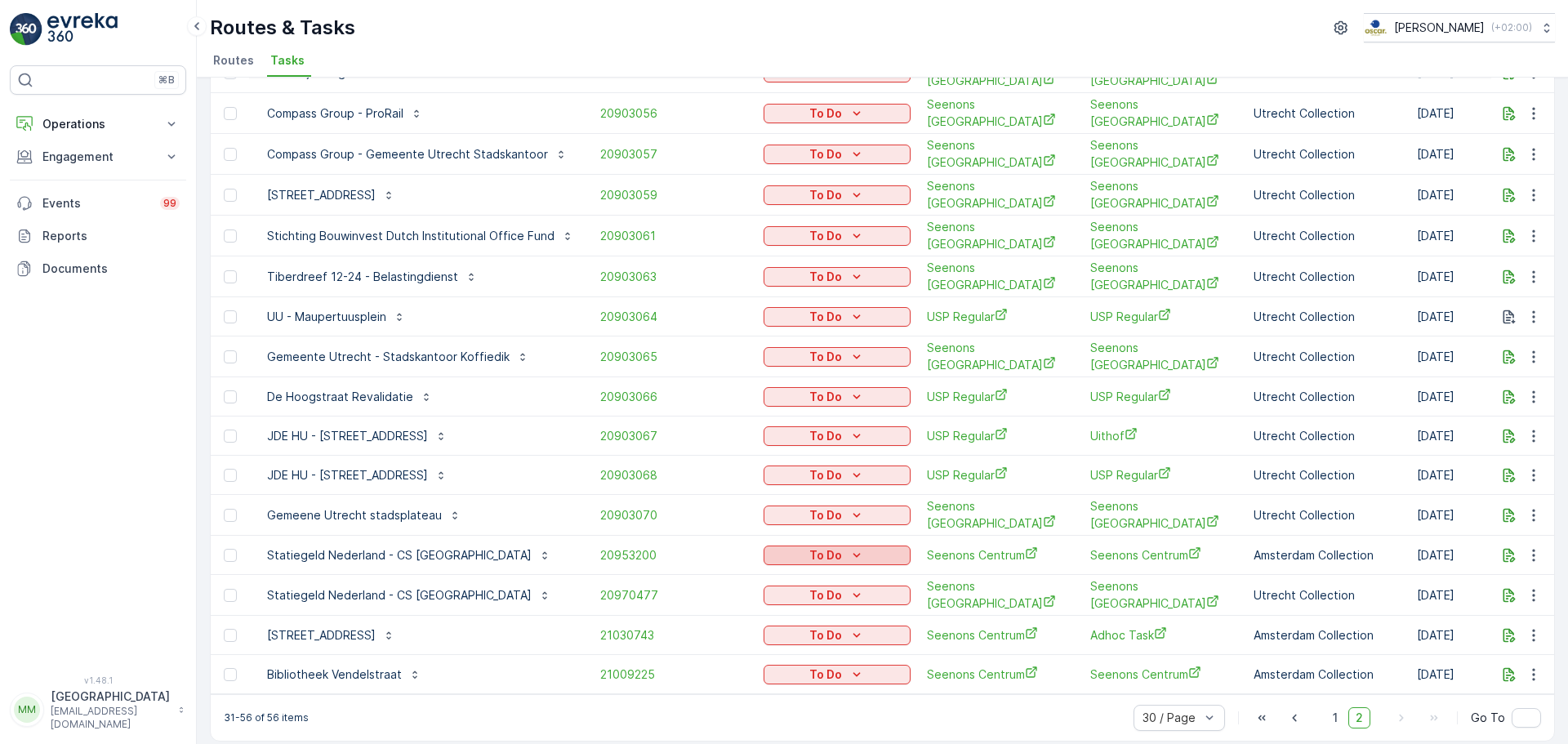
click at [818, 547] on p "To Do" at bounding box center [826, 555] width 33 height 16
click at [802, 638] on div "Cancelled" at bounding box center [815, 630] width 104 height 23
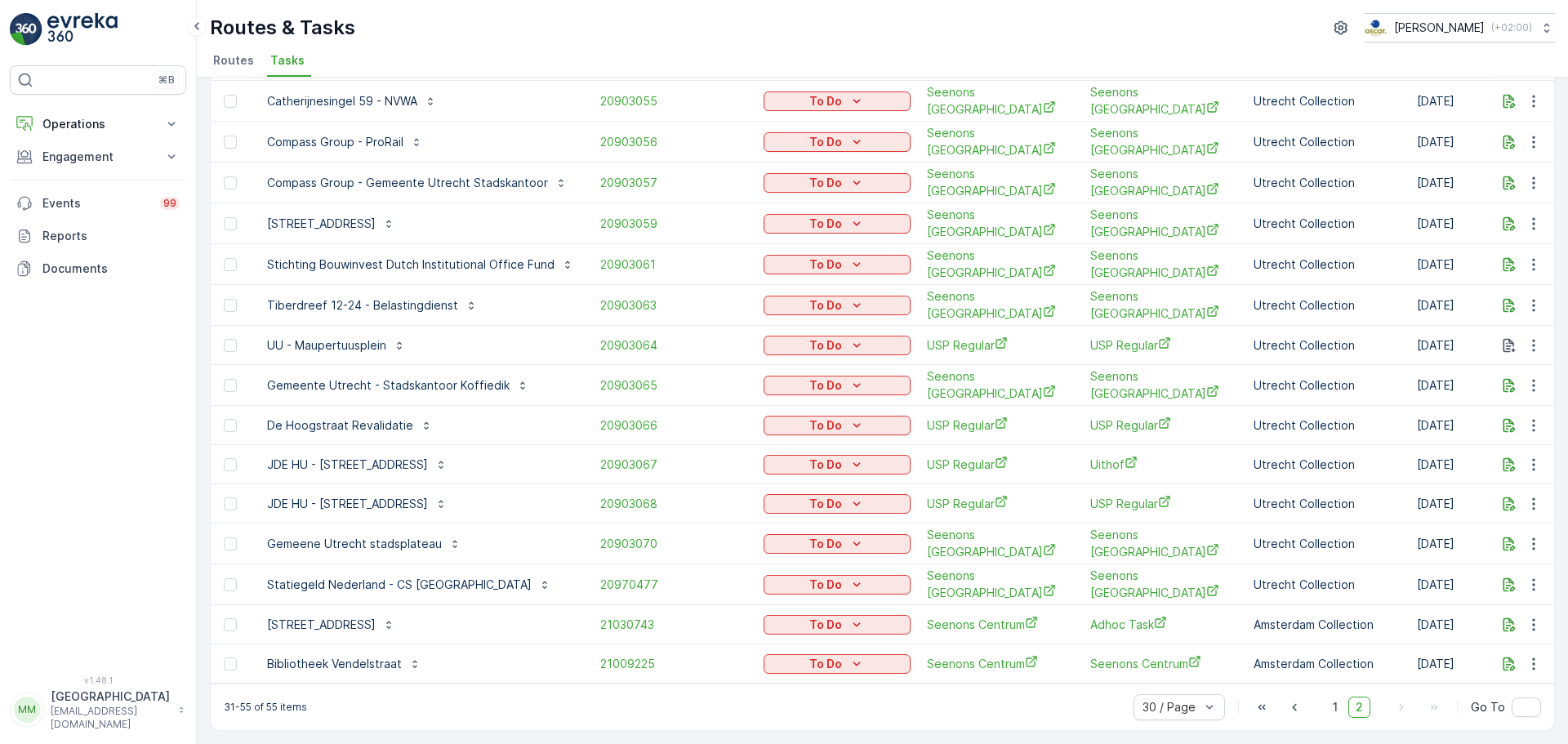
scroll to position [498, 0]
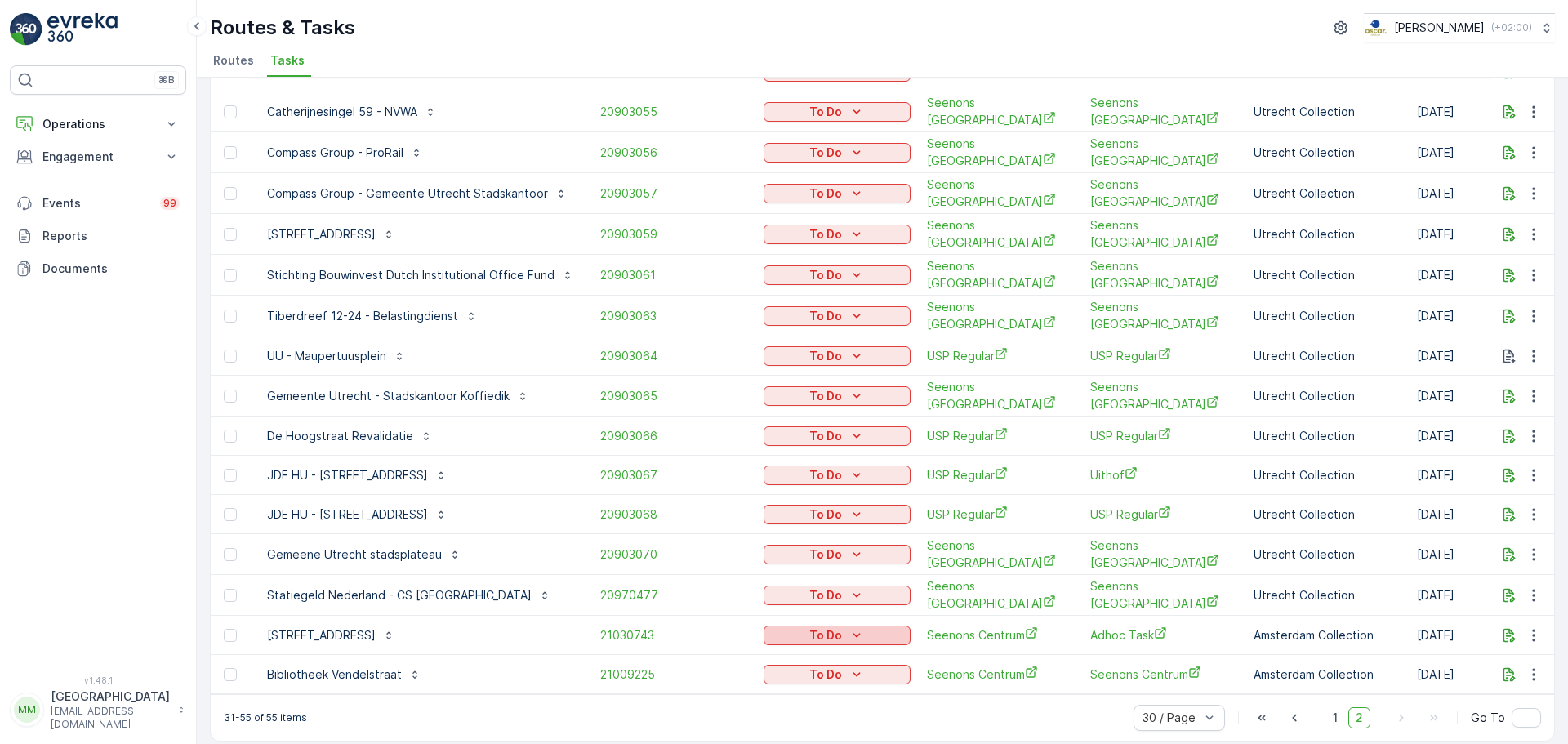
click at [823, 627] on p "To Do" at bounding box center [826, 636] width 33 height 16
click at [805, 706] on span "Cancelled" at bounding box center [796, 708] width 55 height 16
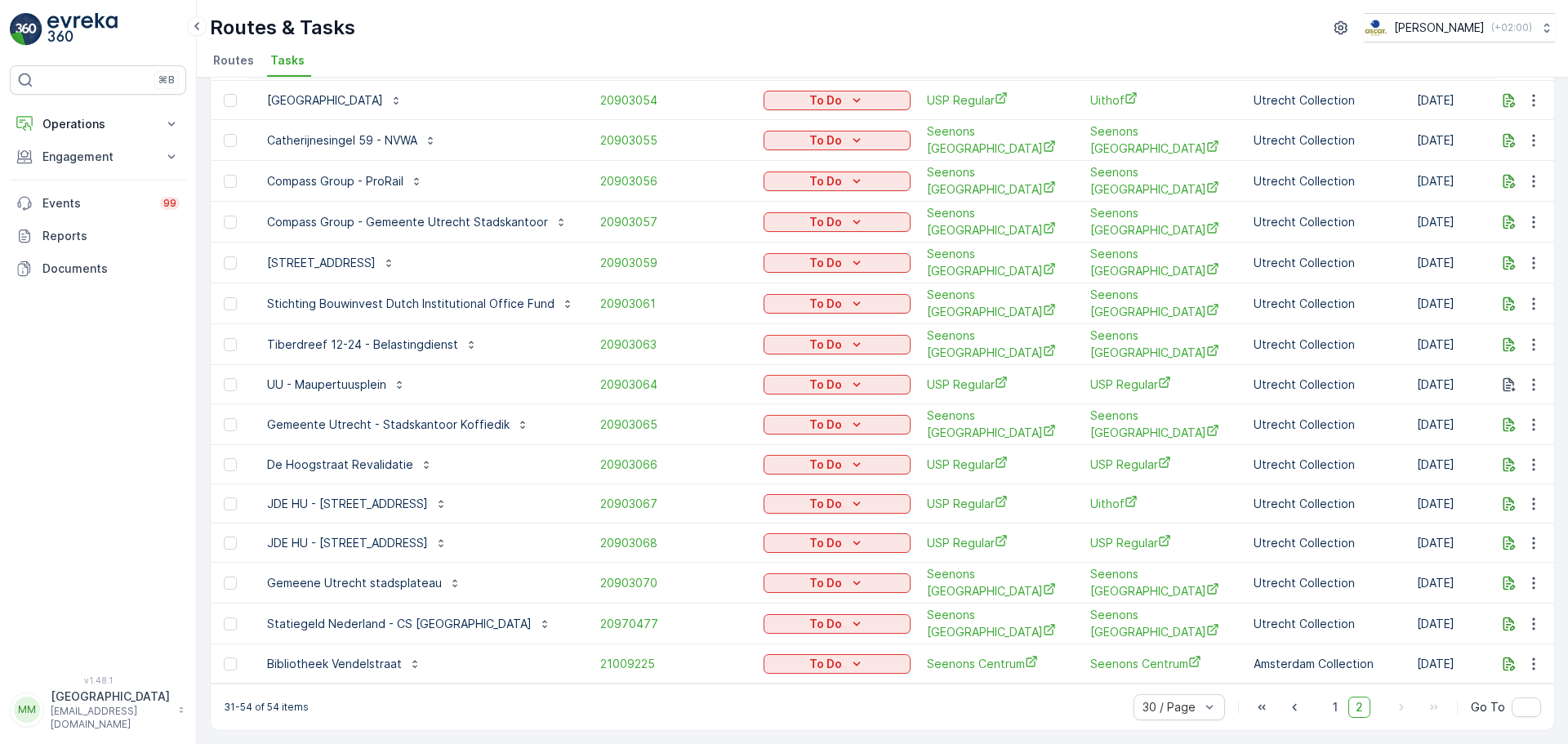
scroll to position [459, 0]
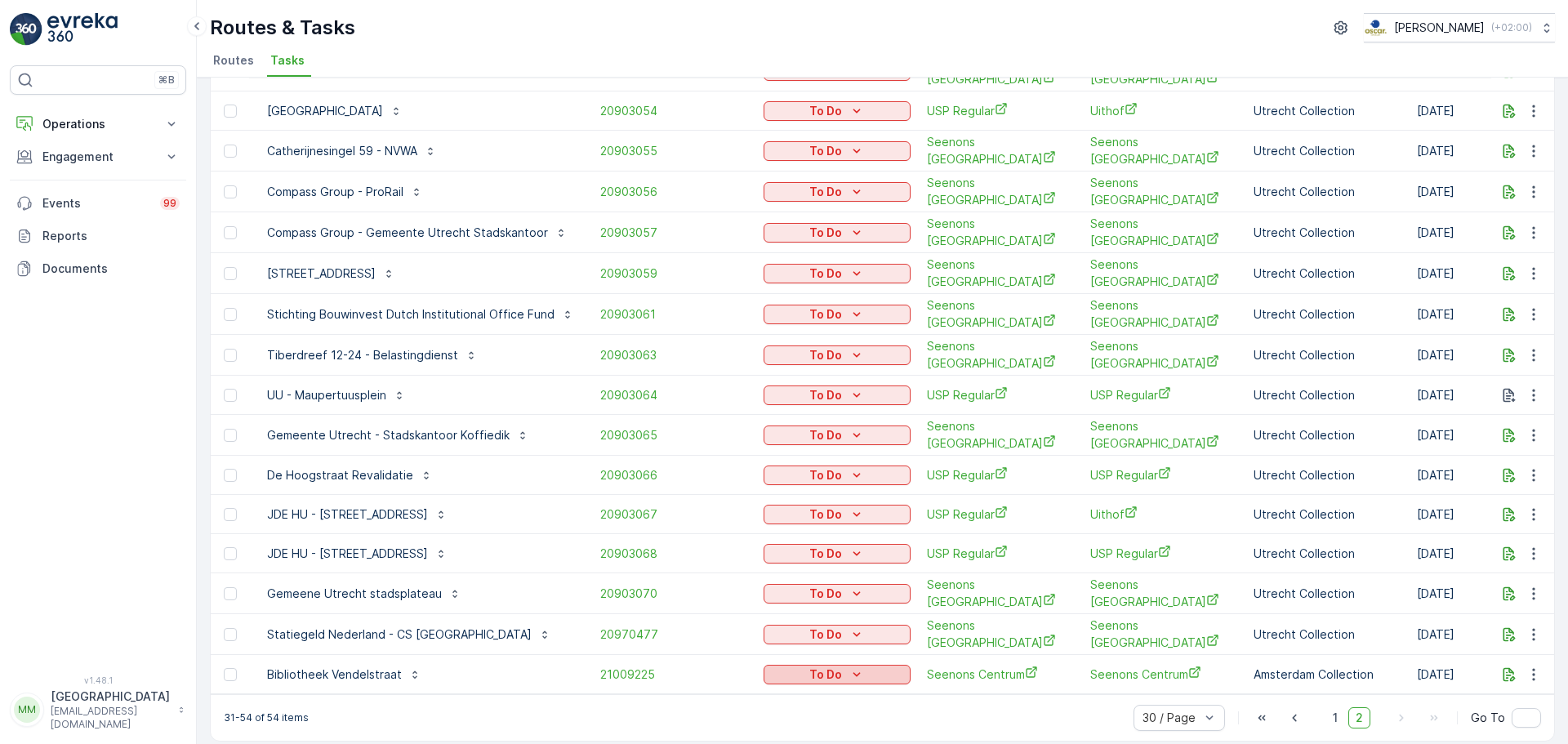
click at [823, 666] on p "To Do" at bounding box center [826, 675] width 33 height 16
click at [818, 628] on span "Cancelled" at bounding box center [796, 630] width 55 height 16
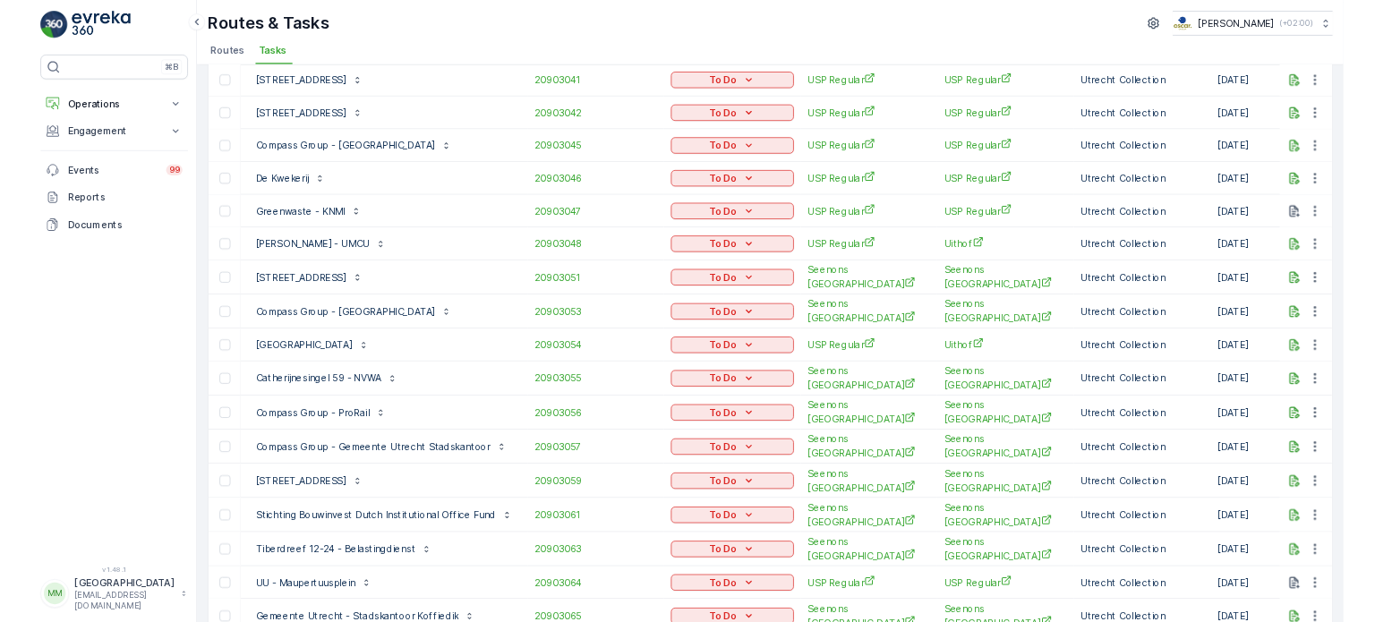
scroll to position [0, 0]
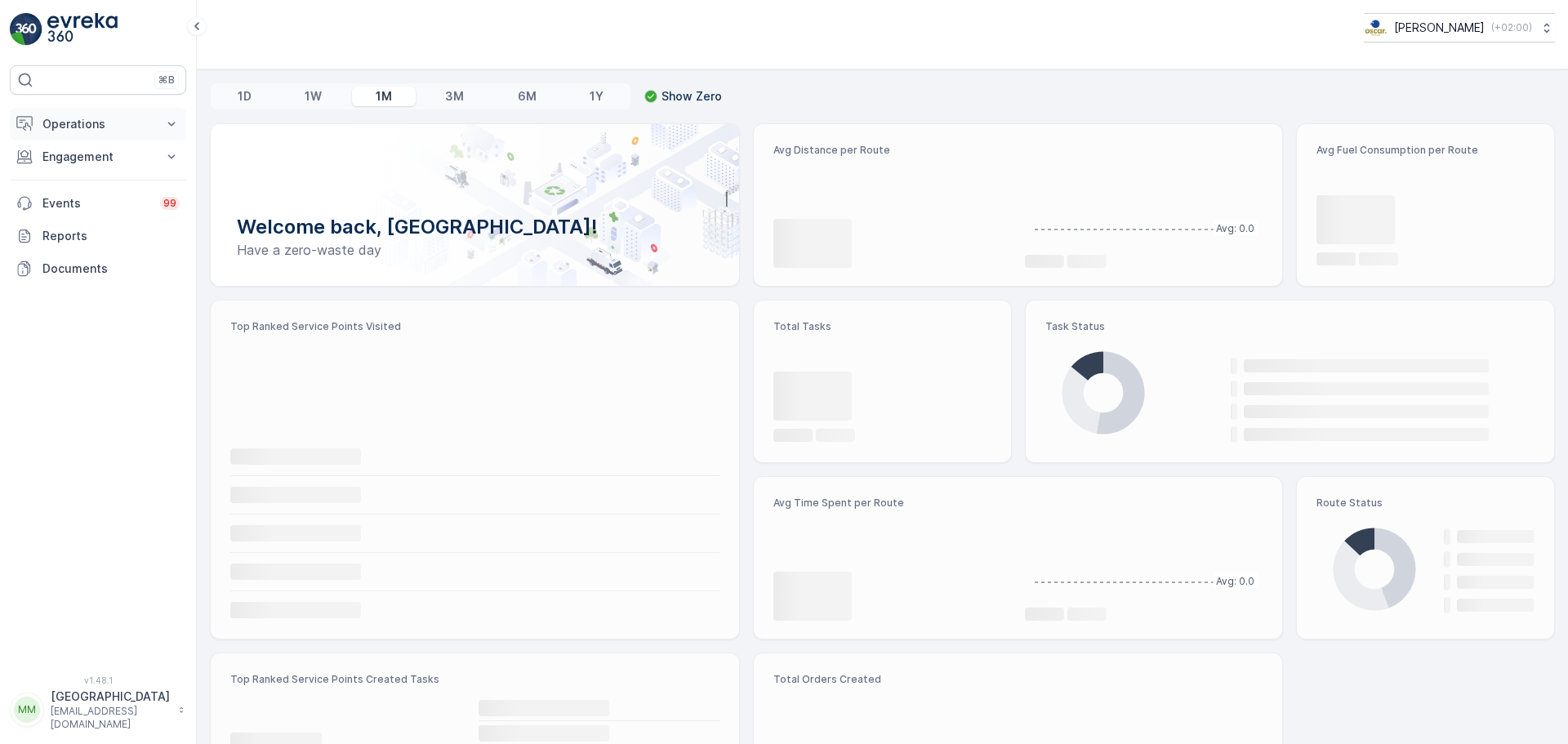
click at [69, 129] on p "Operations" at bounding box center [99, 124] width 111 height 16
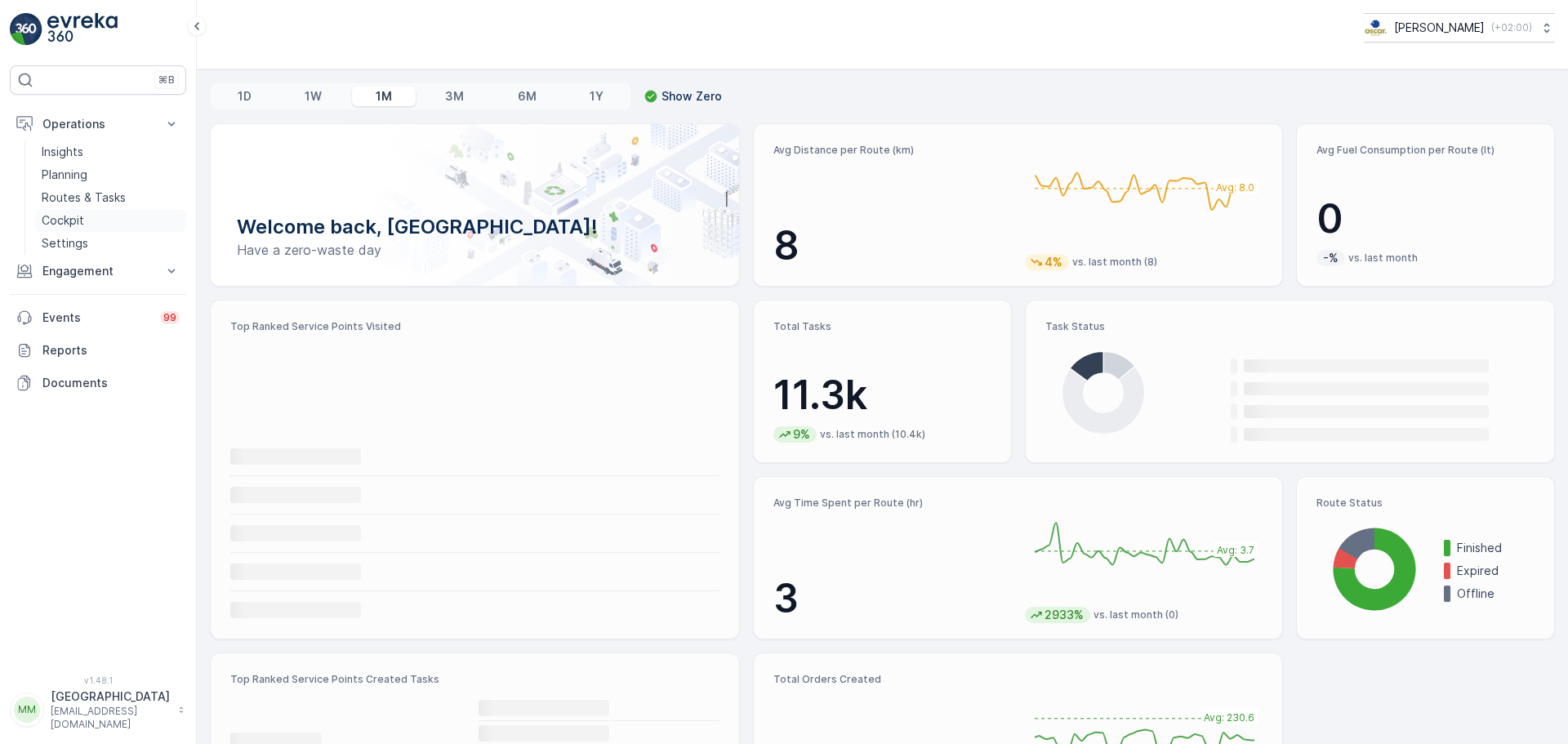
click at [82, 229] on link "Cockpit" at bounding box center [110, 220] width 151 height 23
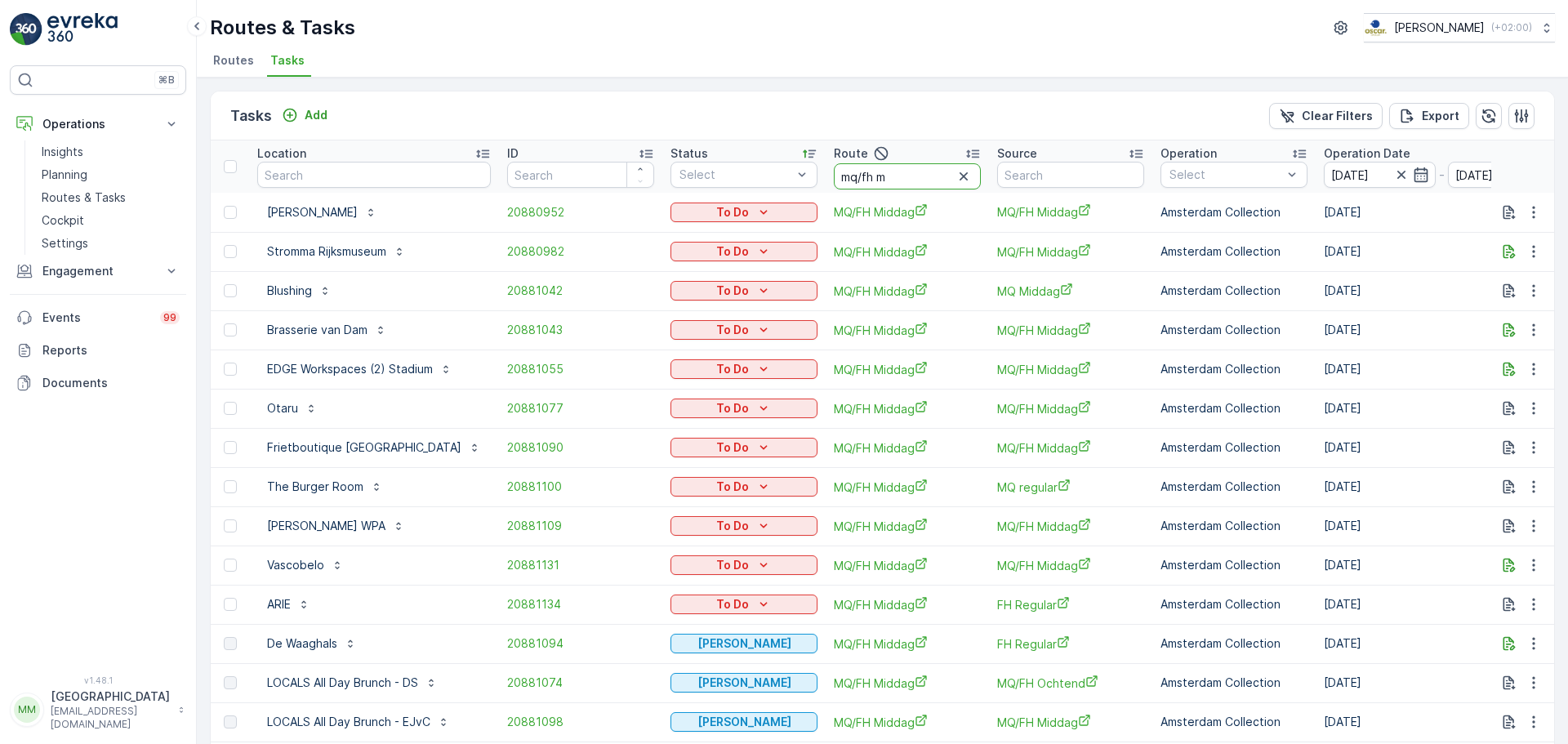
drag, startPoint x: 901, startPoint y: 175, endPoint x: 830, endPoint y: 183, distance: 71.4
click at [830, 183] on th "Route mq/fh m" at bounding box center [907, 166] width 163 height 52
type input "ndsm o"
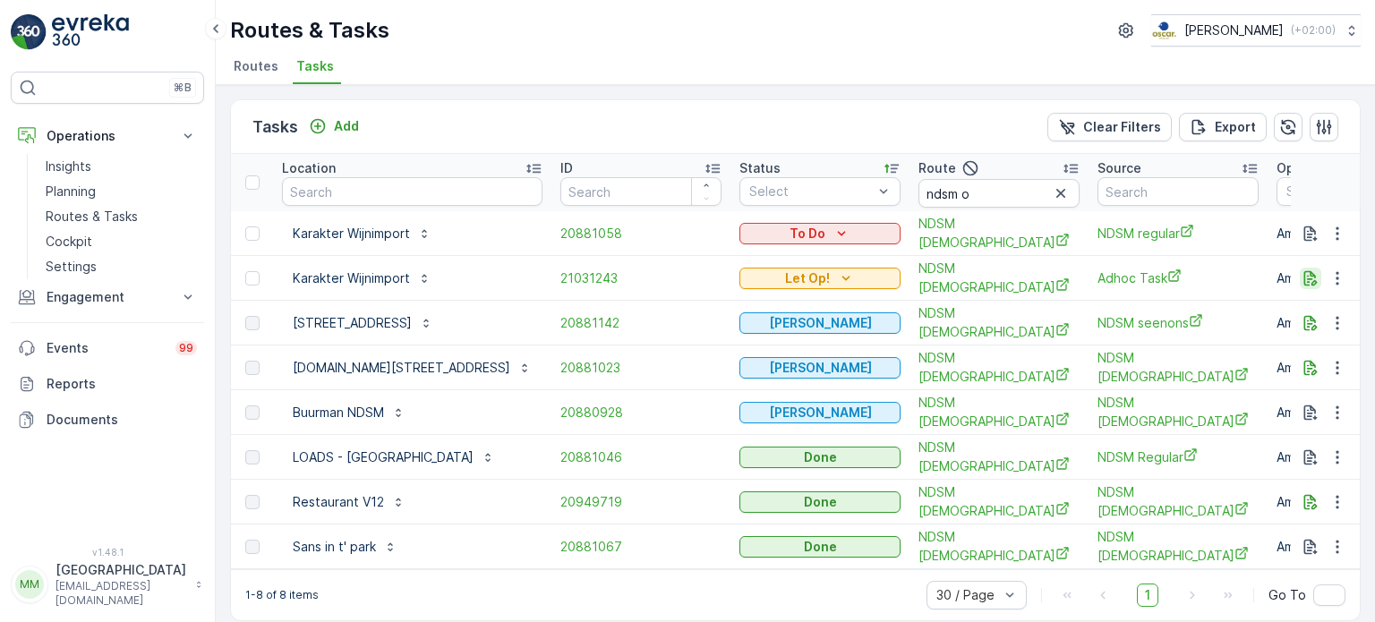
click at [1306, 270] on icon "button" at bounding box center [1310, 277] width 13 height 15
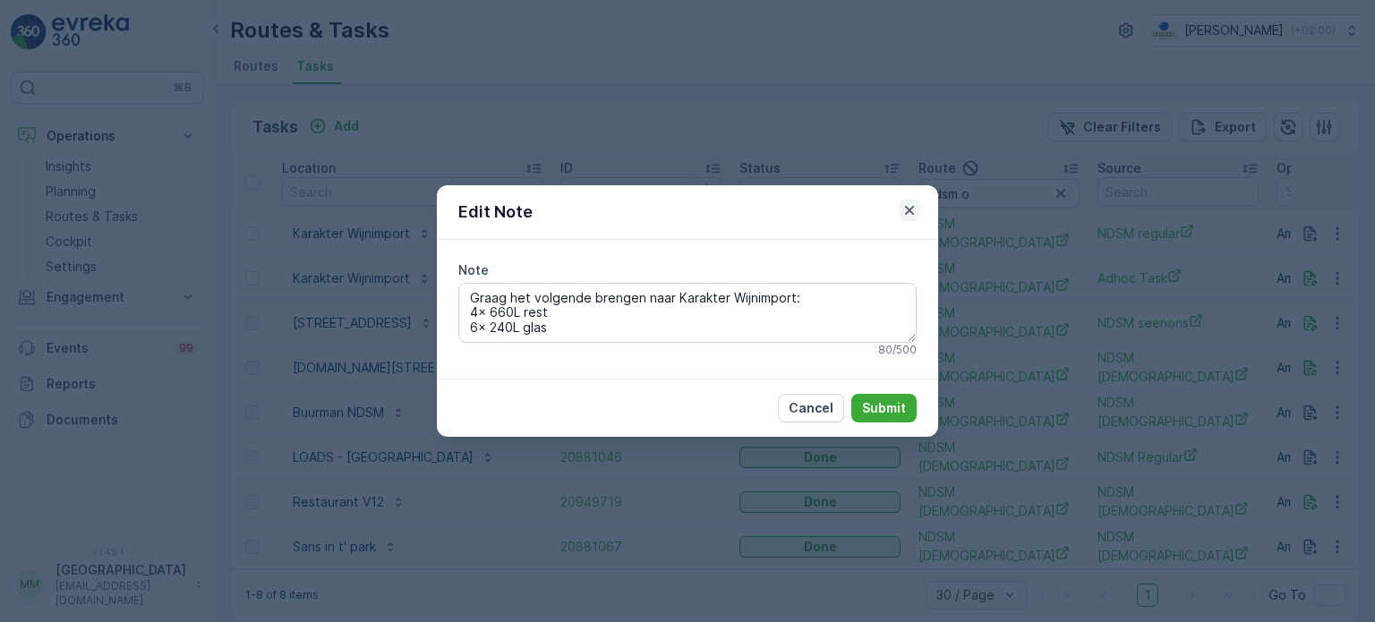
click at [916, 206] on icon "button" at bounding box center [910, 210] width 18 height 18
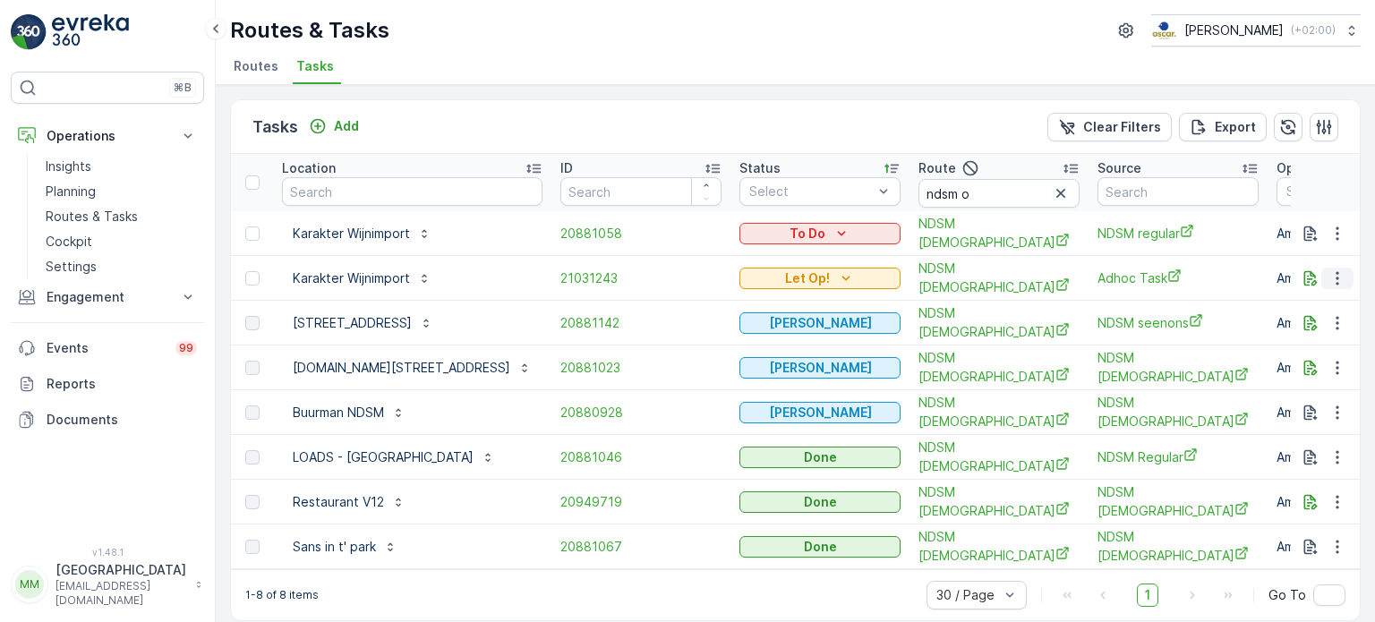
click at [1334, 277] on icon "button" at bounding box center [1338, 278] width 18 height 18
click at [1312, 346] on span "Change Route" at bounding box center [1291, 352] width 87 height 18
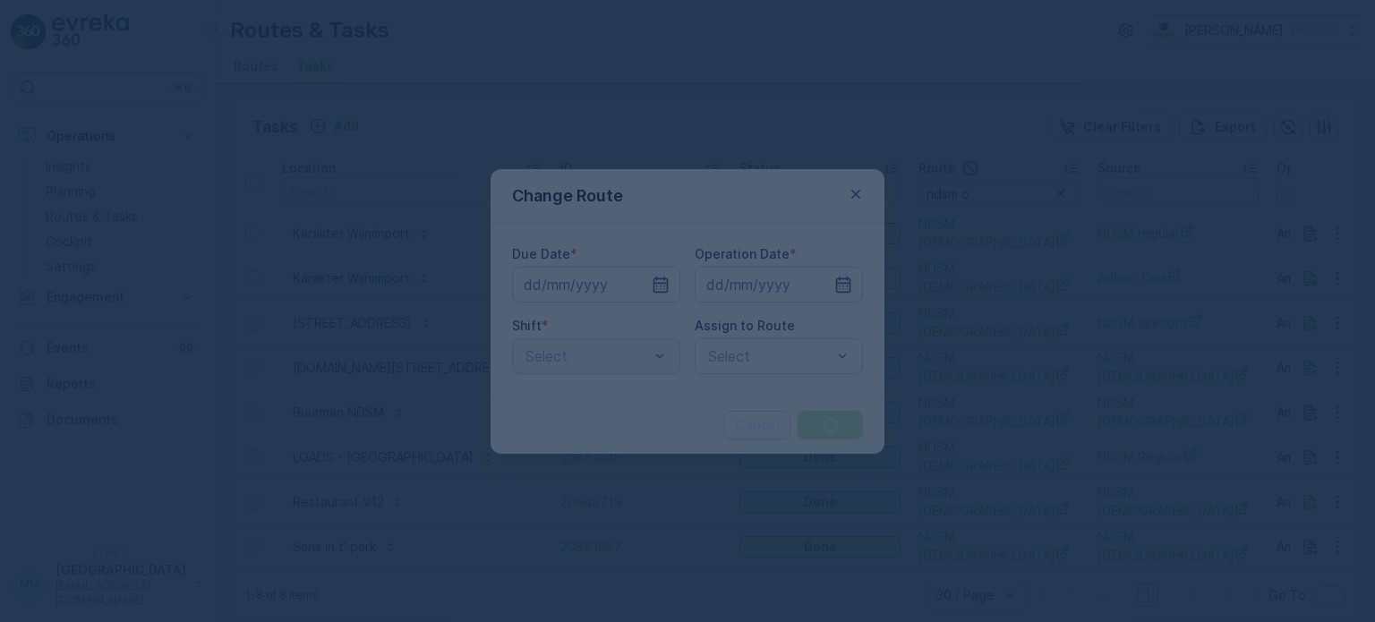
type input "[DATE]"
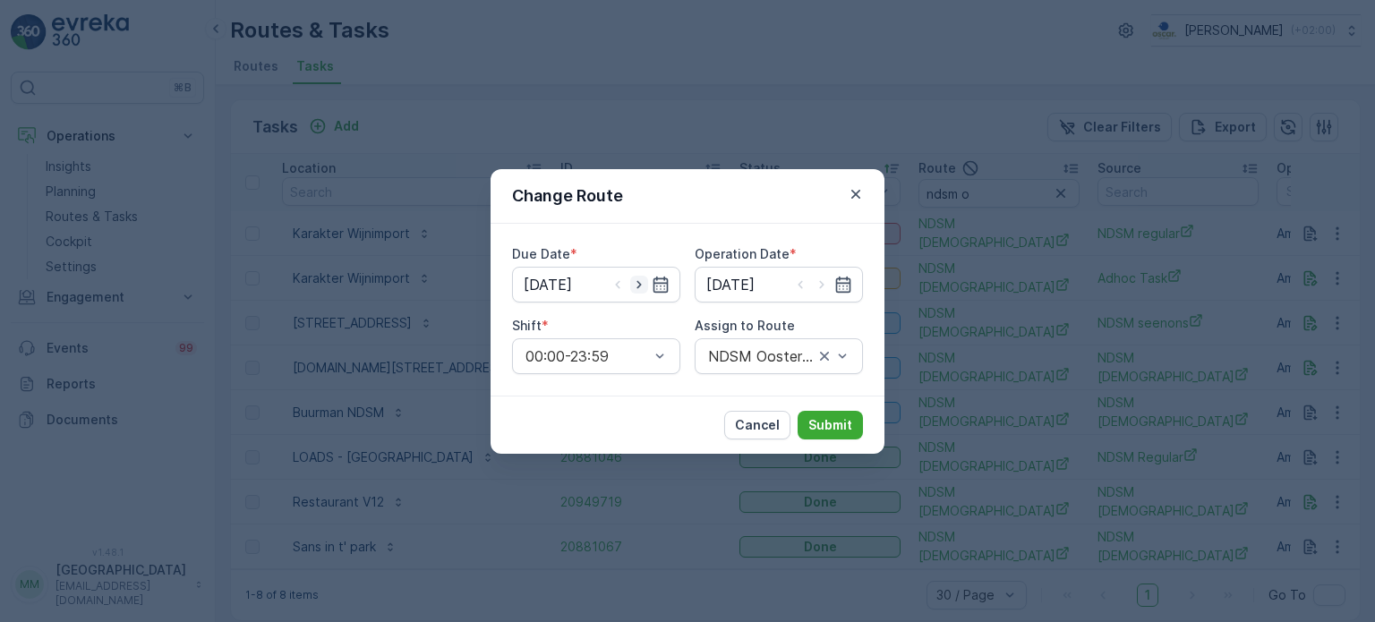
click at [637, 278] on icon "button" at bounding box center [639, 285] width 18 height 18
type input "[DATE]"
click at [816, 282] on icon "button" at bounding box center [822, 285] width 18 height 18
type input "[DATE]"
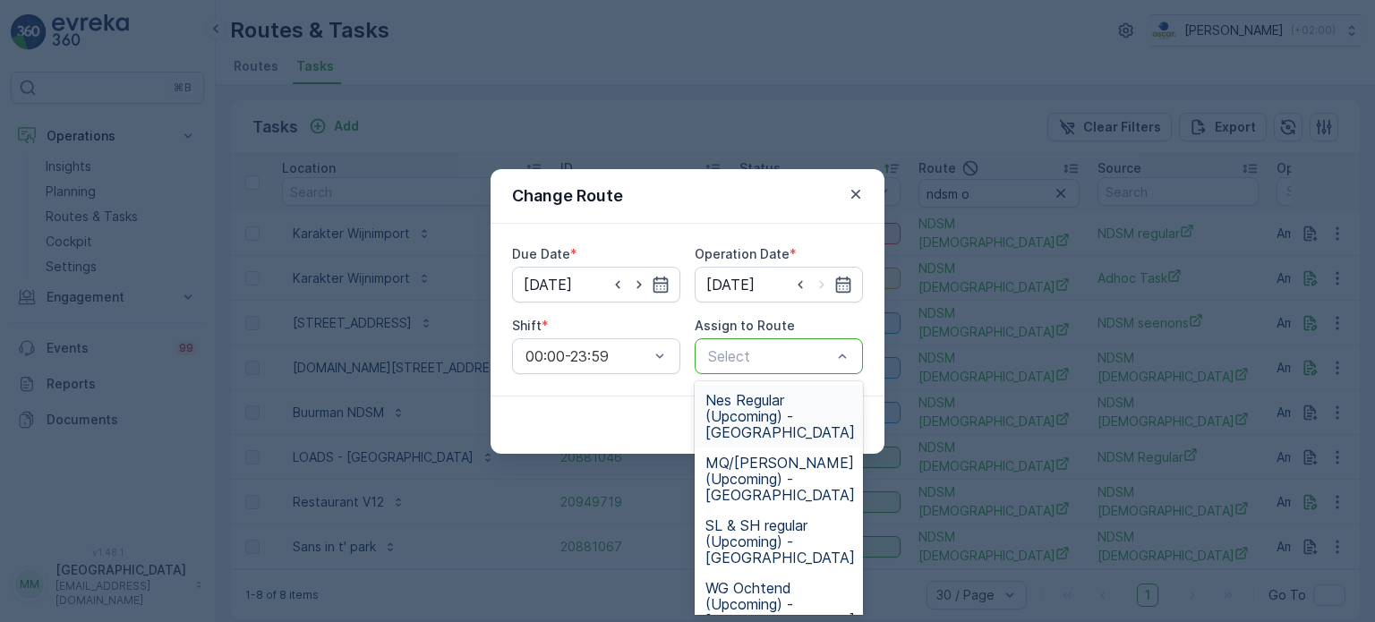
click at [796, 360] on div at bounding box center [769, 356] width 127 height 16
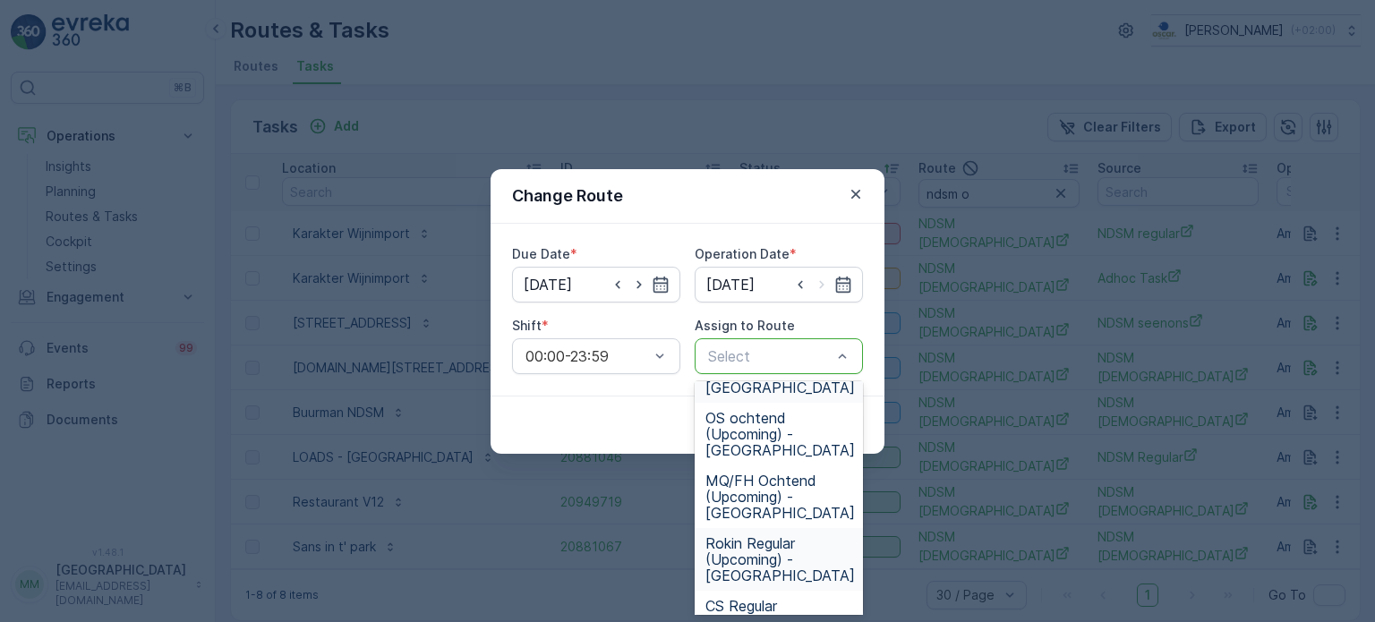
scroll to position [462, 0]
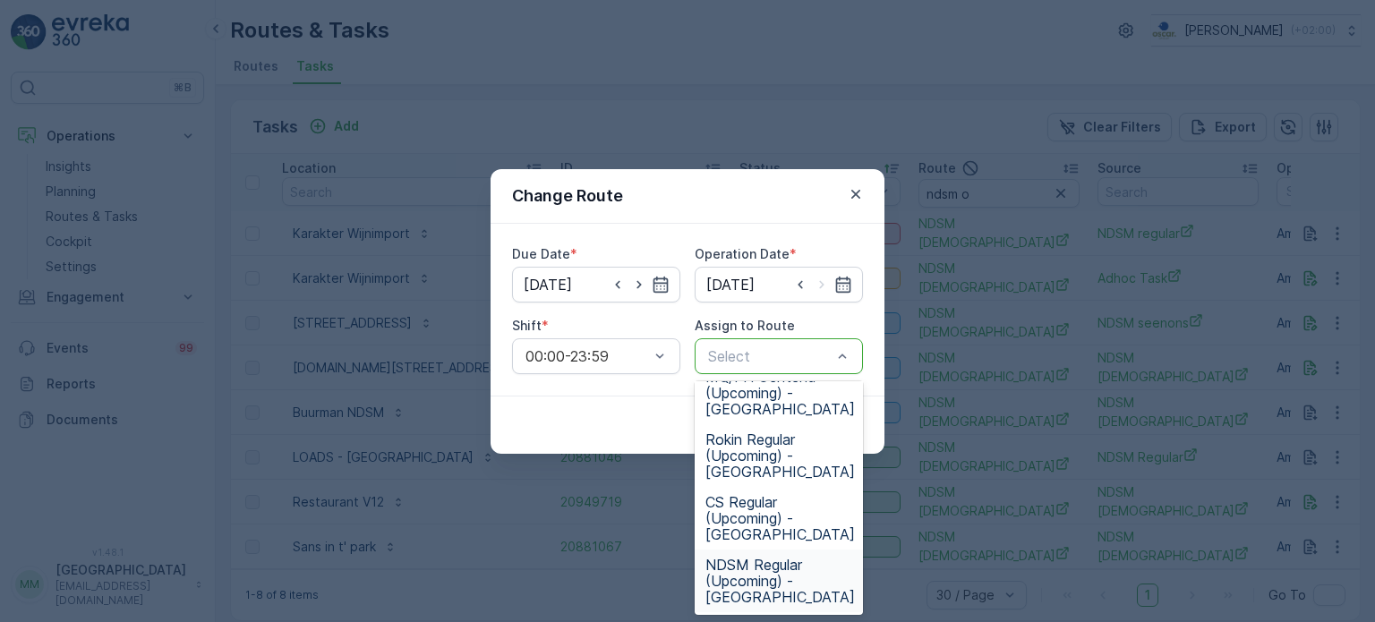
click at [784, 567] on span "NDSM Regular (Upcoming) - [GEOGRAPHIC_DATA]" at bounding box center [781, 581] width 150 height 48
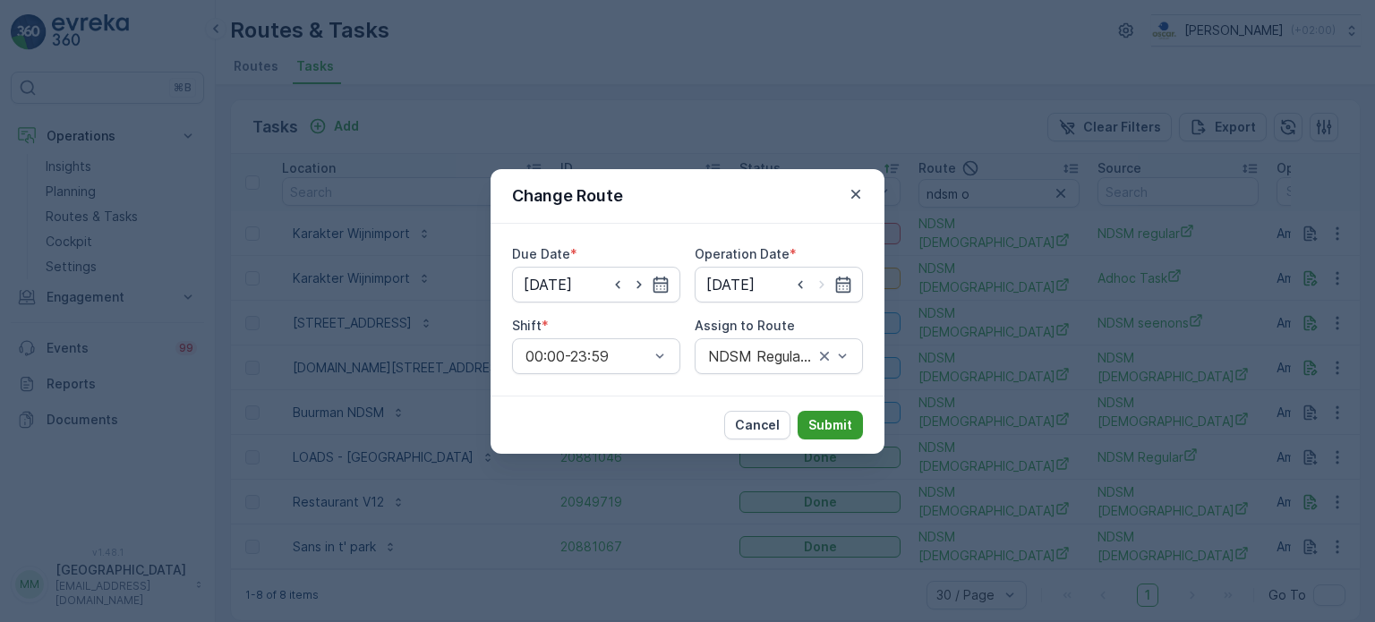
click at [822, 432] on p "Submit" at bounding box center [830, 425] width 44 height 18
